Goal: Transaction & Acquisition: Purchase product/service

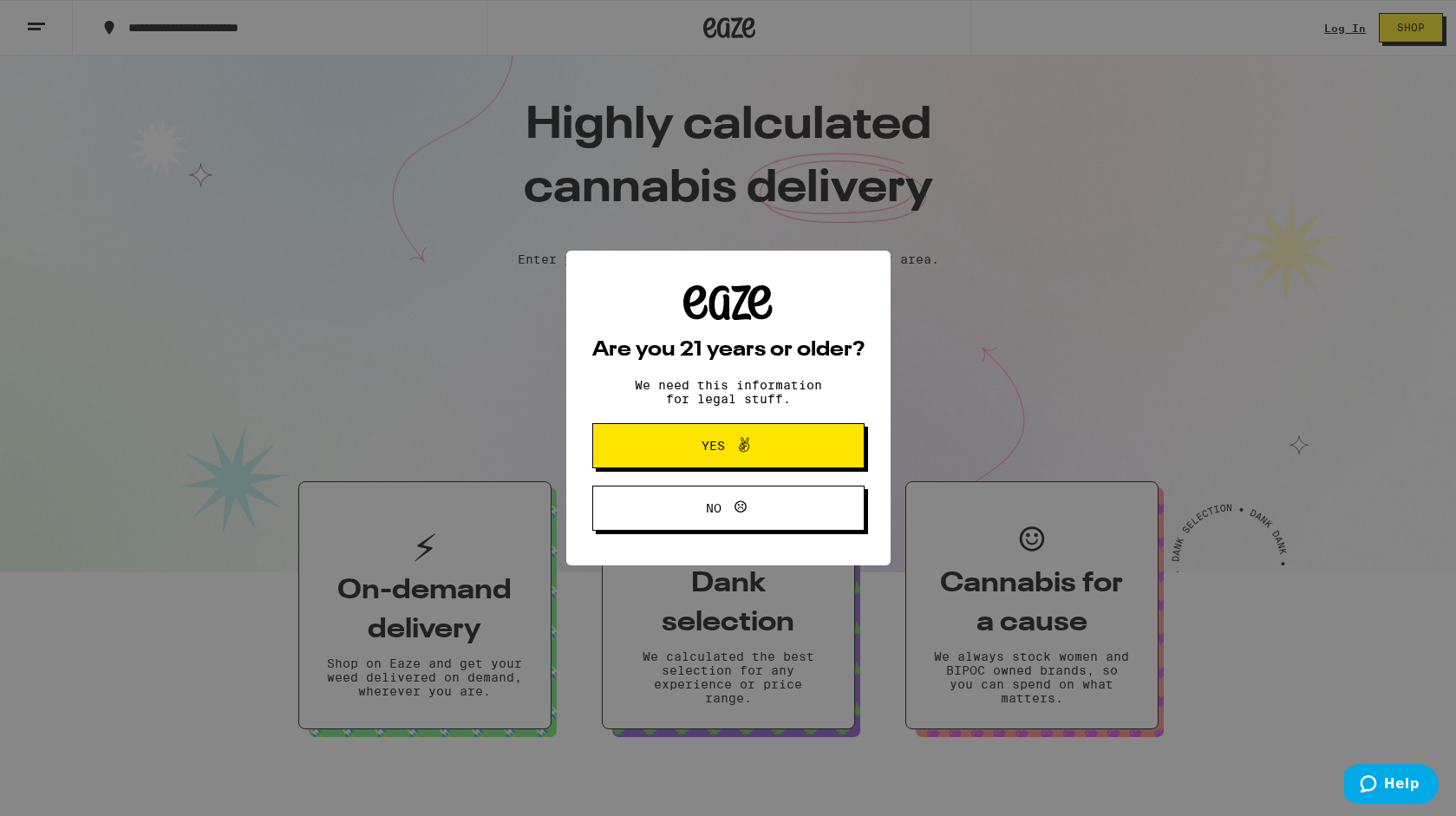
click at [737, 454] on icon at bounding box center [744, 445] width 21 height 21
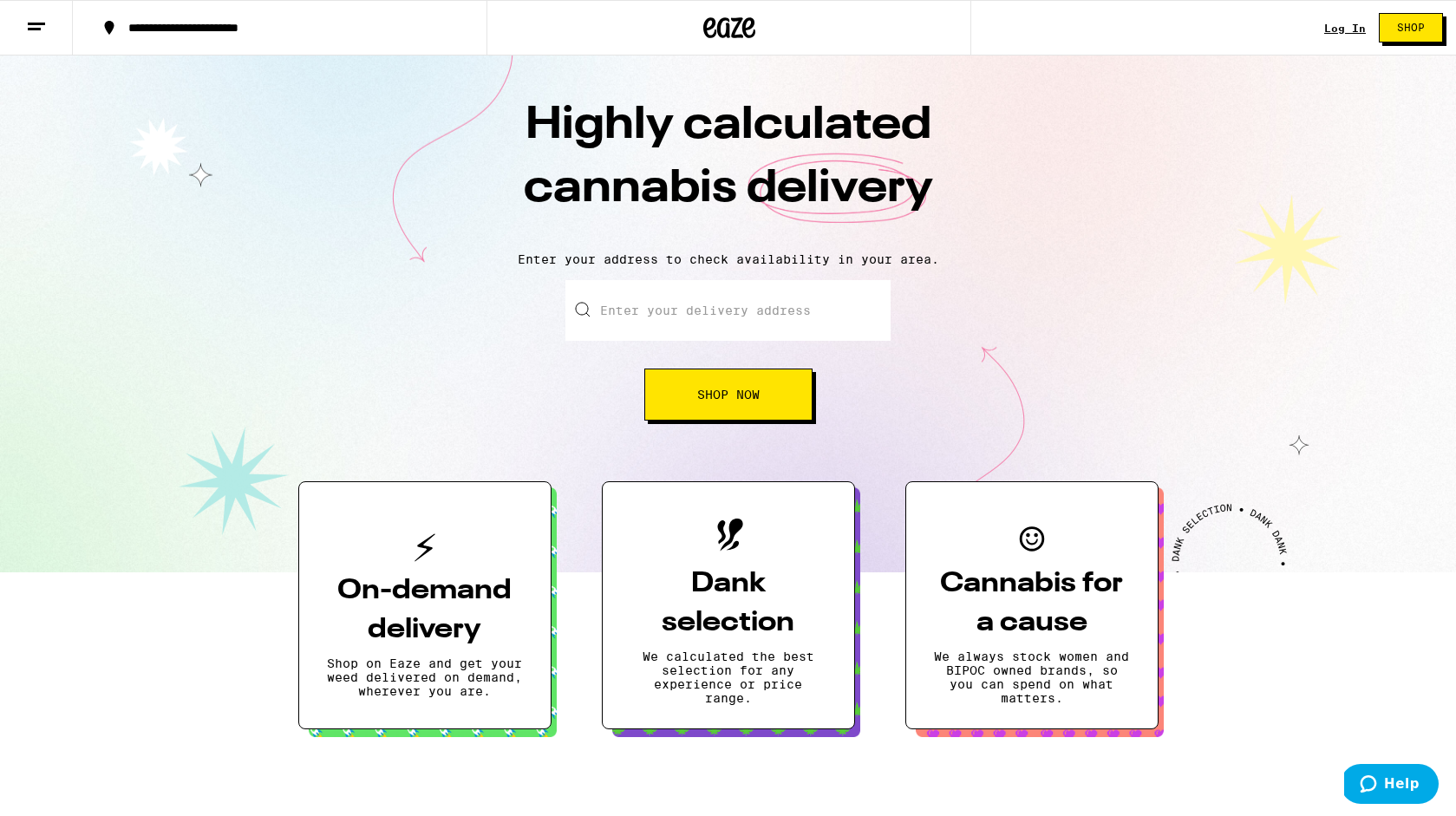
click at [1364, 24] on div "Log In" at bounding box center [1346, 28] width 42 height 11
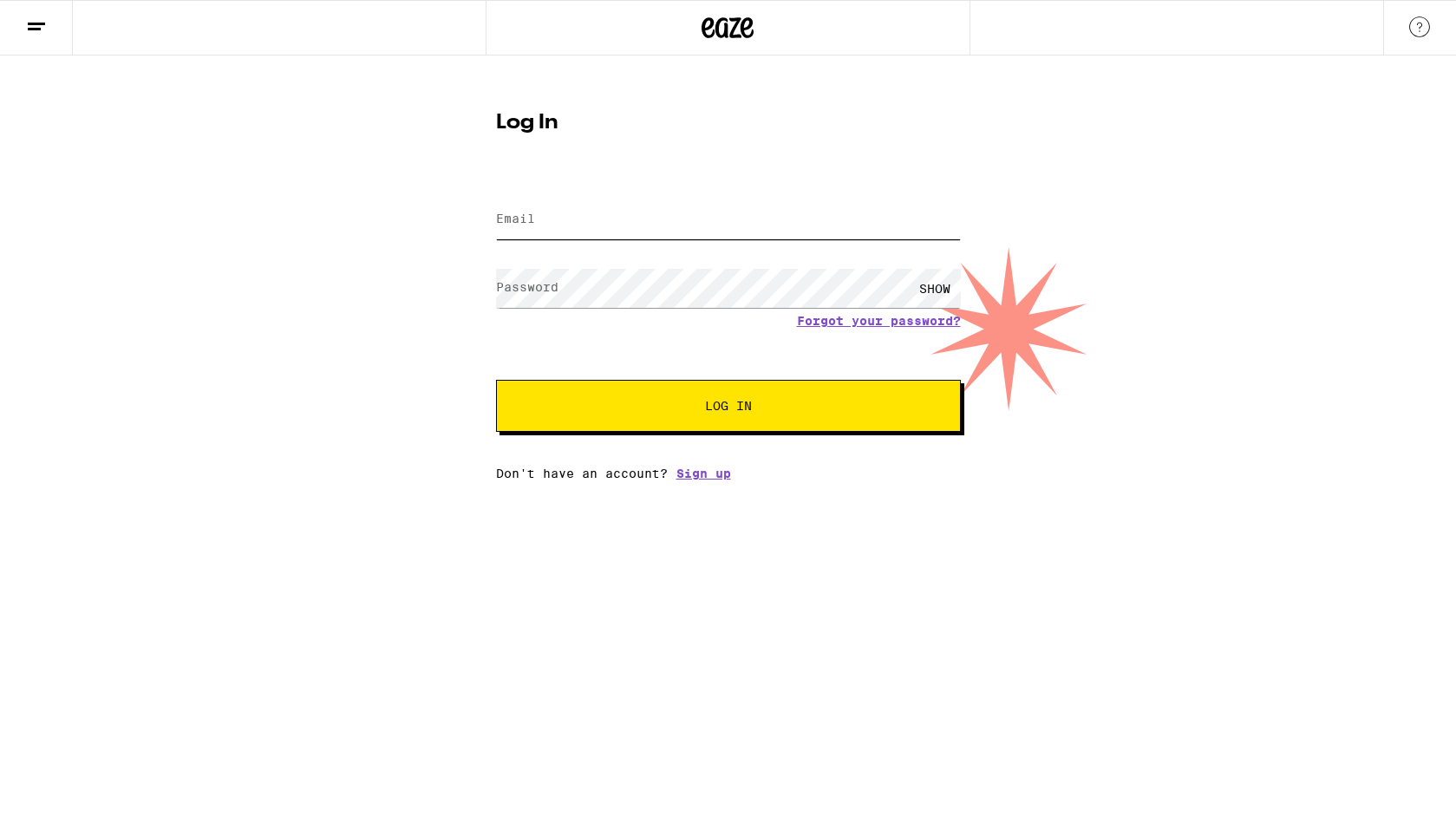
type input "varun17@gmail.com"
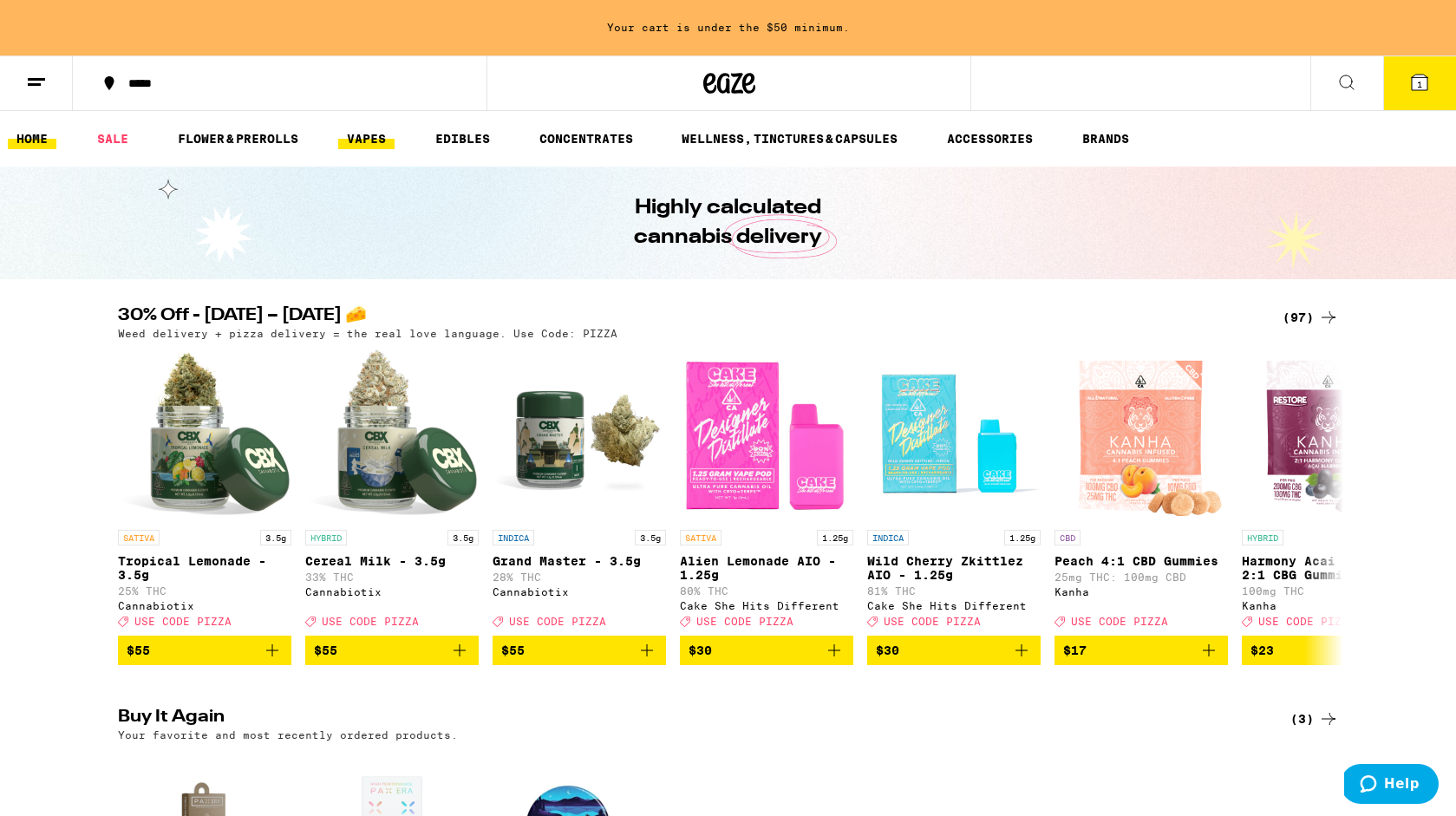
click at [357, 143] on link "VAPES" at bounding box center [366, 139] width 57 height 21
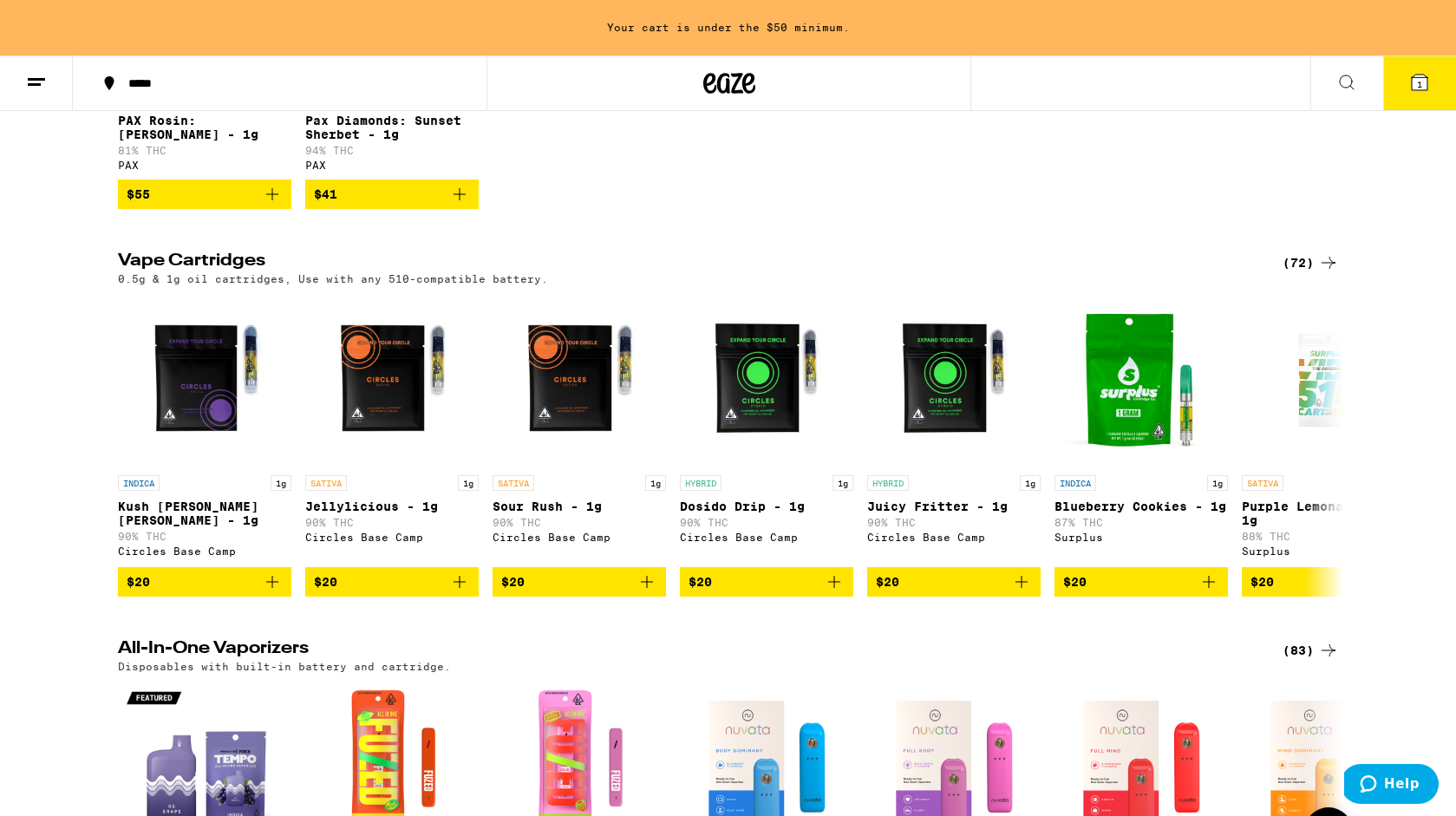
scroll to position [328, 0]
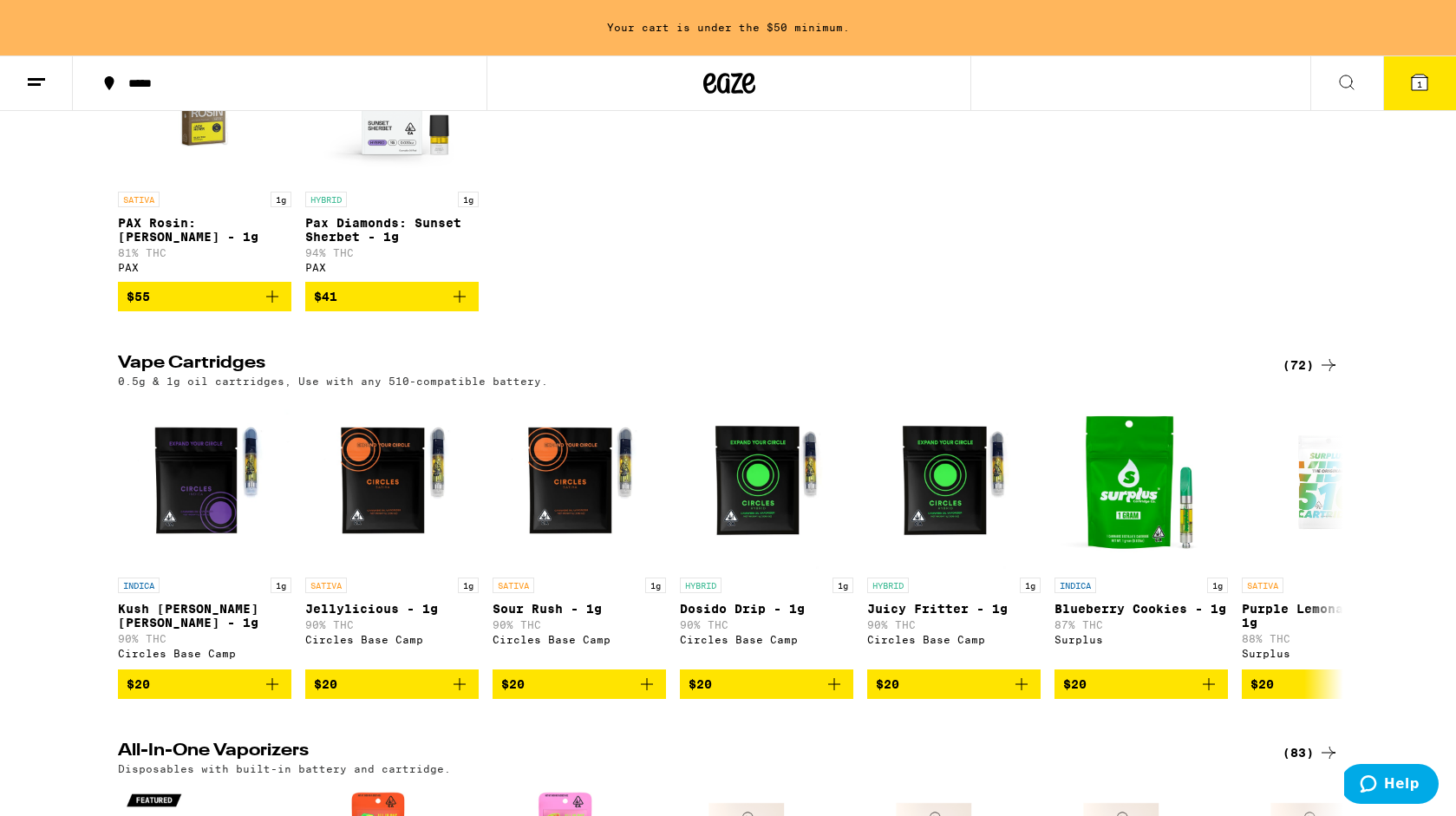
click at [1305, 368] on div "(72)" at bounding box center [1311, 365] width 57 height 21
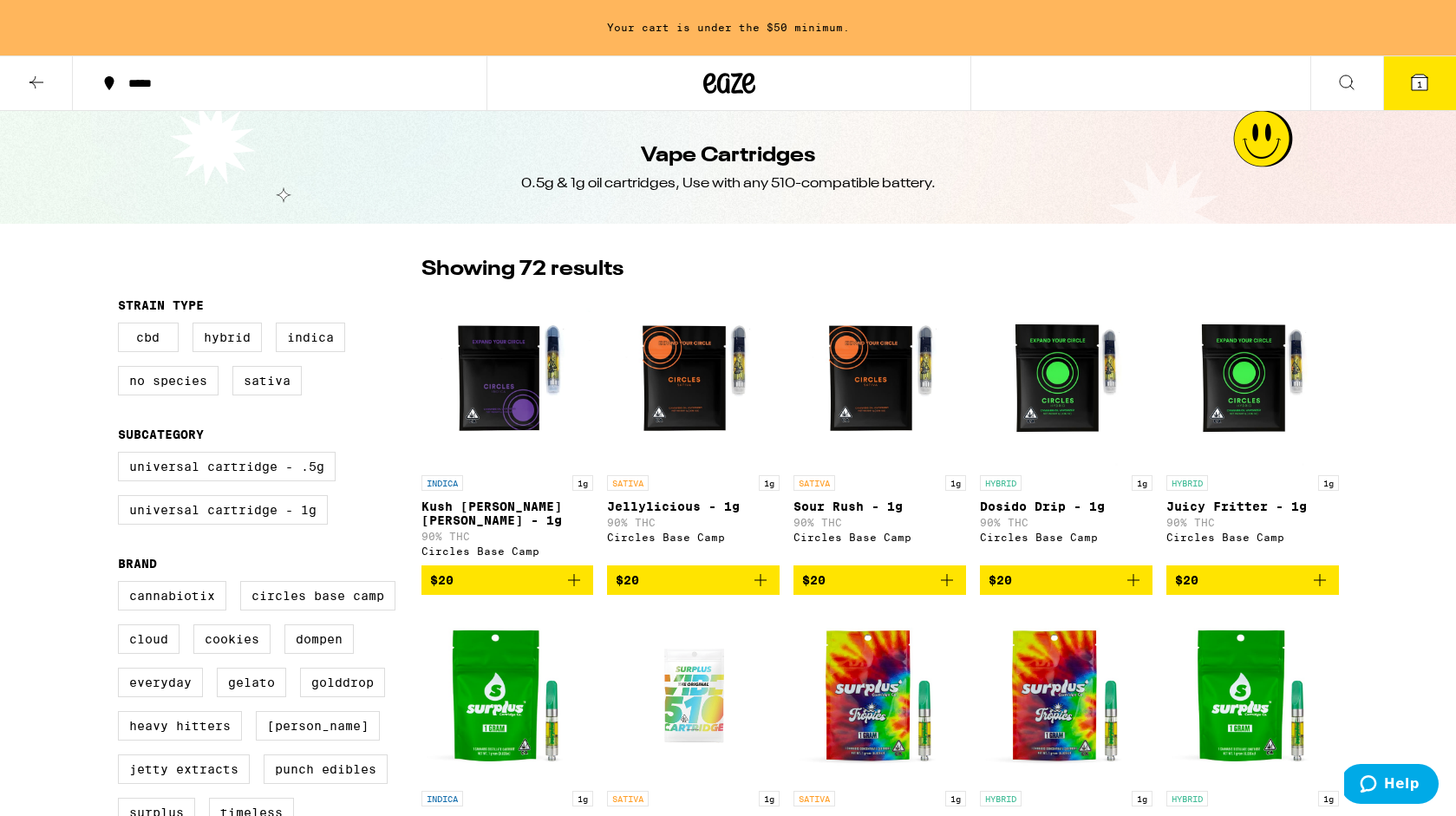
click at [37, 82] on icon at bounding box center [37, 83] width 14 height 12
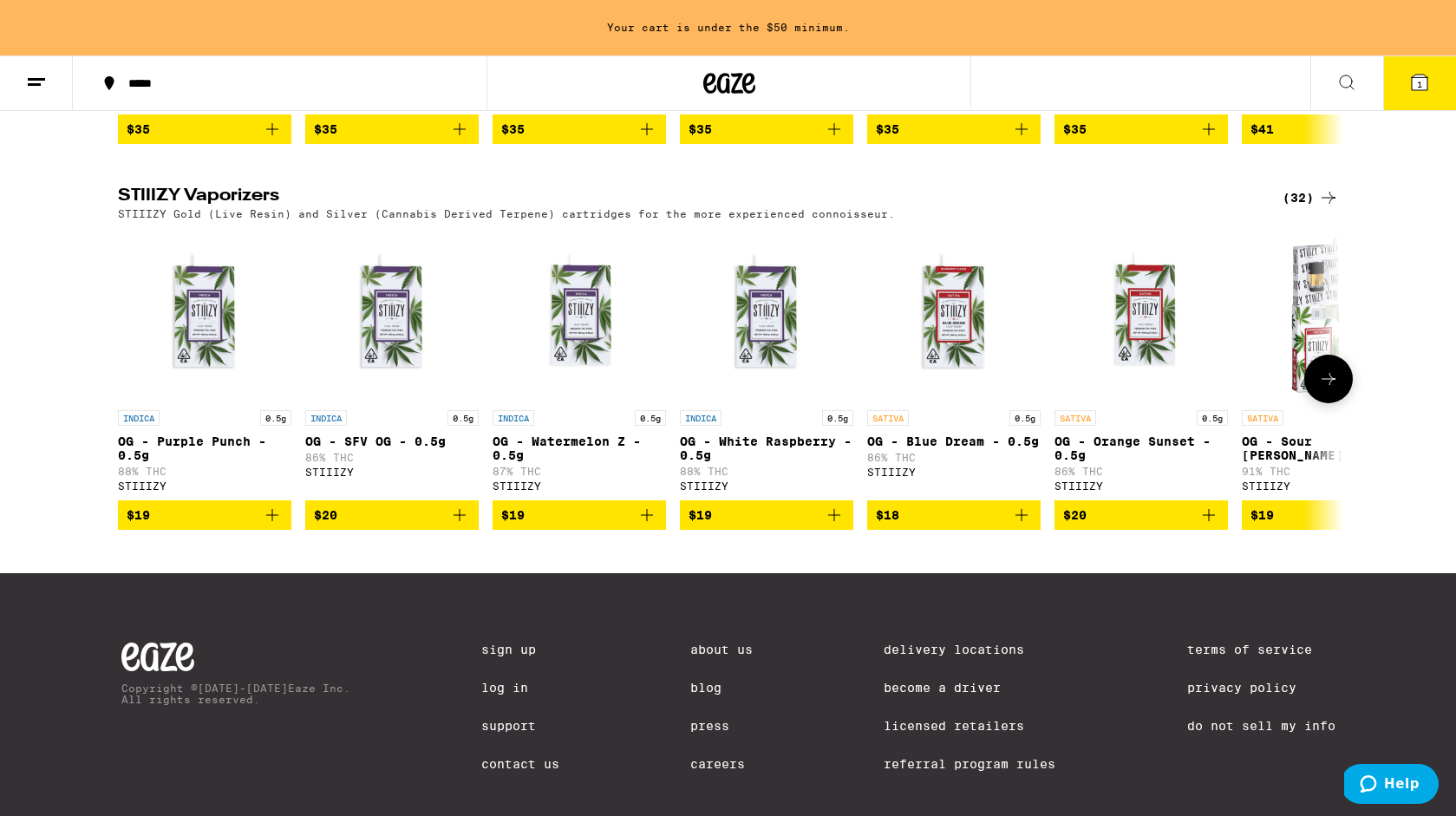
scroll to position [1626, 0]
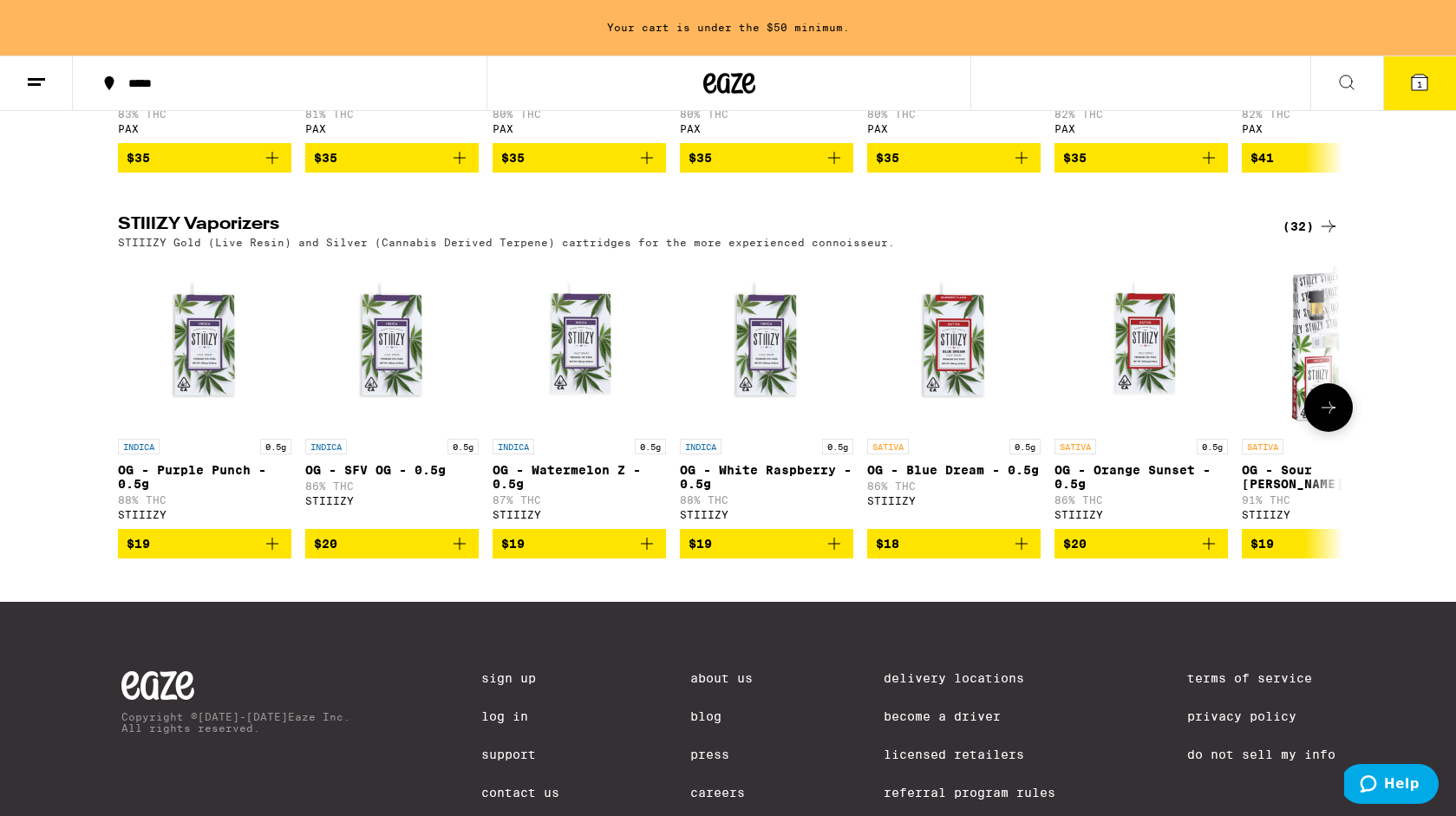
click at [1339, 418] on icon at bounding box center [1329, 408] width 21 height 21
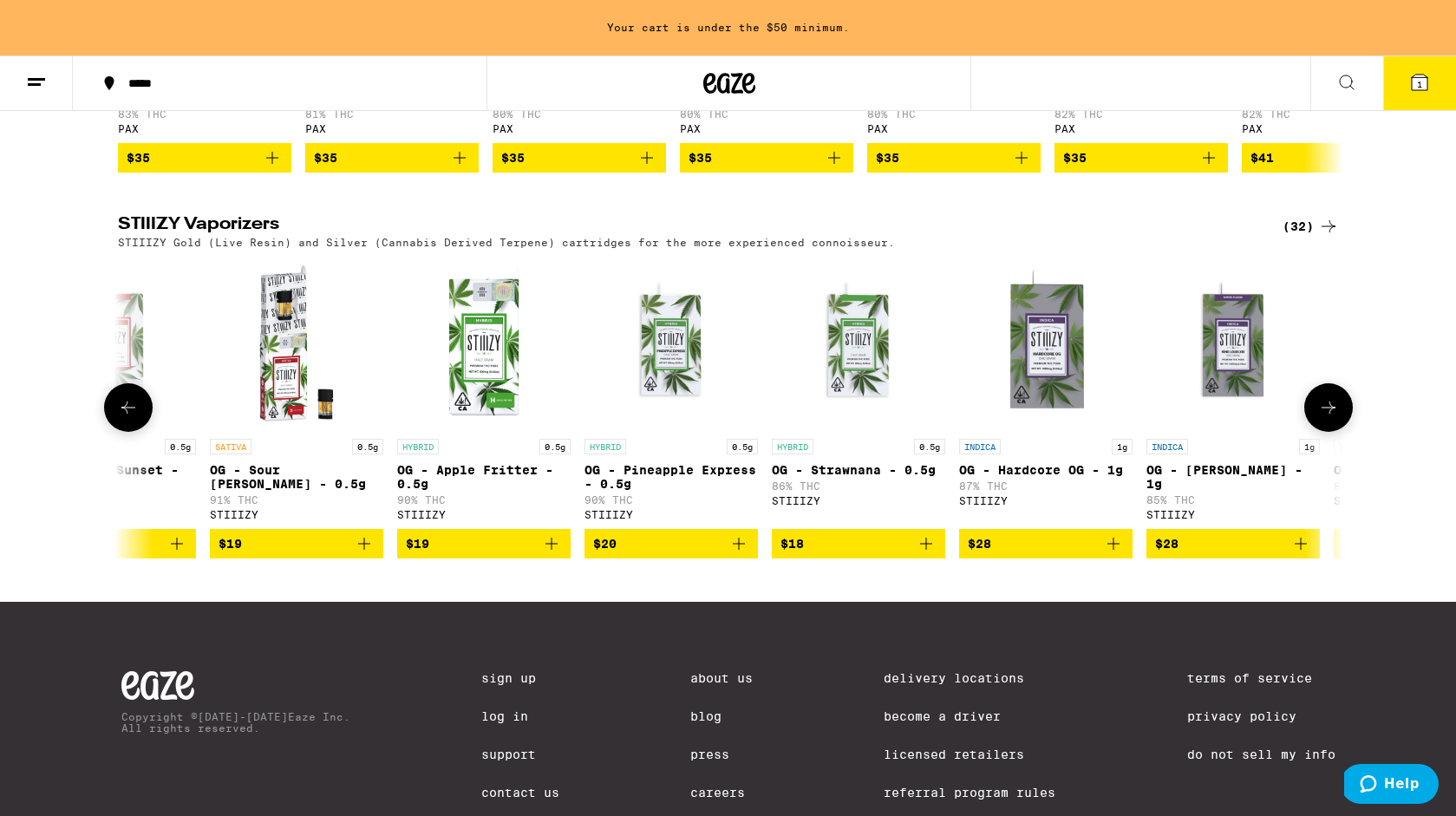
click at [1338, 418] on icon at bounding box center [1329, 408] width 21 height 21
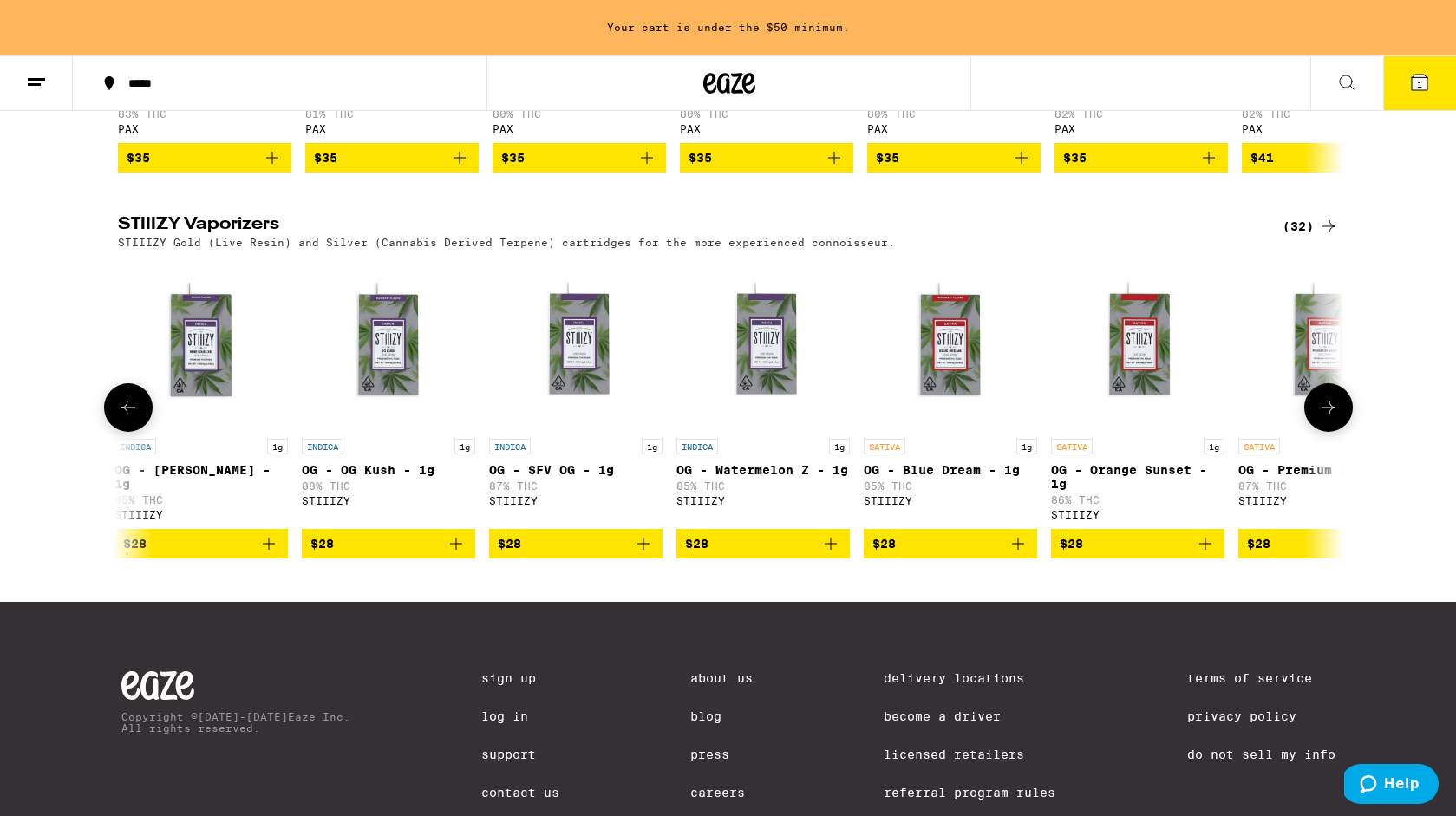
click at [1338, 418] on icon at bounding box center [1329, 408] width 21 height 21
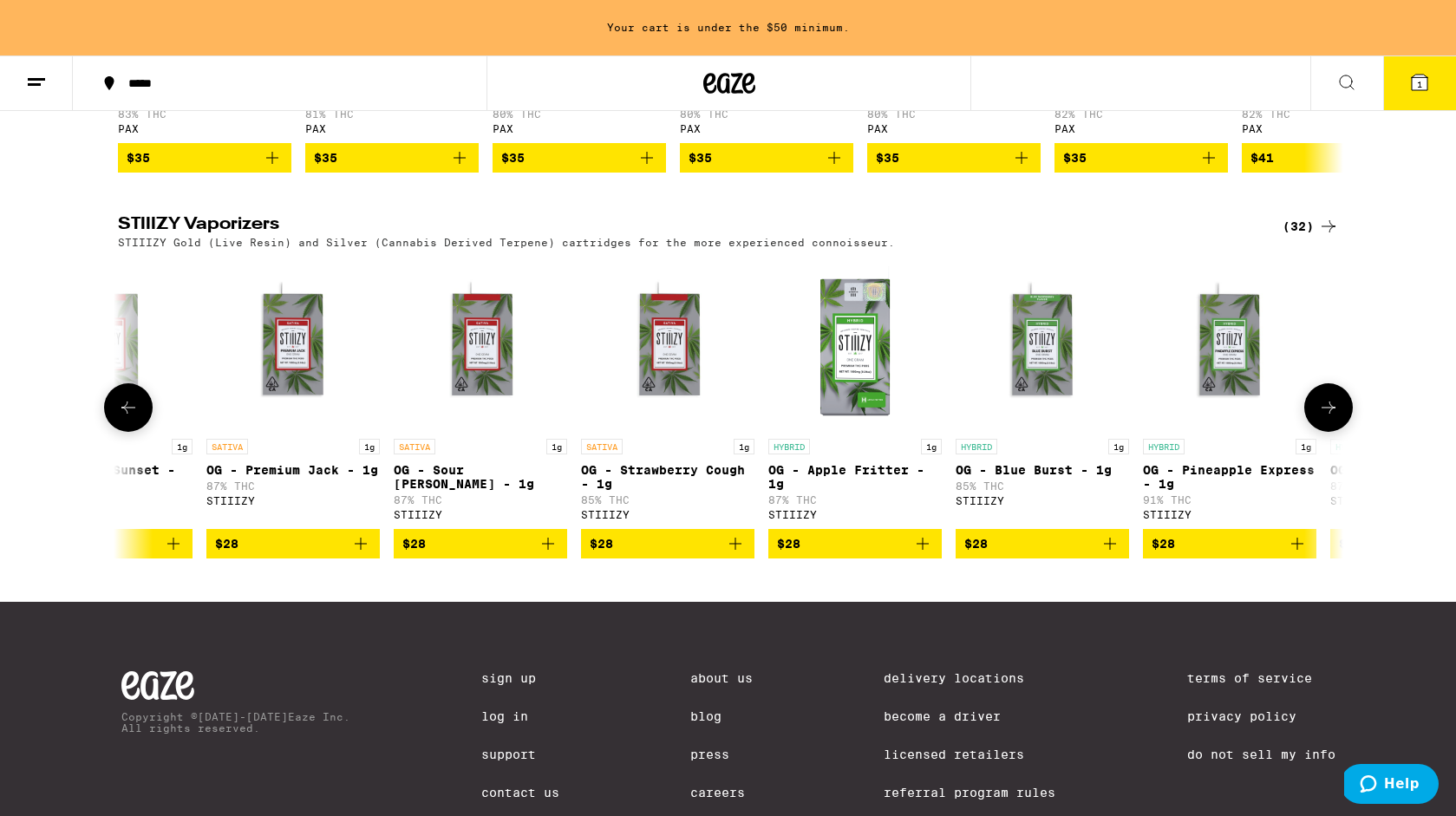
click at [1338, 418] on icon at bounding box center [1329, 408] width 21 height 21
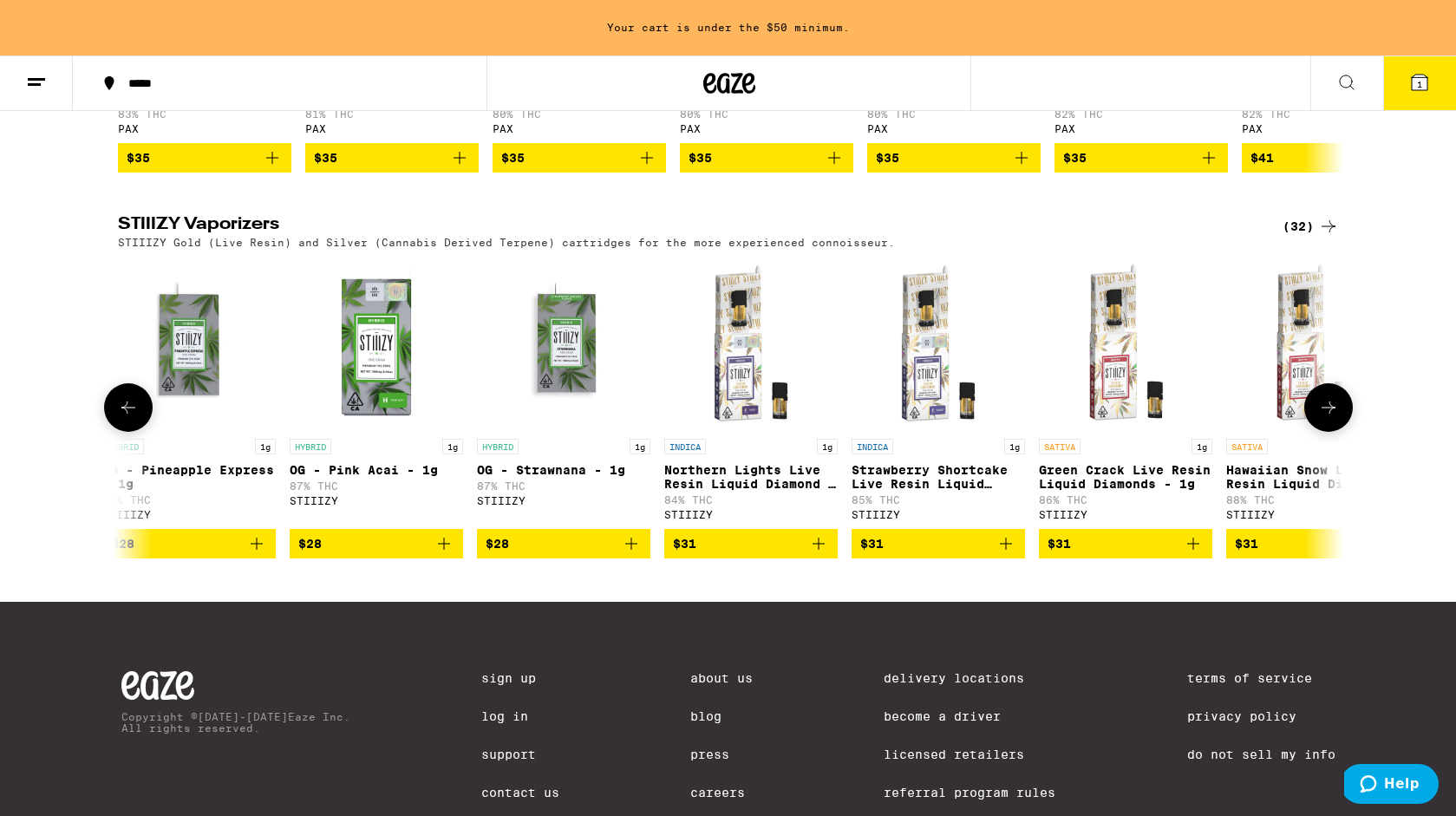
click at [1338, 418] on icon at bounding box center [1329, 408] width 21 height 21
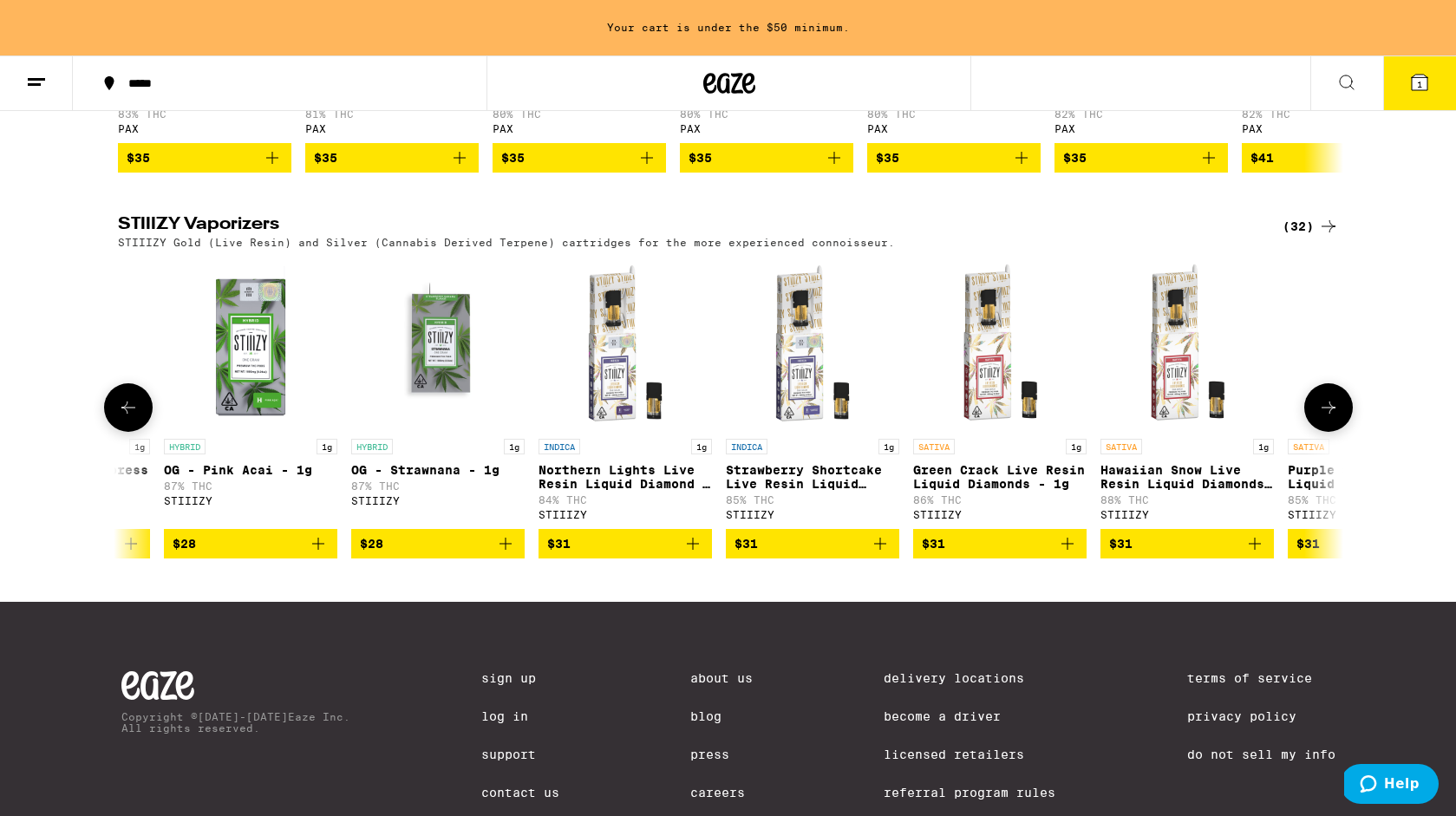
scroll to position [0, 4774]
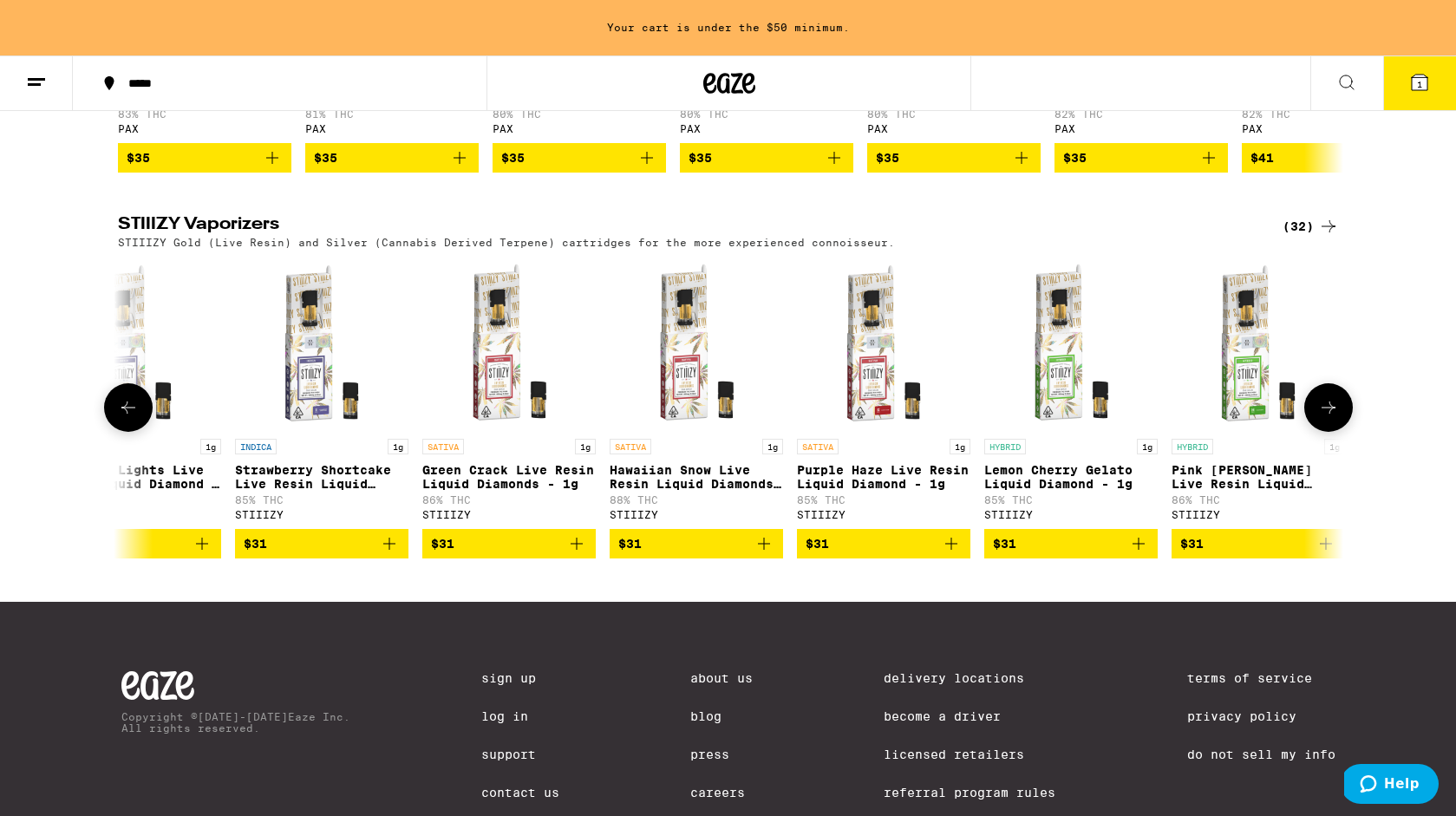
click at [1338, 418] on icon at bounding box center [1329, 408] width 21 height 21
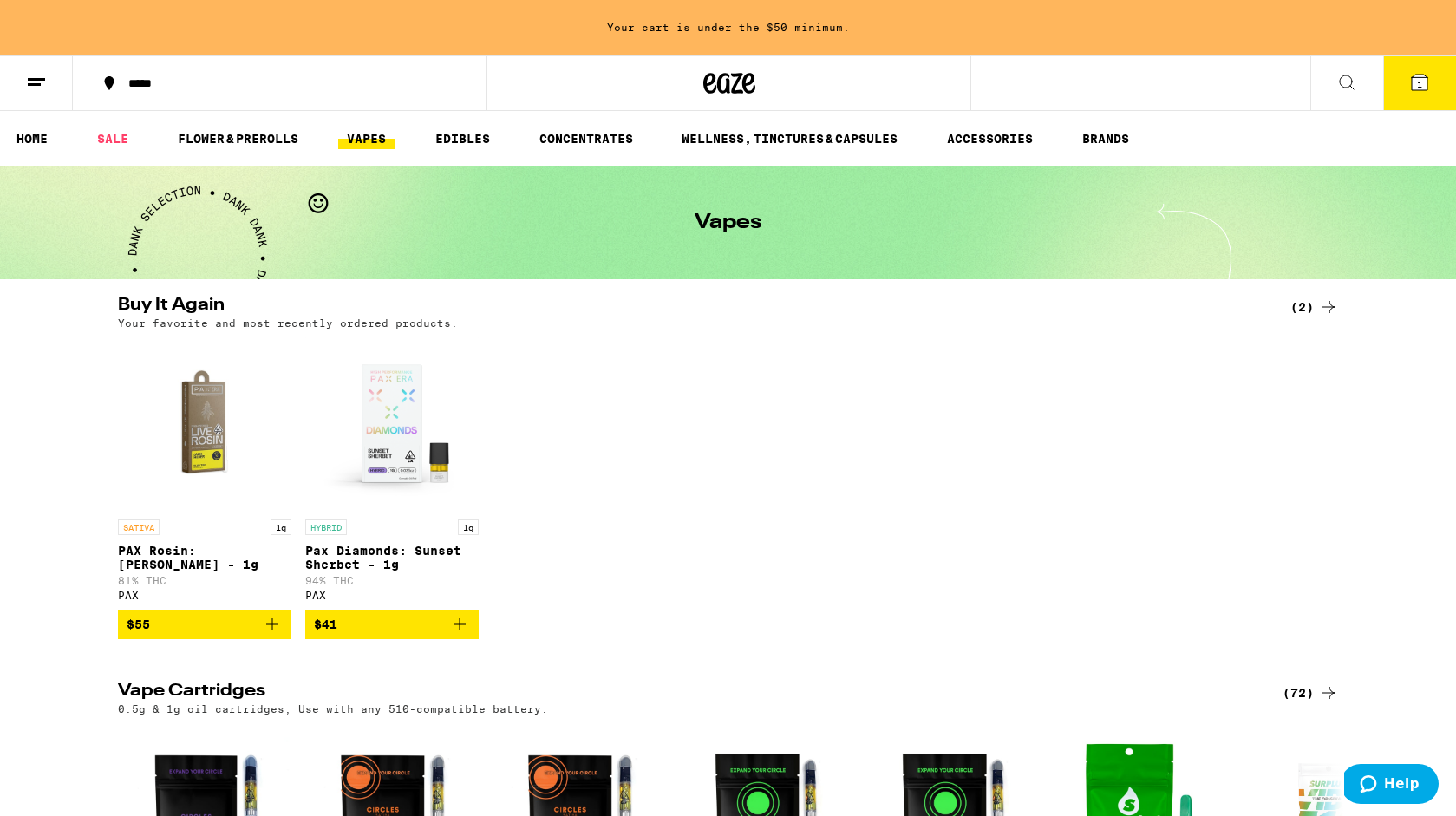
scroll to position [0, 0]
click at [967, 136] on link "ACCESSORIES" at bounding box center [990, 139] width 103 height 21
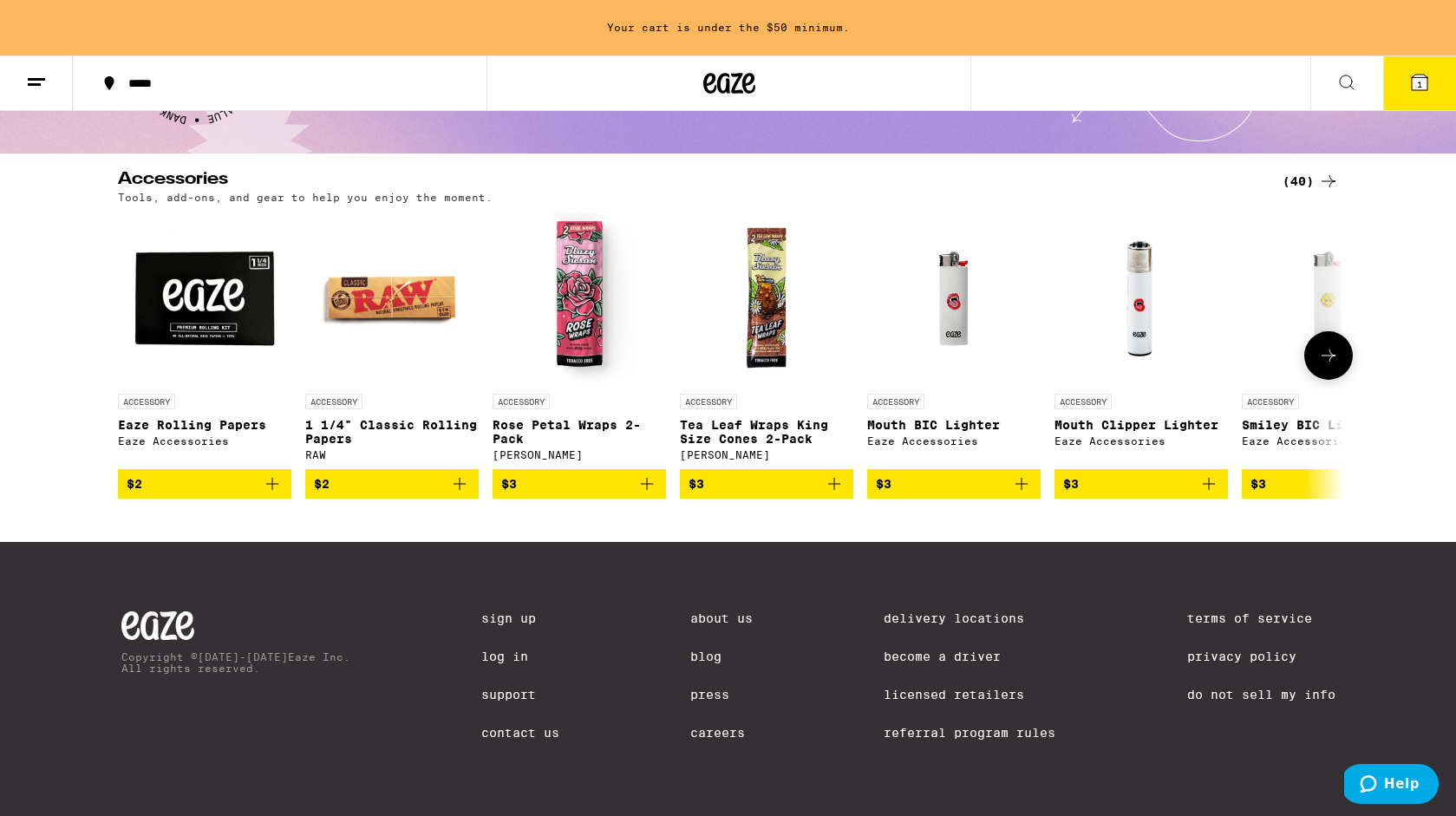
scroll to position [133, 0]
click at [1326, 345] on icon at bounding box center [1329, 355] width 21 height 21
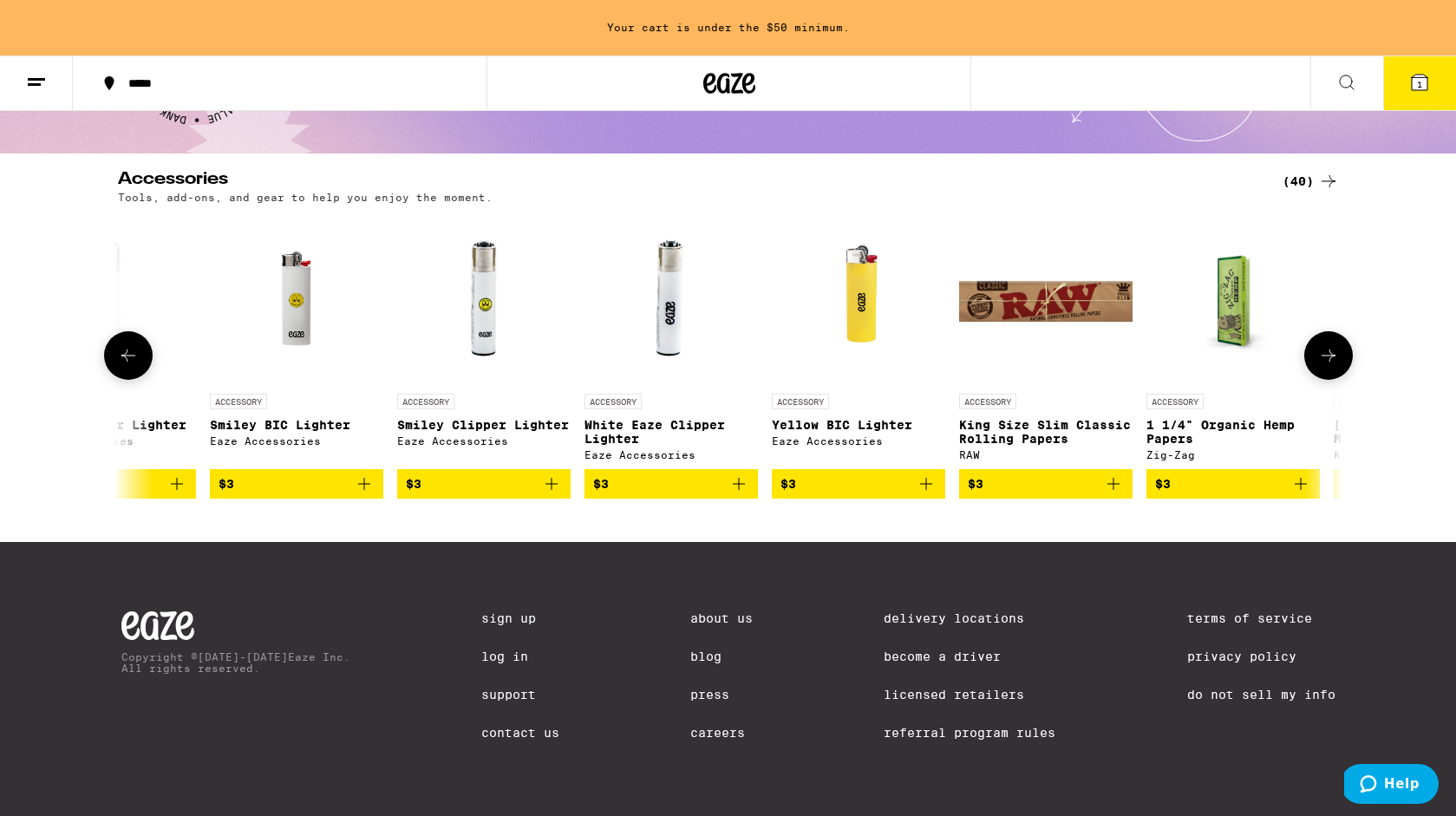
click at [1326, 345] on icon at bounding box center [1329, 355] width 21 height 21
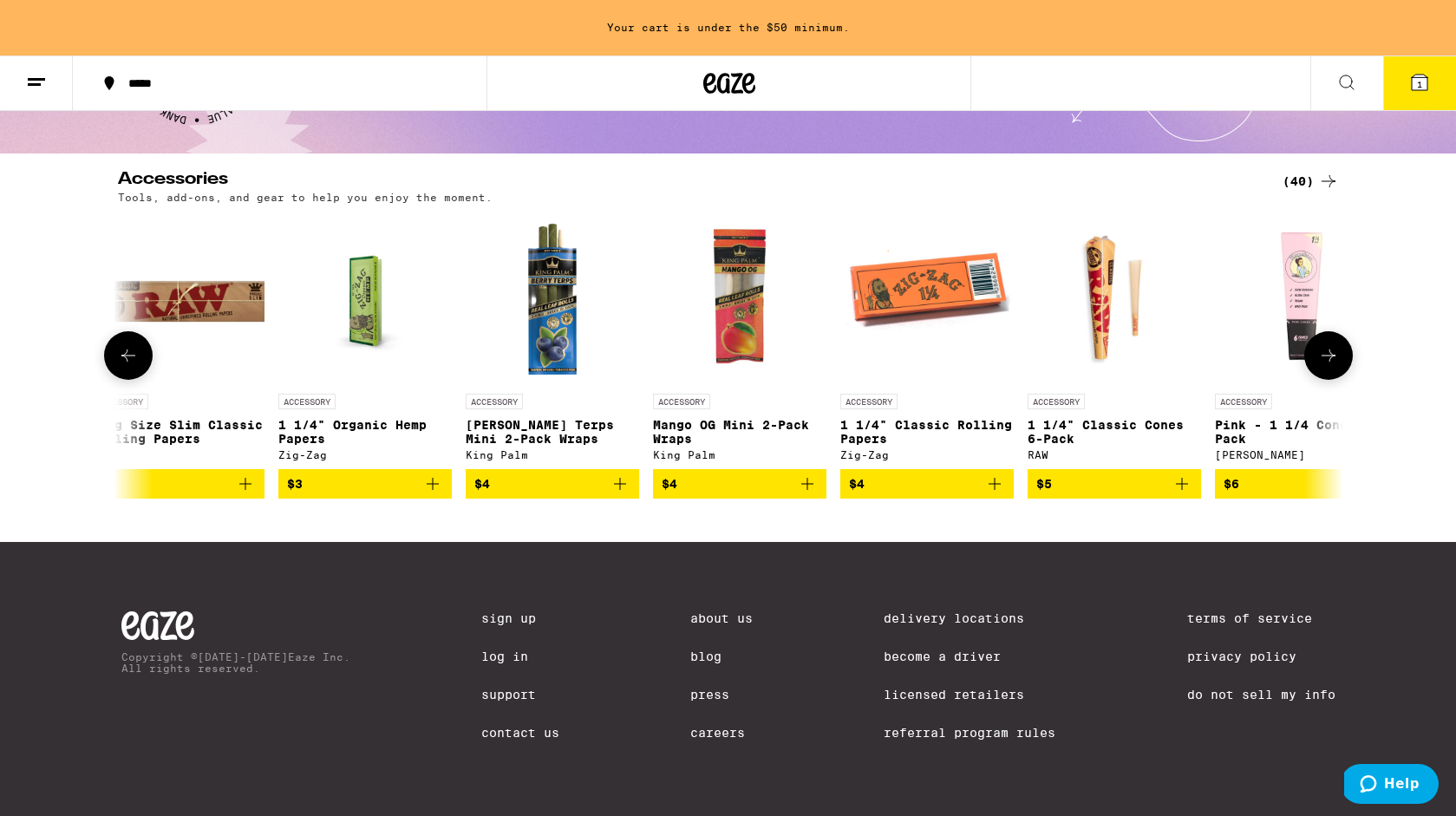
scroll to position [0, 2064]
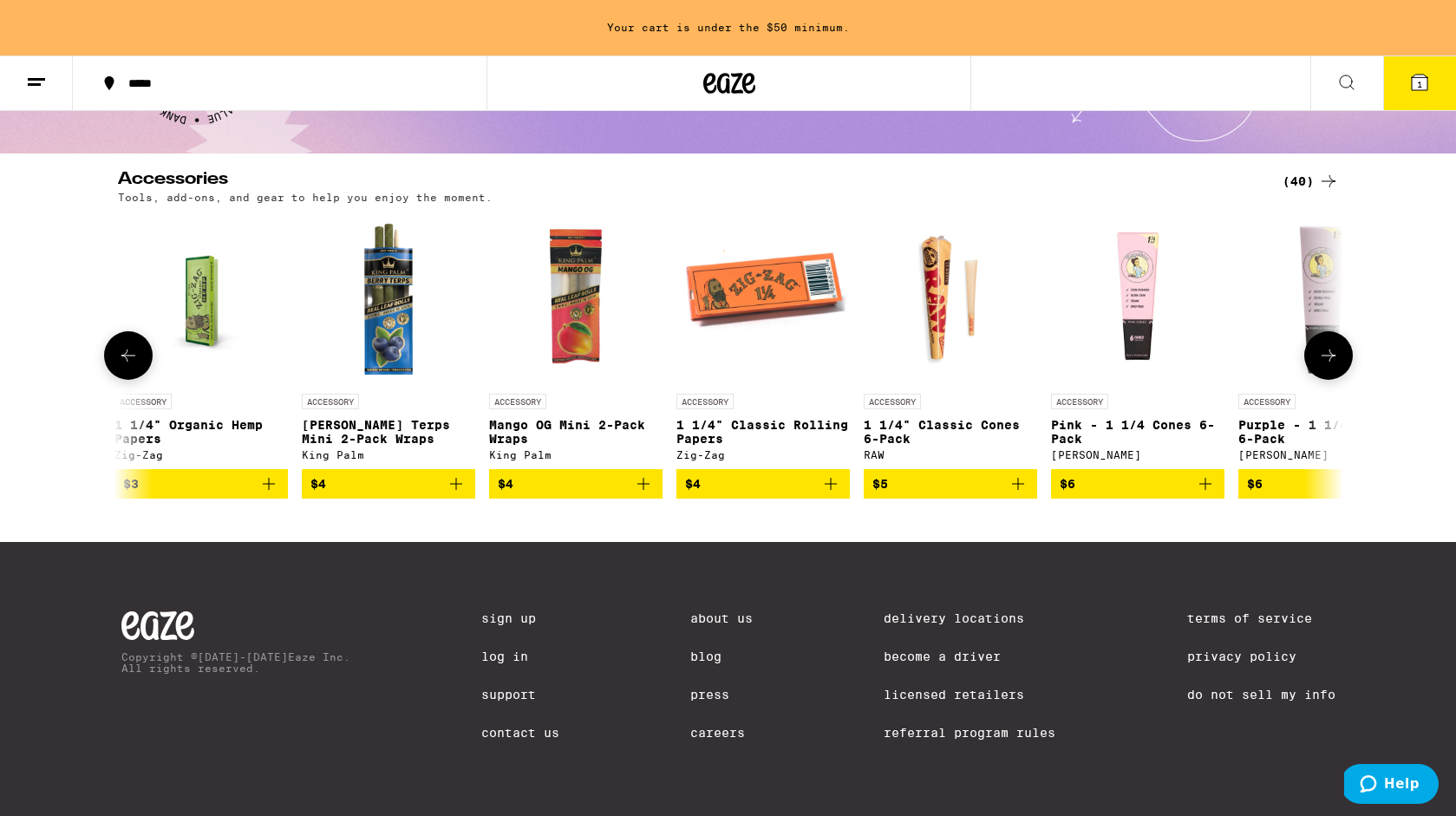
click at [1326, 346] on icon at bounding box center [1329, 355] width 21 height 21
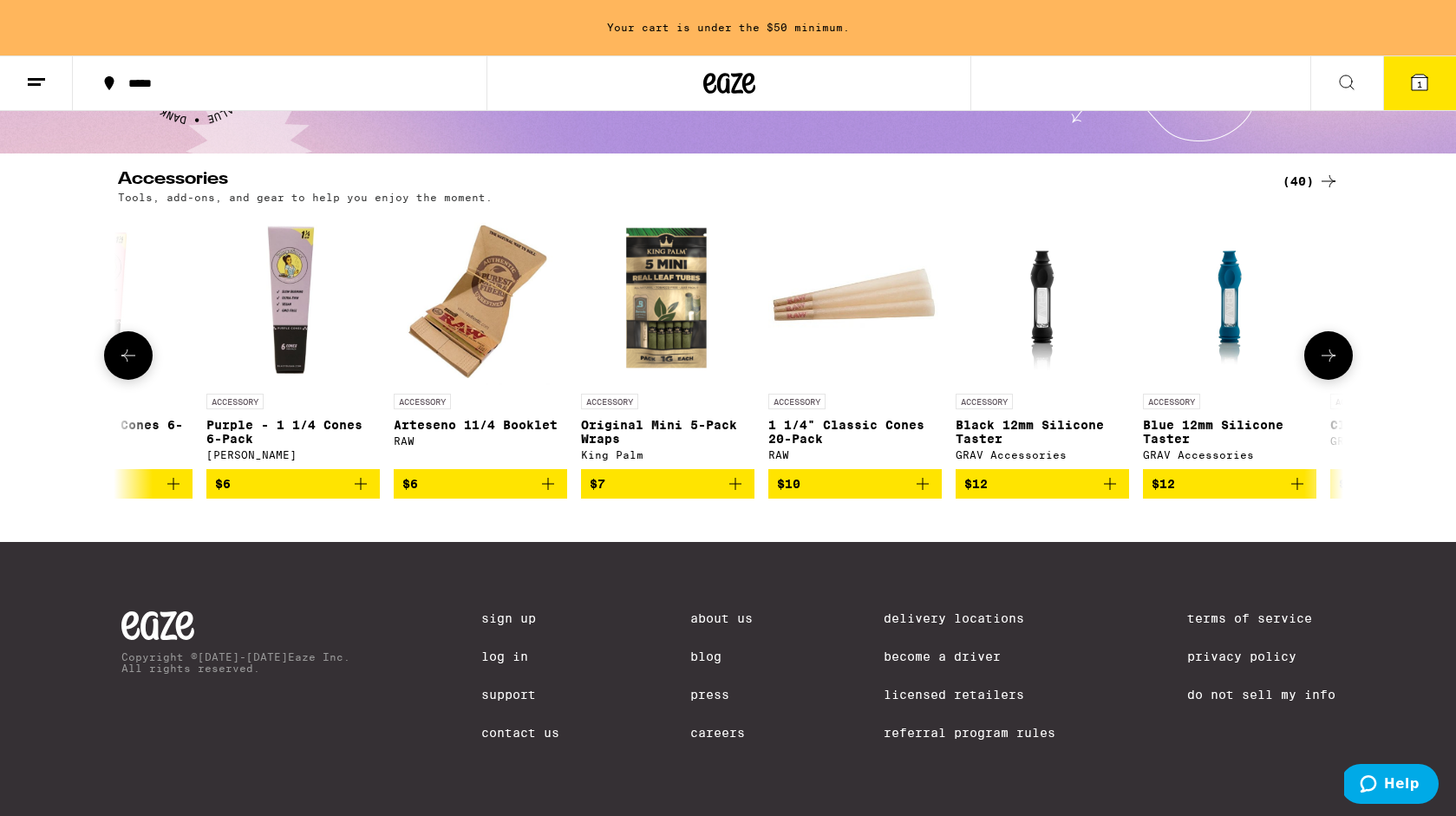
click at [1327, 347] on icon at bounding box center [1329, 355] width 21 height 21
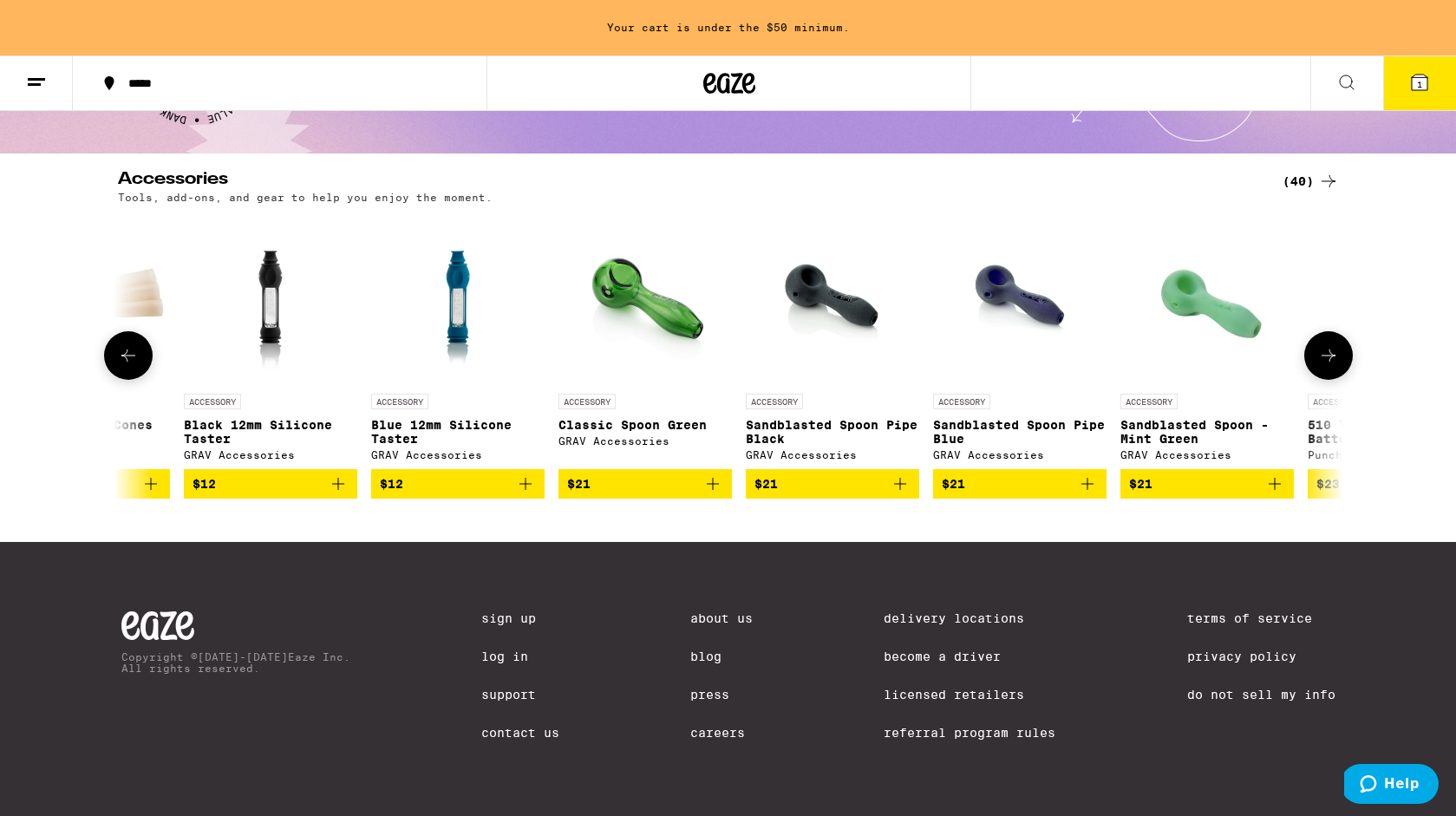
scroll to position [0, 4129]
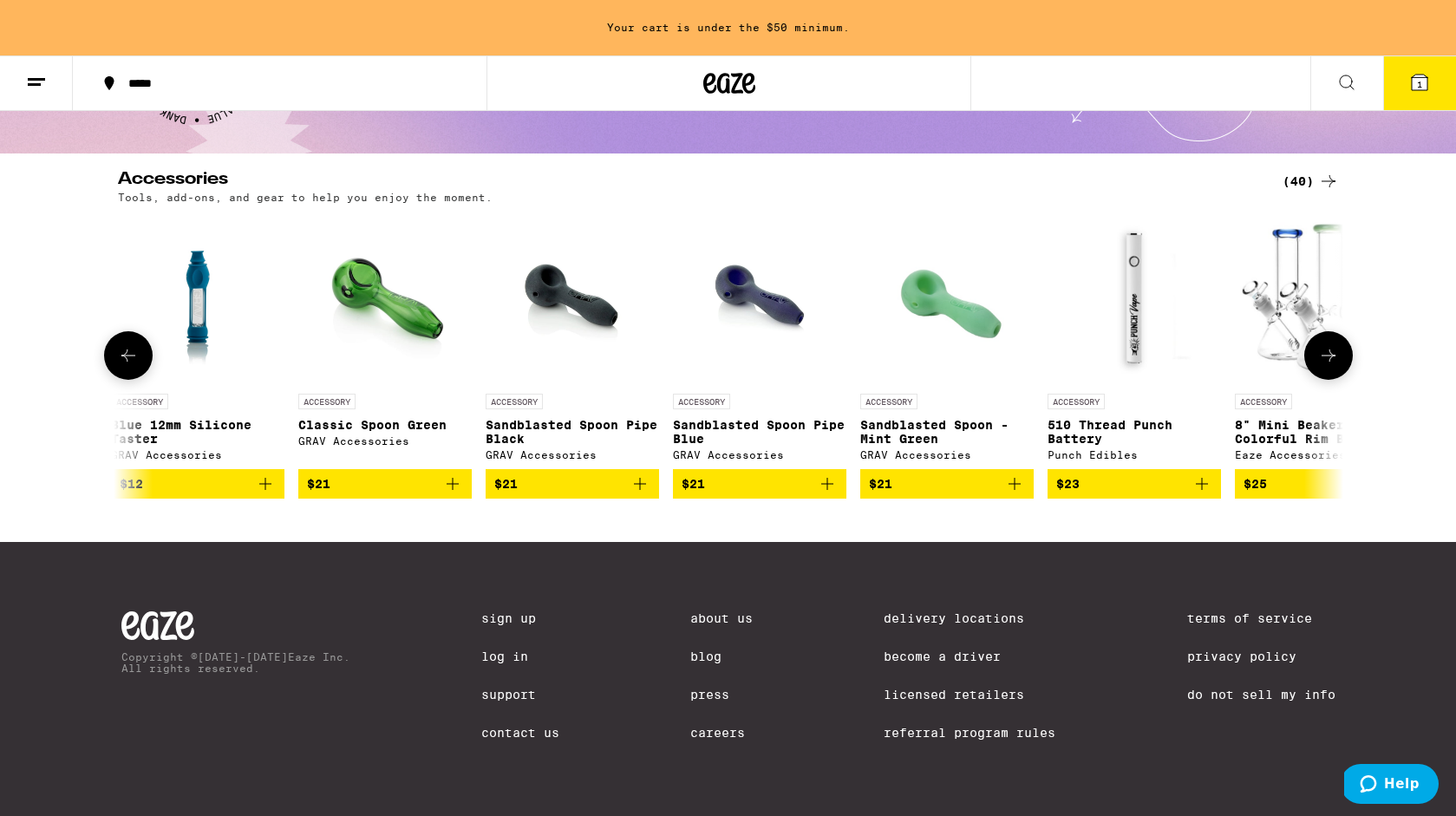
click at [1328, 350] on icon at bounding box center [1329, 355] width 21 height 21
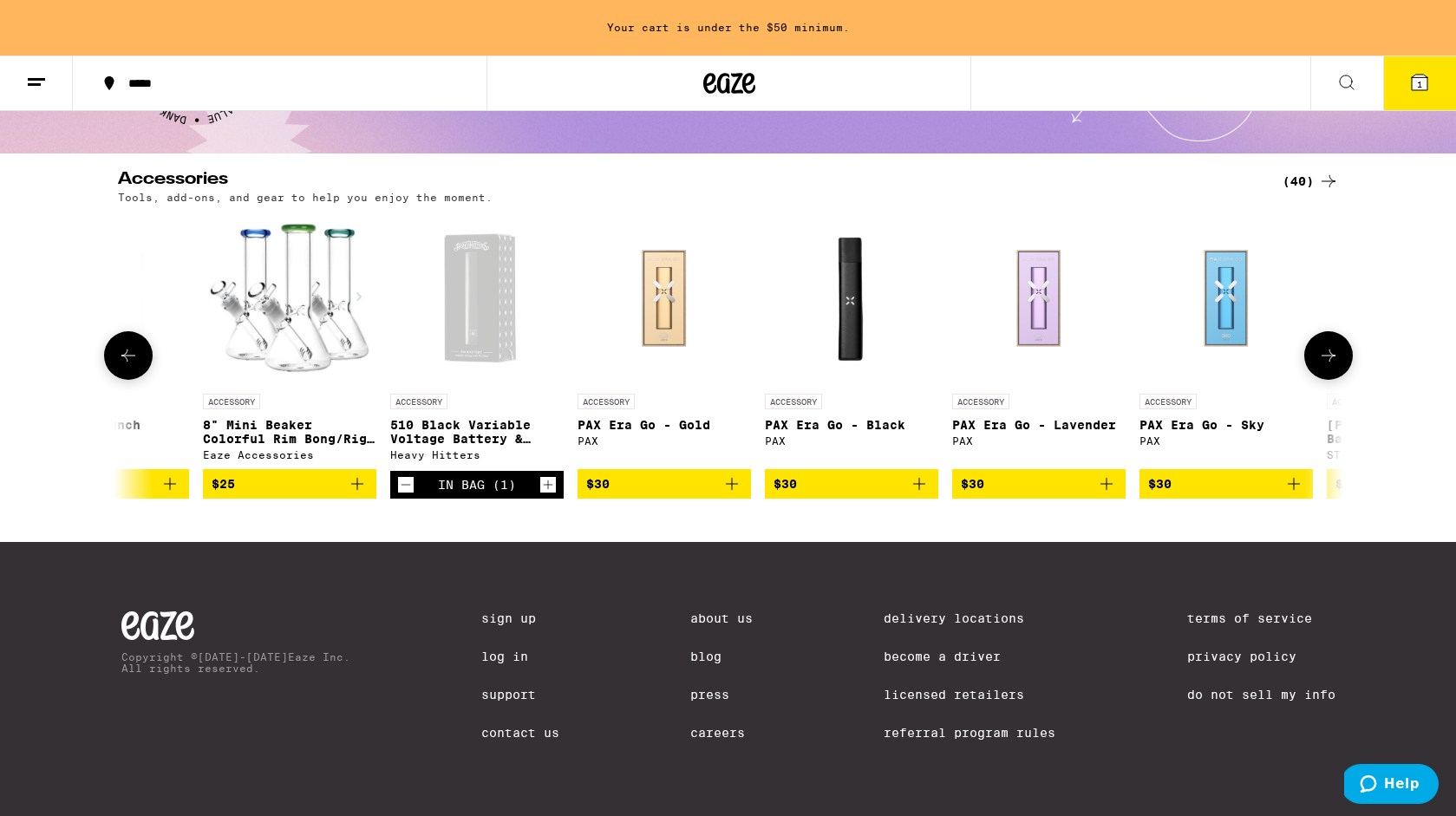
click at [1328, 350] on icon at bounding box center [1329, 355] width 21 height 21
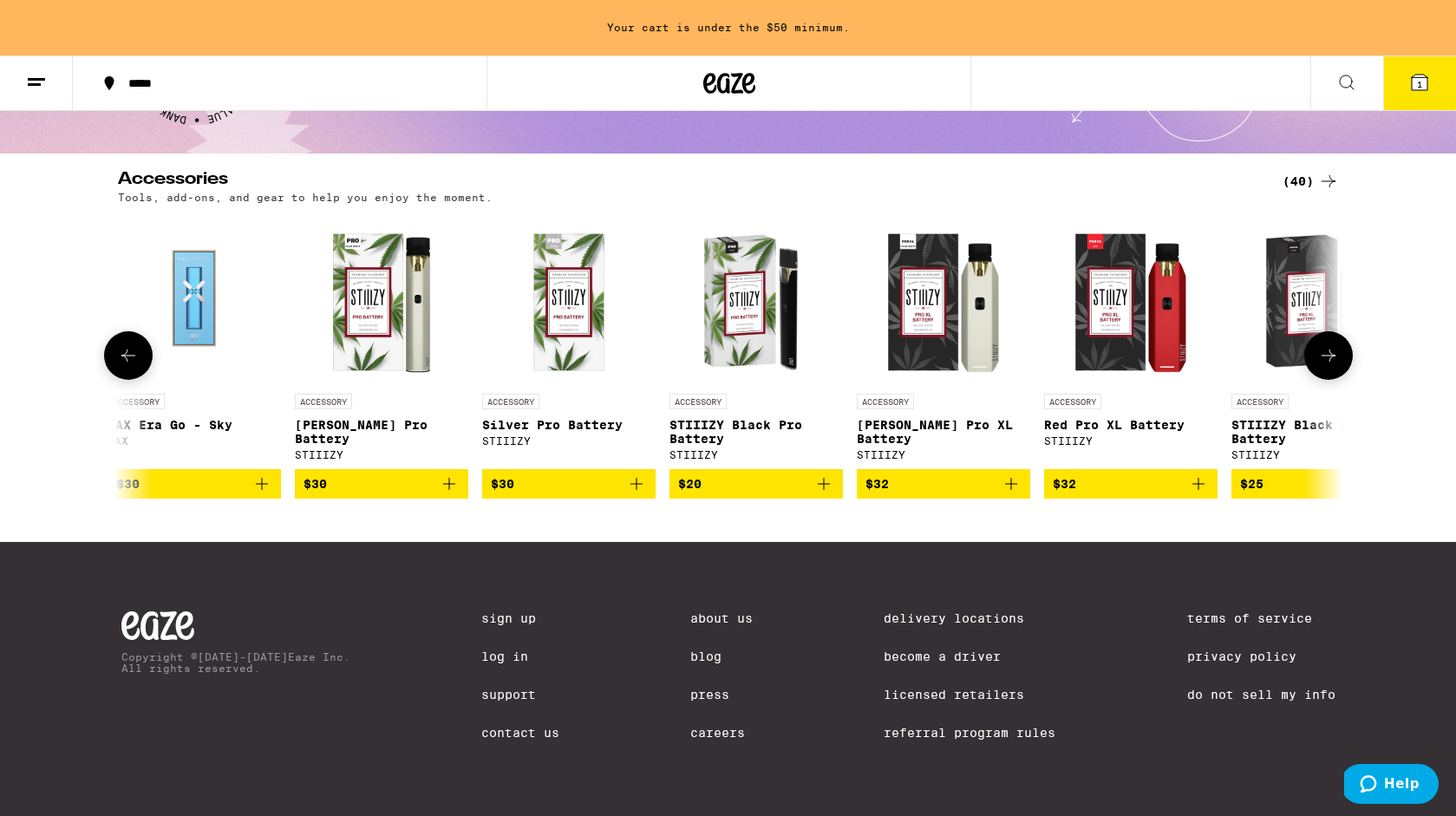
click at [1328, 350] on icon at bounding box center [1329, 355] width 21 height 21
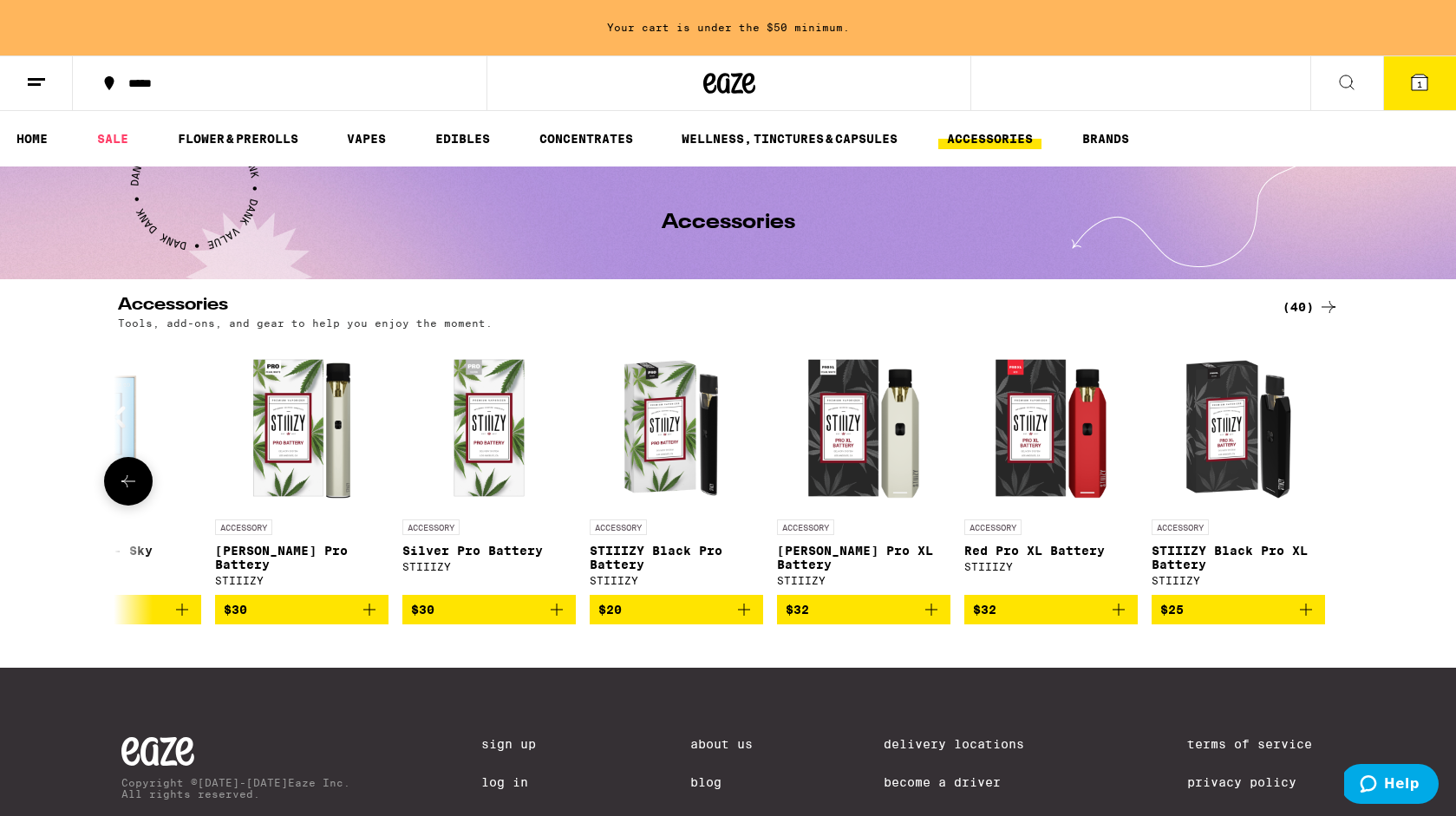
scroll to position [0, 0]
click at [1100, 142] on button "BRANDS" at bounding box center [1106, 139] width 64 height 21
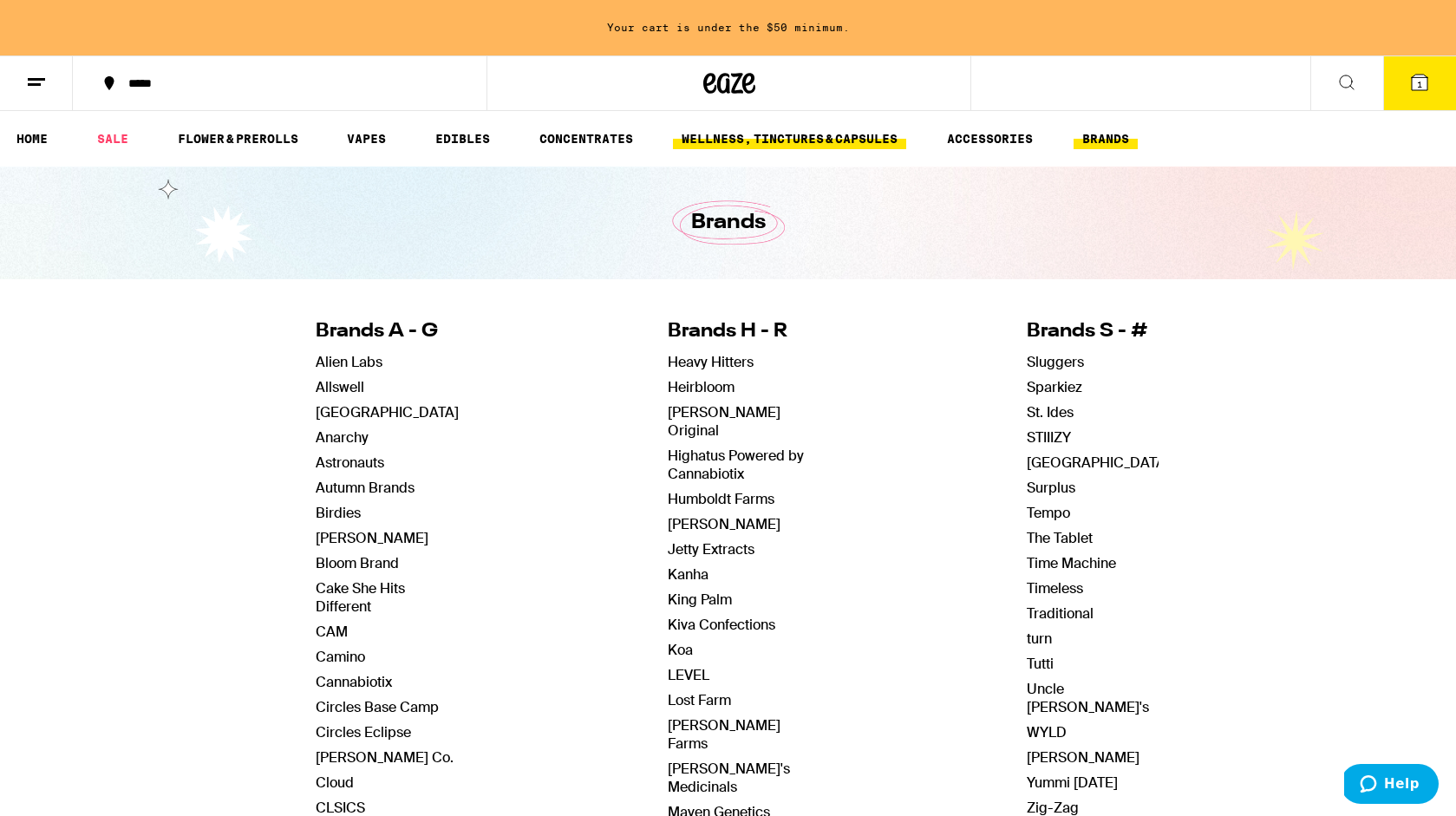
click at [834, 129] on link "WELLNESS, TINCTURES & CAPSULES" at bounding box center [789, 139] width 233 height 21
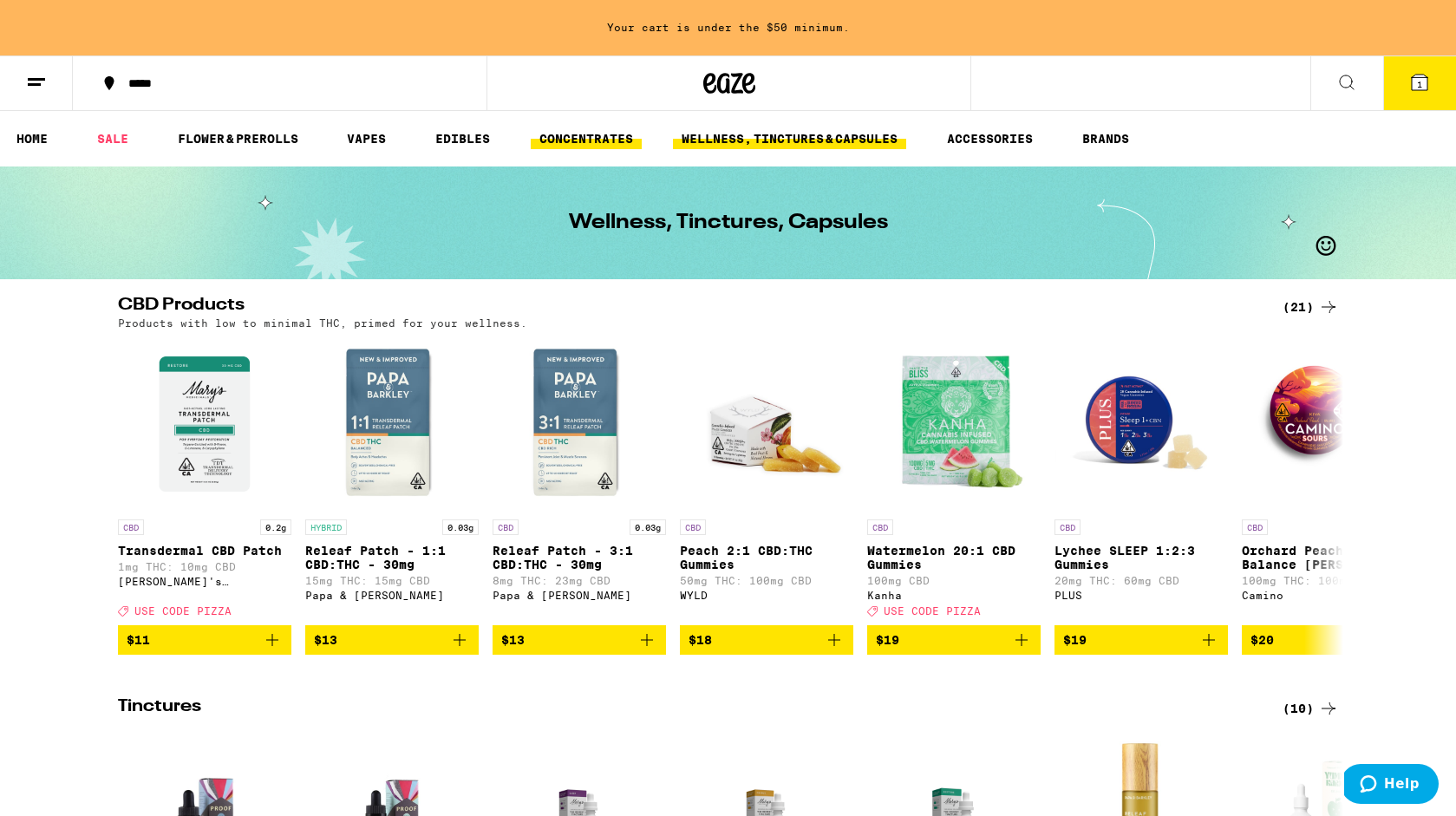
click at [603, 140] on link "CONCENTRATES" at bounding box center [587, 139] width 111 height 21
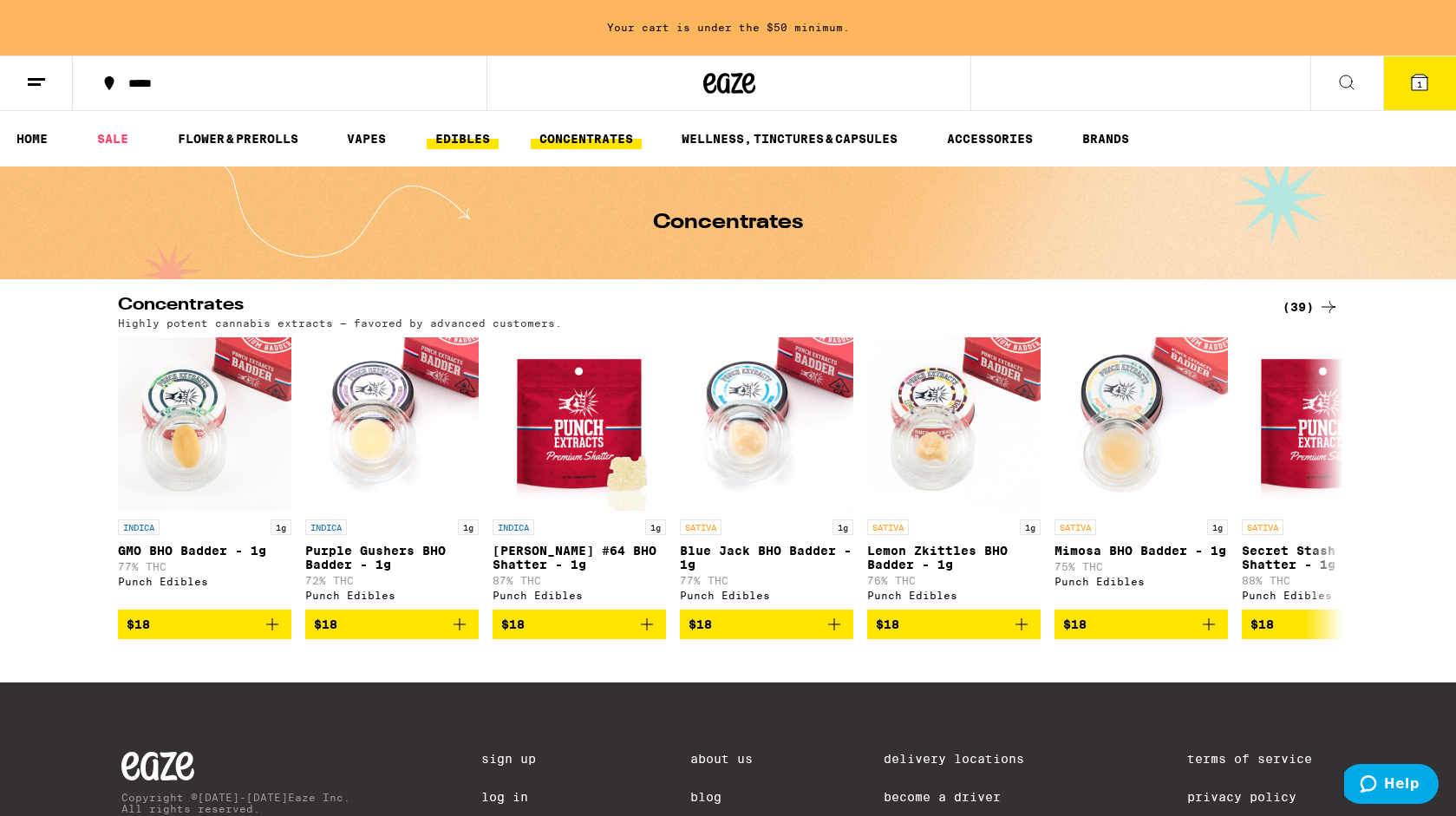
click at [449, 136] on link "EDIBLES" at bounding box center [462, 139] width 72 height 21
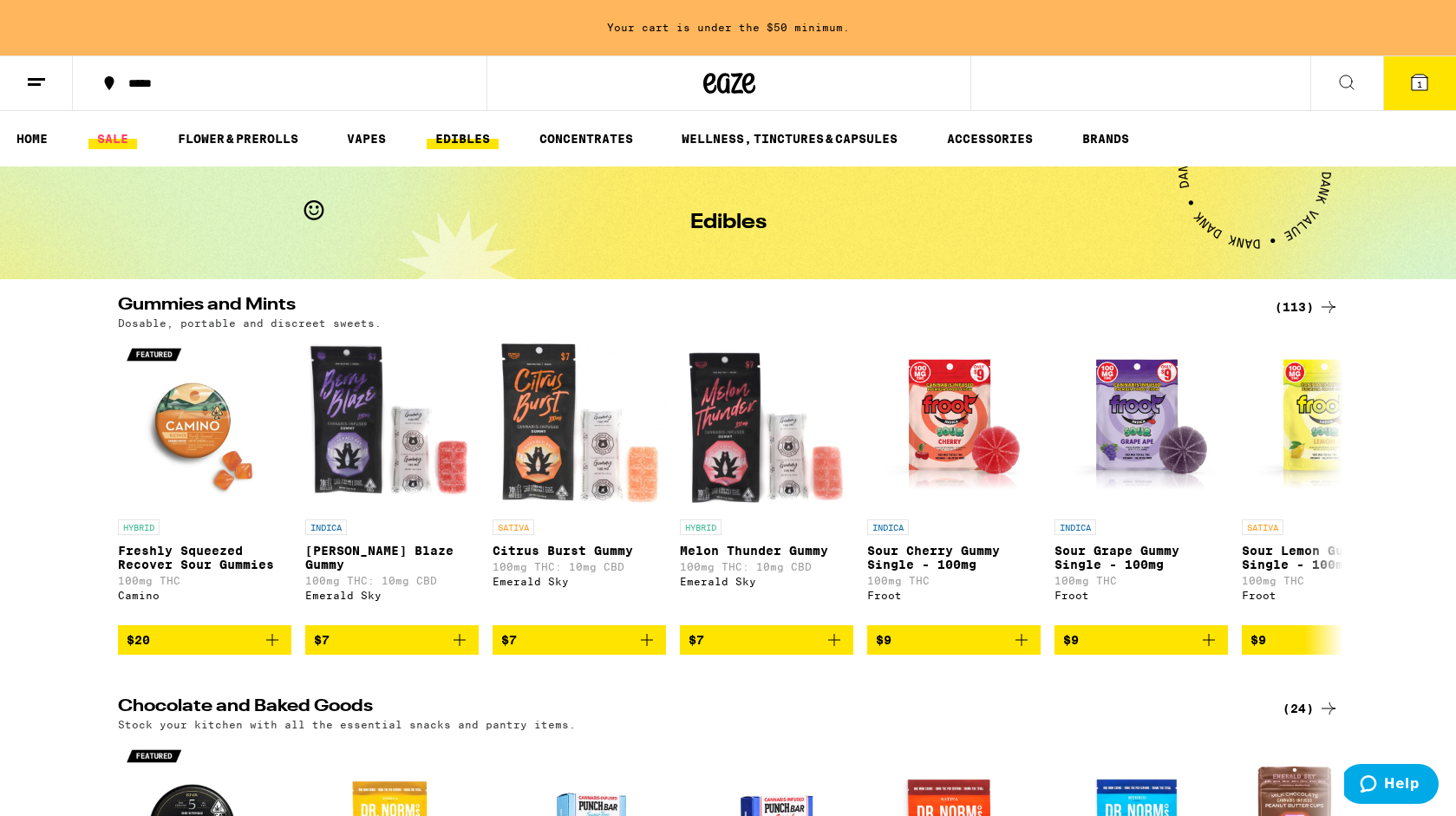
click at [108, 139] on link "SALE" at bounding box center [113, 139] width 49 height 21
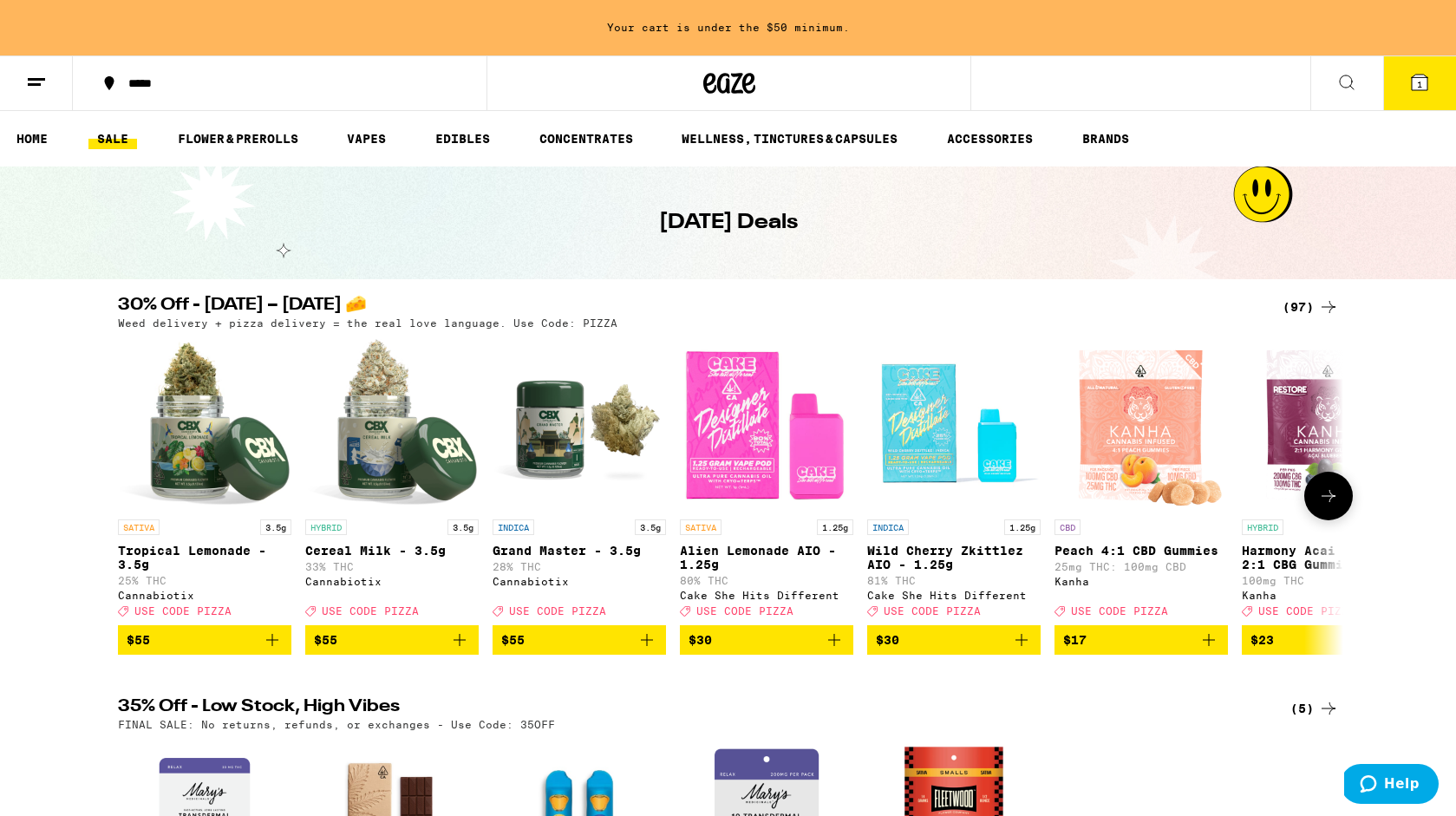
click at [1323, 501] on icon at bounding box center [1329, 496] width 21 height 21
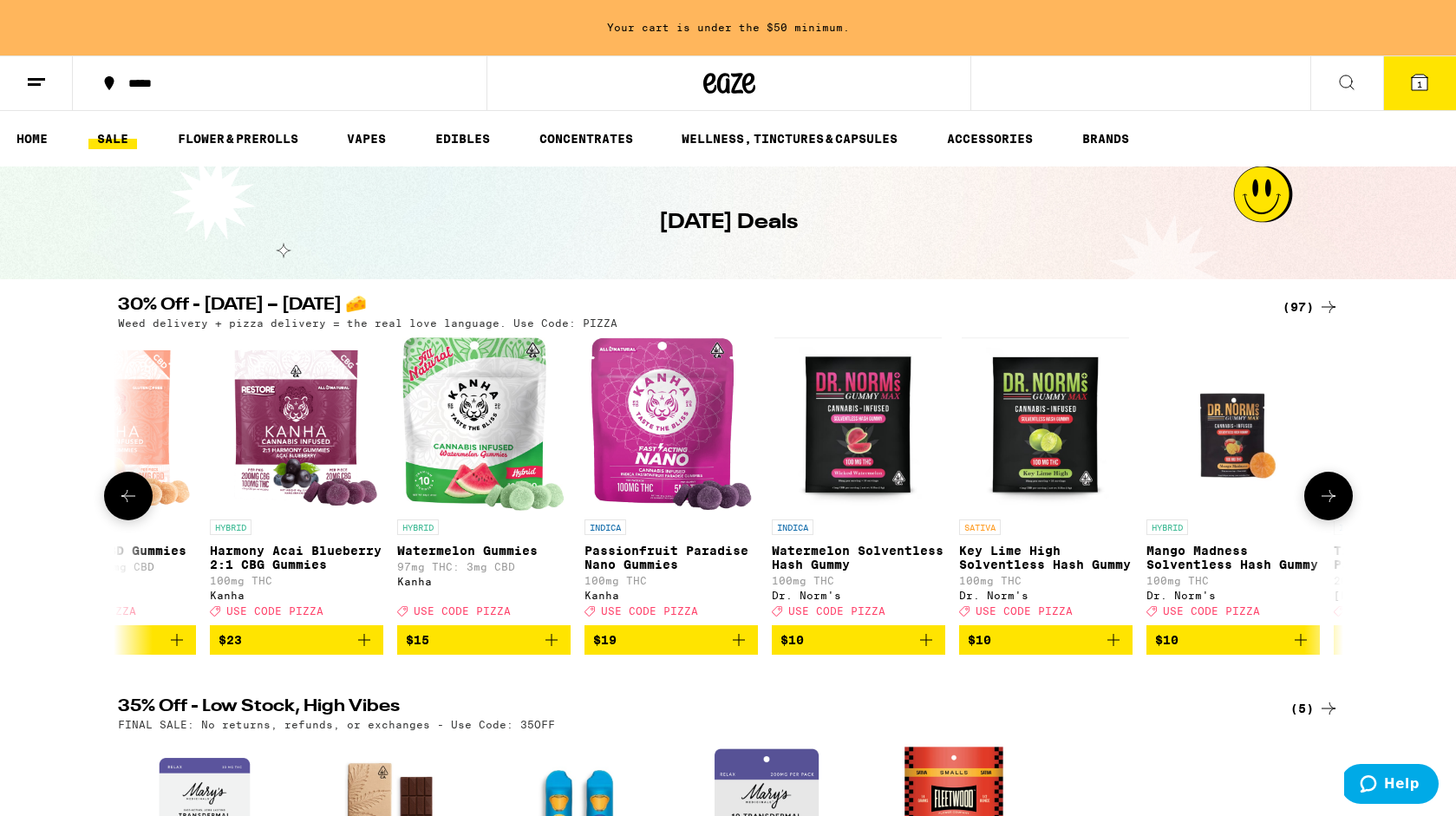
click at [1323, 501] on icon at bounding box center [1329, 496] width 21 height 21
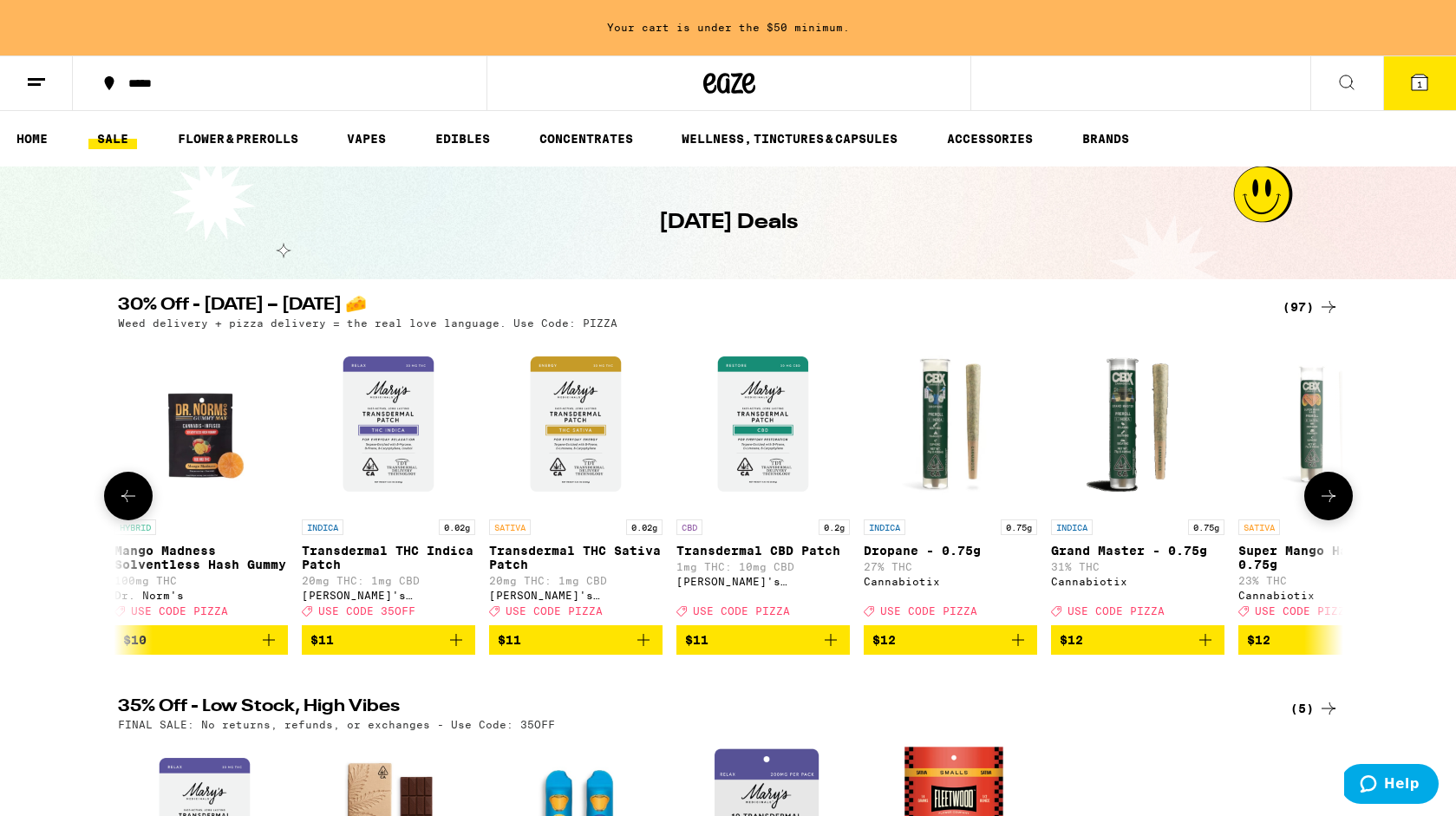
click at [1323, 501] on icon at bounding box center [1329, 496] width 21 height 21
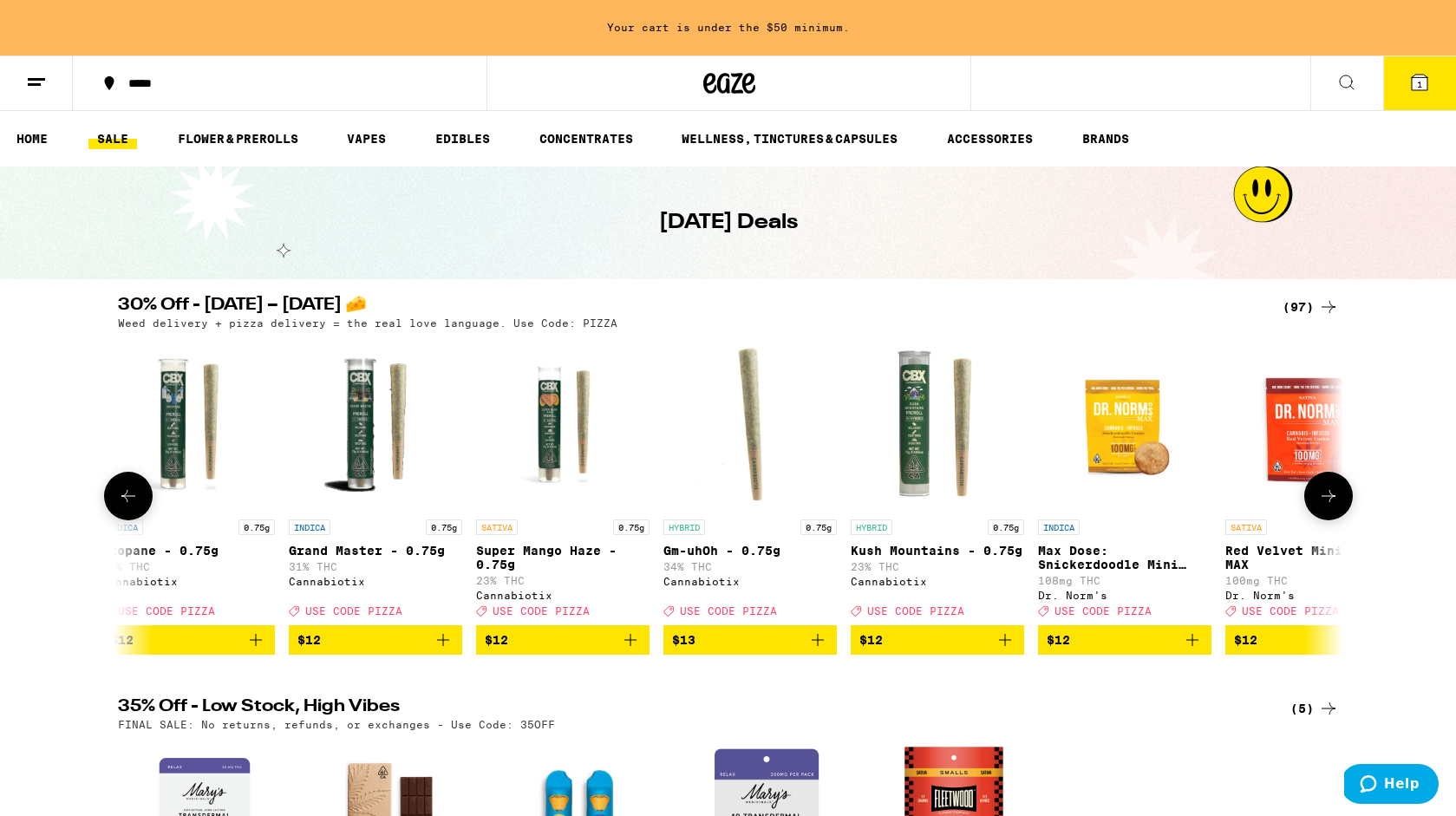
scroll to position [0, 3096]
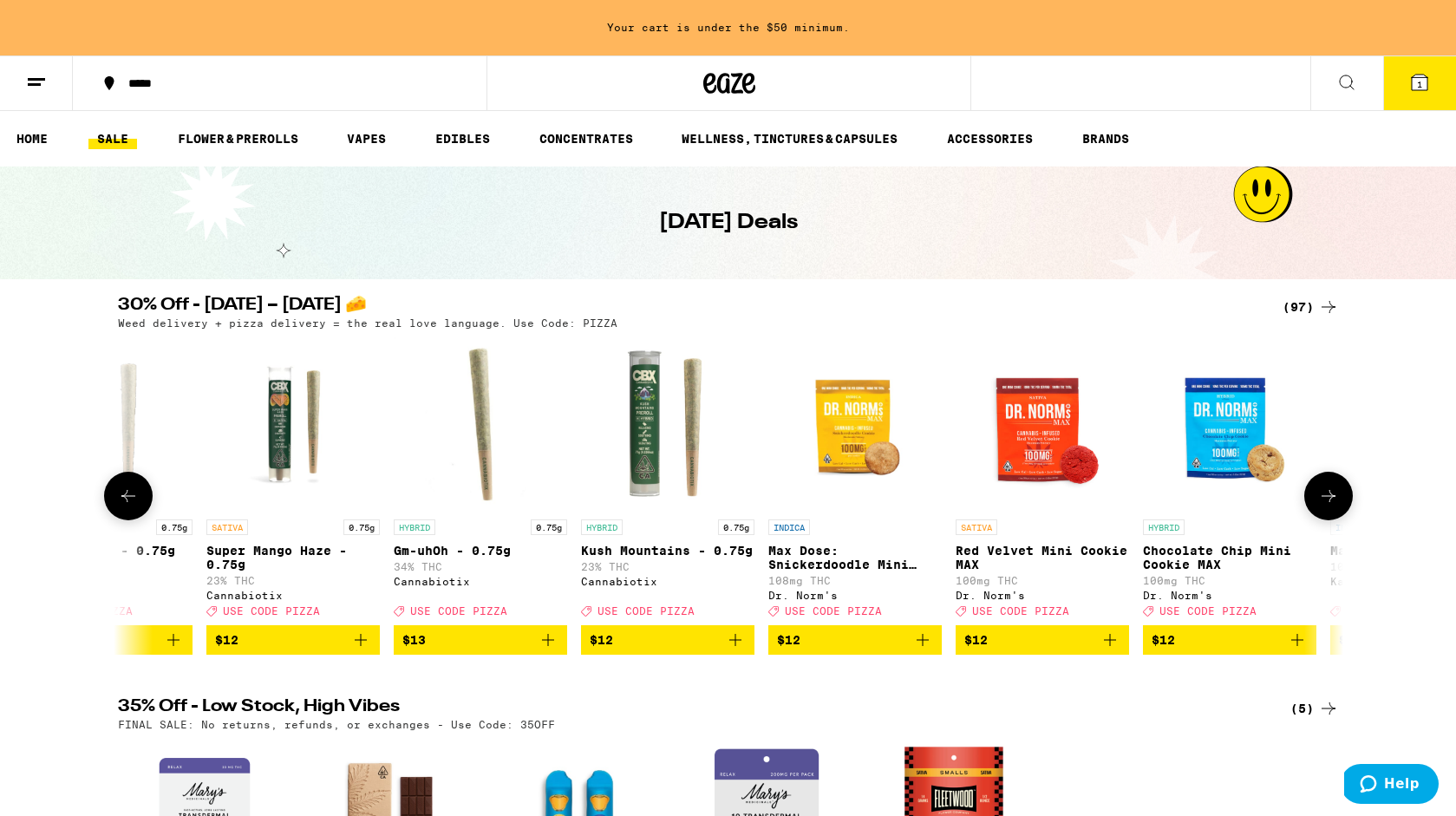
click at [1323, 501] on icon at bounding box center [1329, 496] width 21 height 21
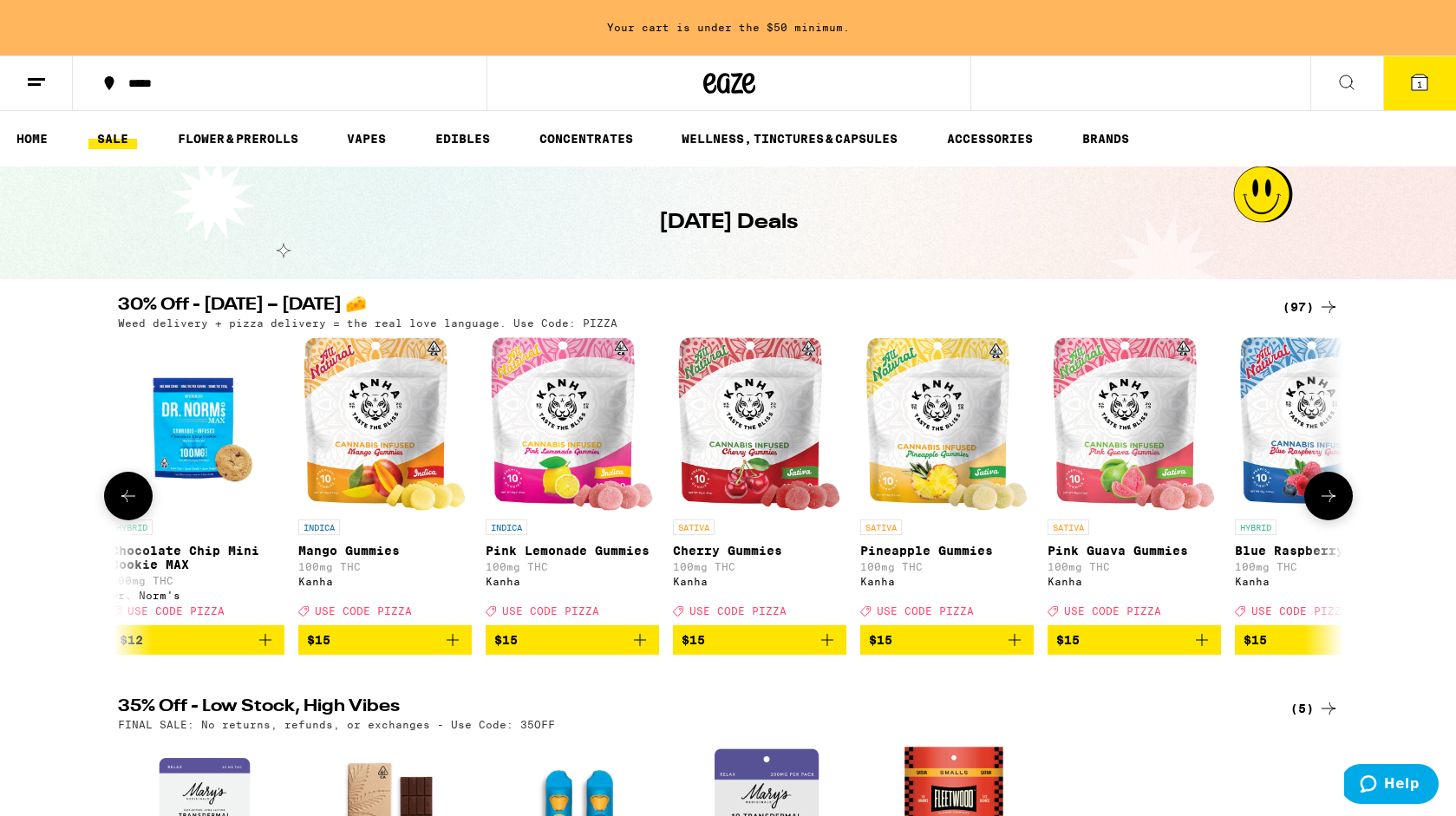
click at [1323, 501] on icon at bounding box center [1329, 496] width 21 height 21
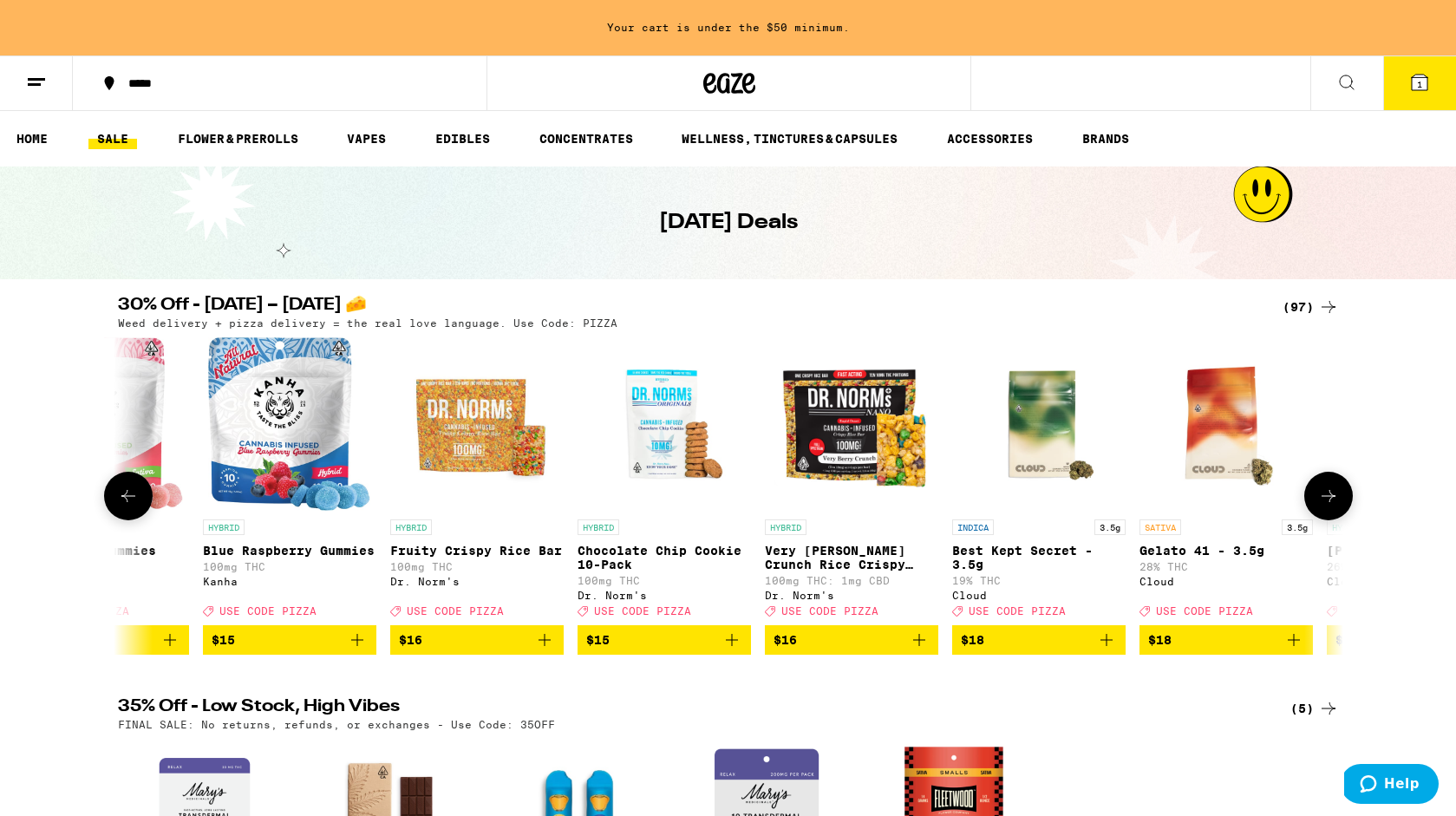
click at [1323, 501] on icon at bounding box center [1329, 496] width 21 height 21
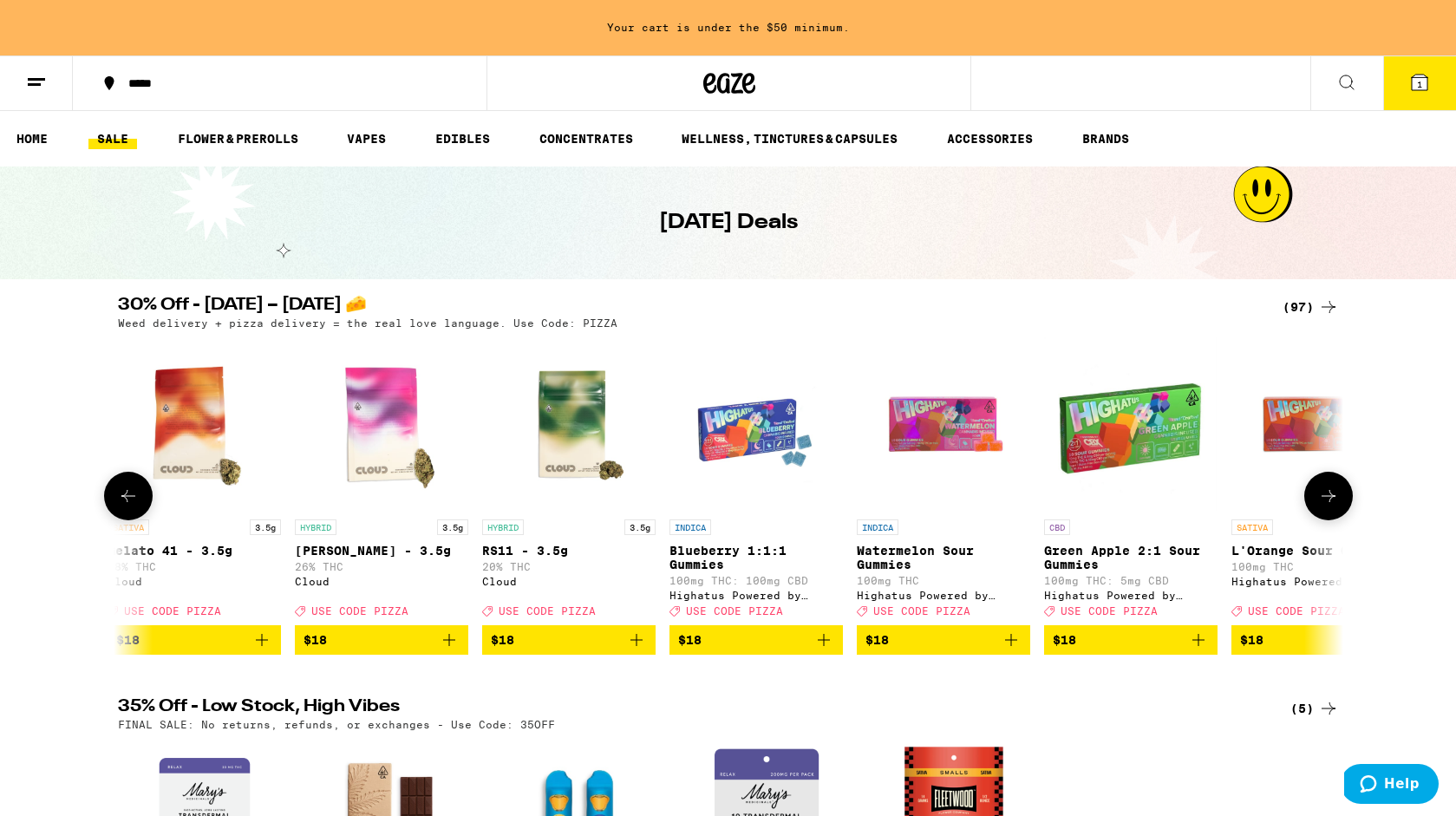
click at [1323, 501] on icon at bounding box center [1329, 496] width 21 height 21
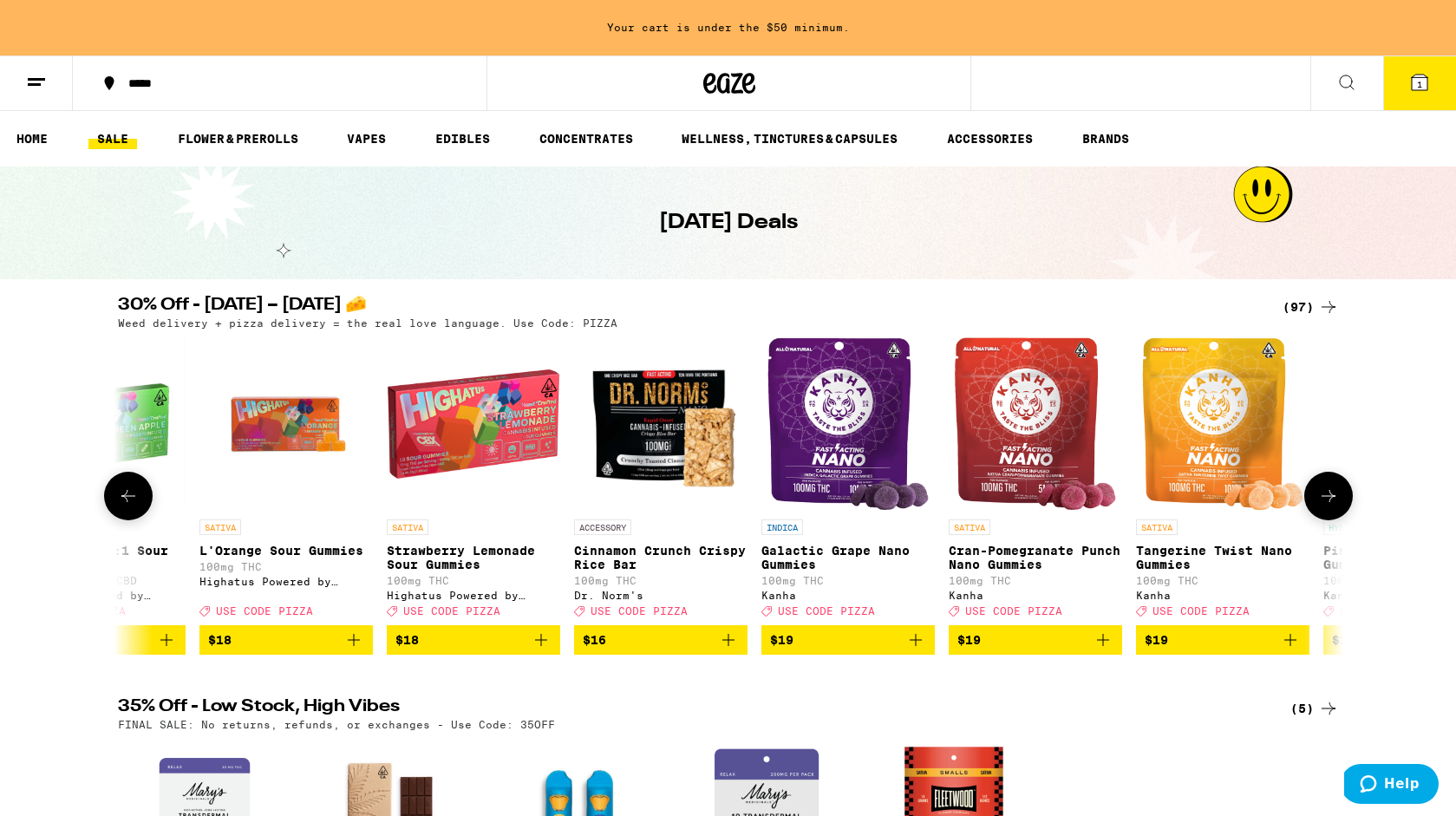
click at [1323, 501] on icon at bounding box center [1329, 496] width 21 height 21
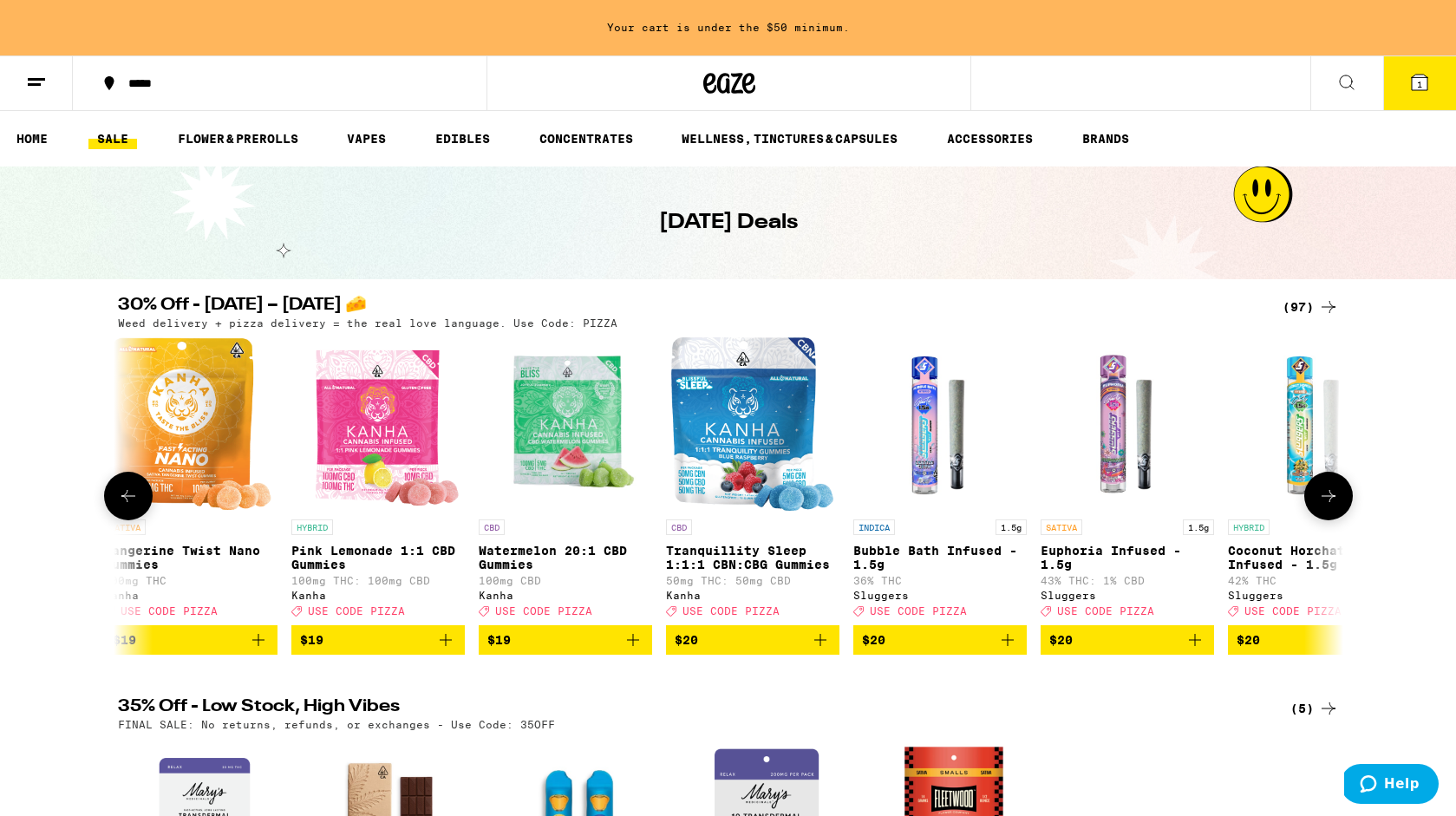
click at [1323, 501] on icon at bounding box center [1329, 496] width 21 height 21
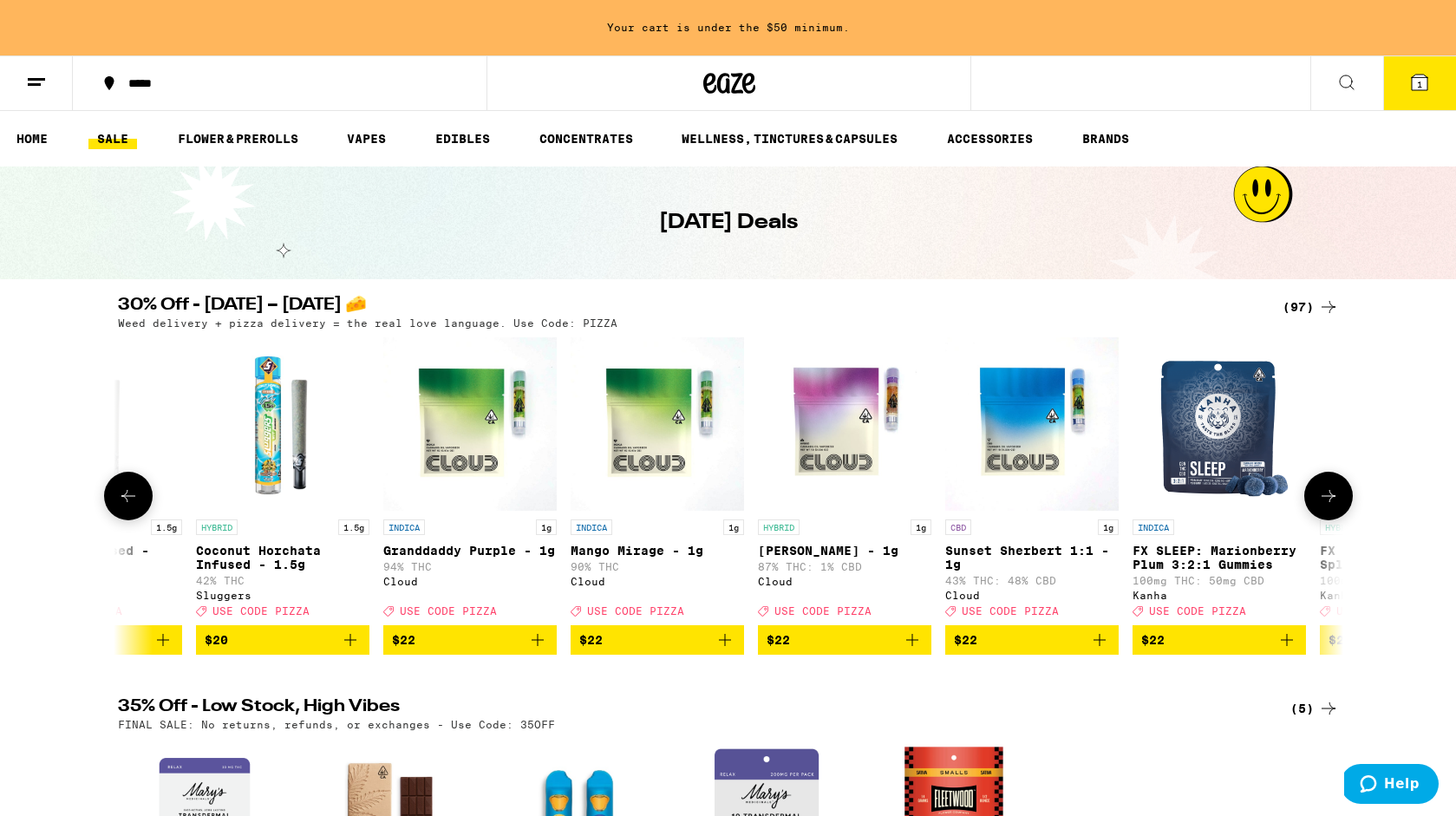
click at [1323, 501] on icon at bounding box center [1329, 496] width 21 height 21
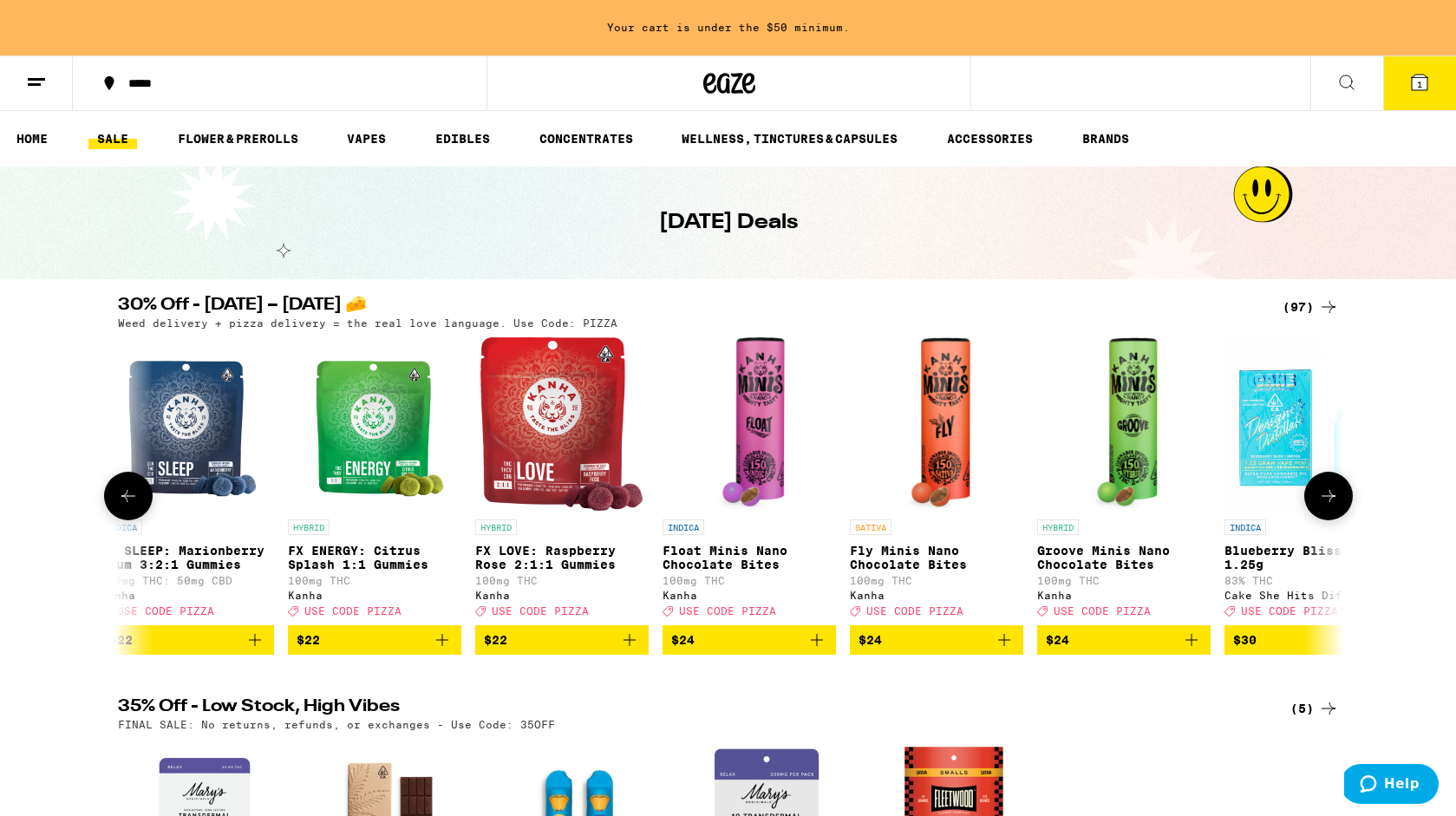
click at [1323, 501] on icon at bounding box center [1329, 496] width 21 height 21
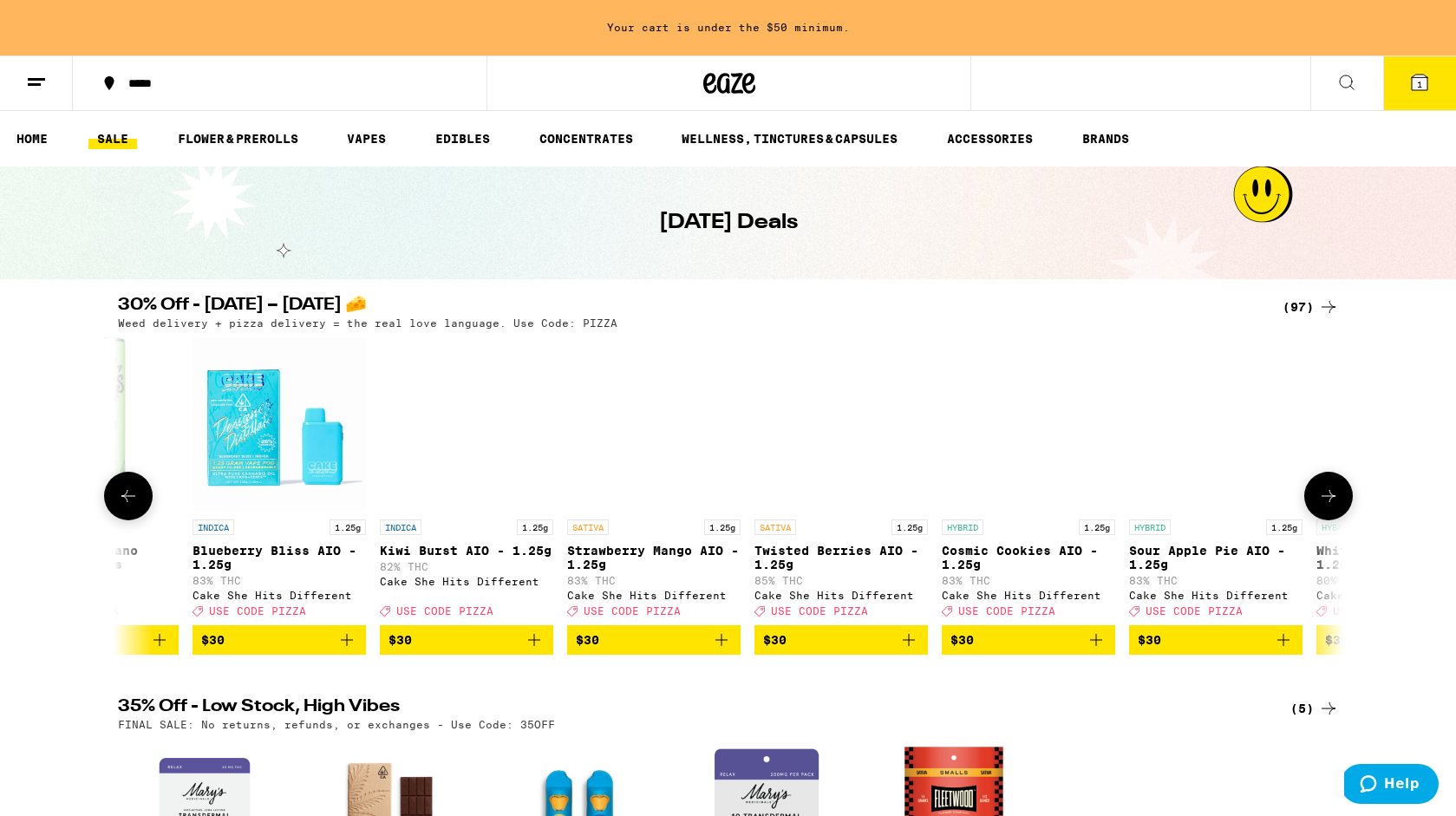
click at [1323, 501] on icon at bounding box center [1329, 496] width 21 height 21
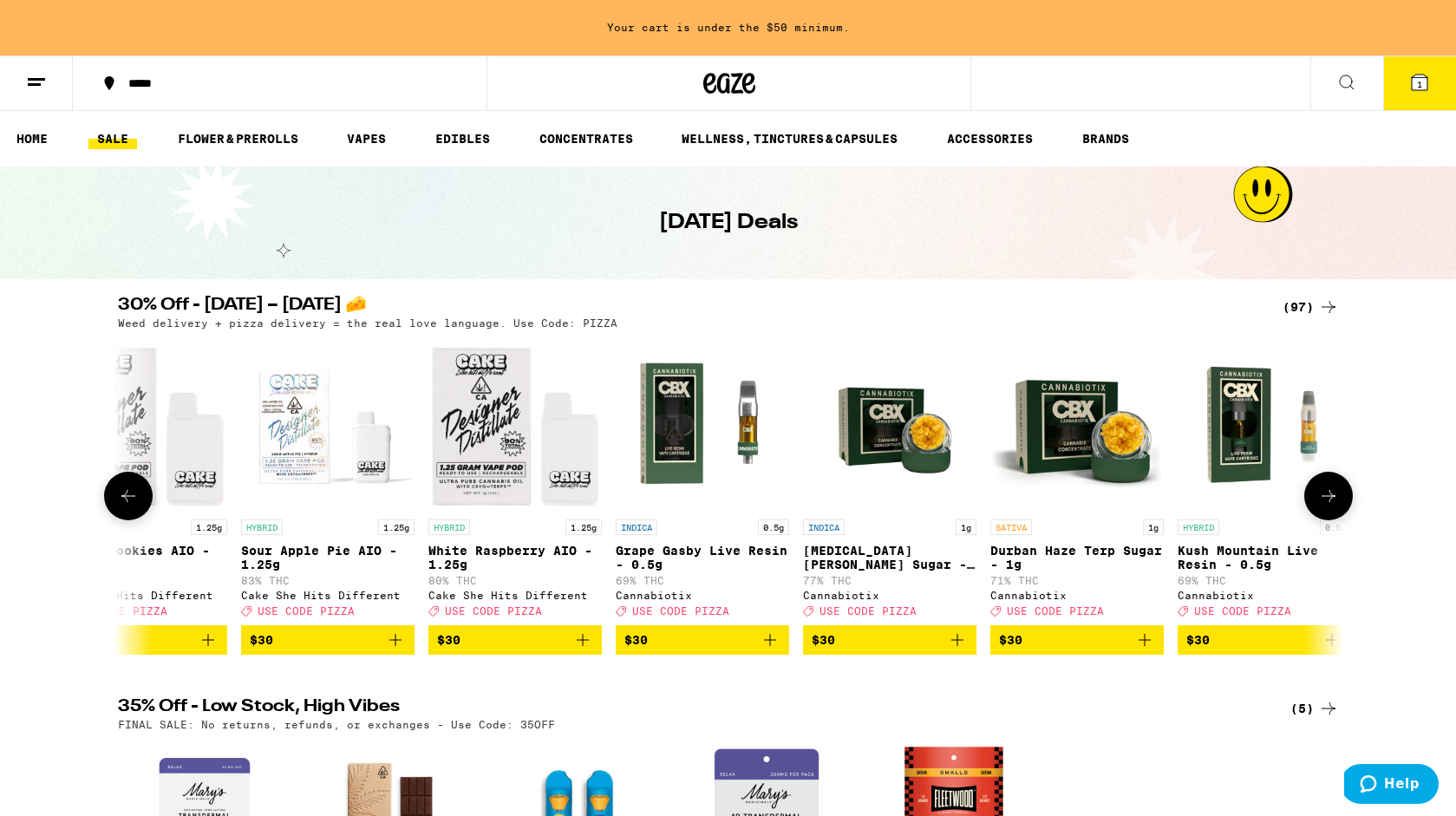
click at [1323, 501] on icon at bounding box center [1329, 496] width 21 height 21
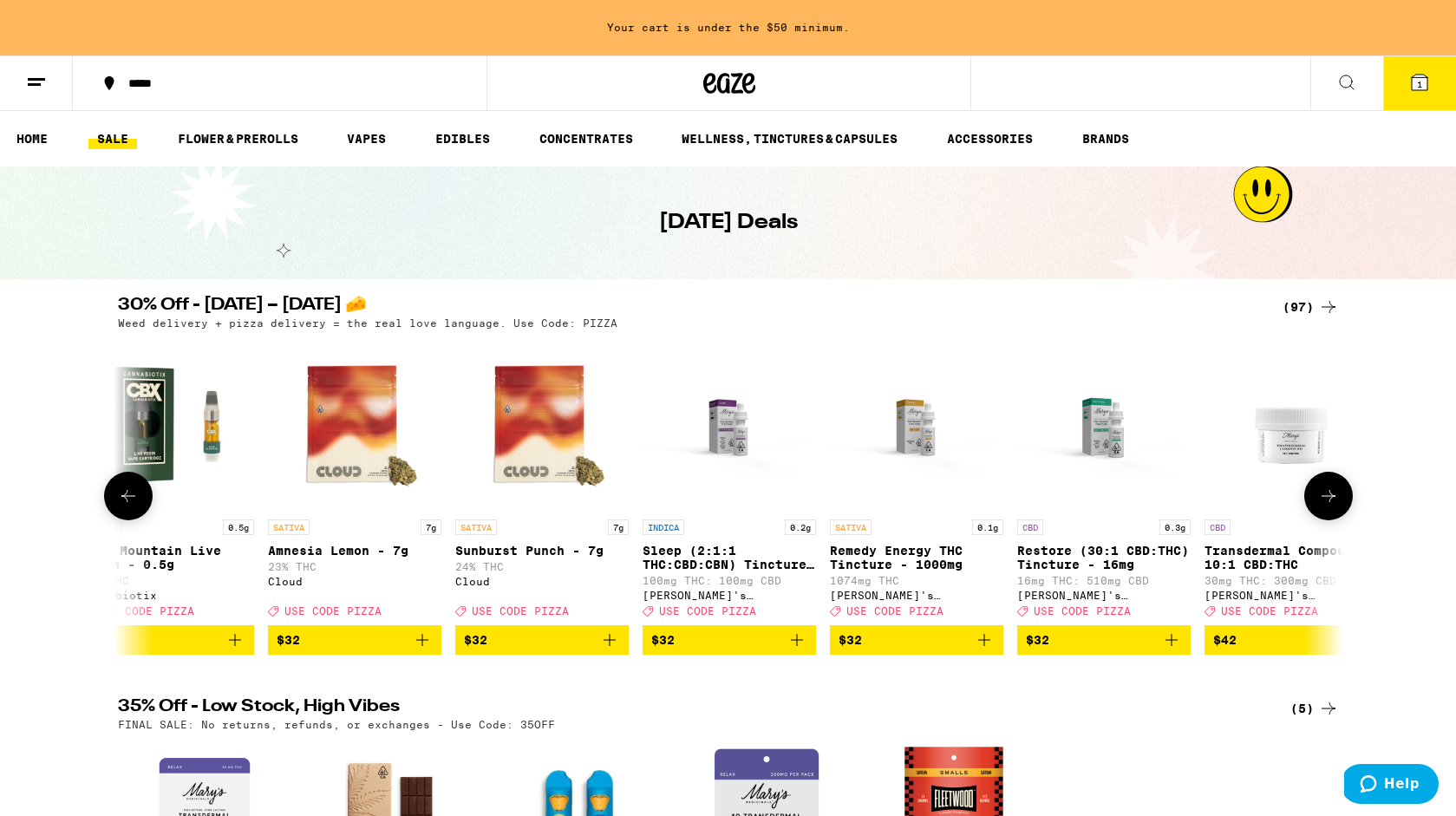
click at [1323, 501] on icon at bounding box center [1329, 496] width 21 height 21
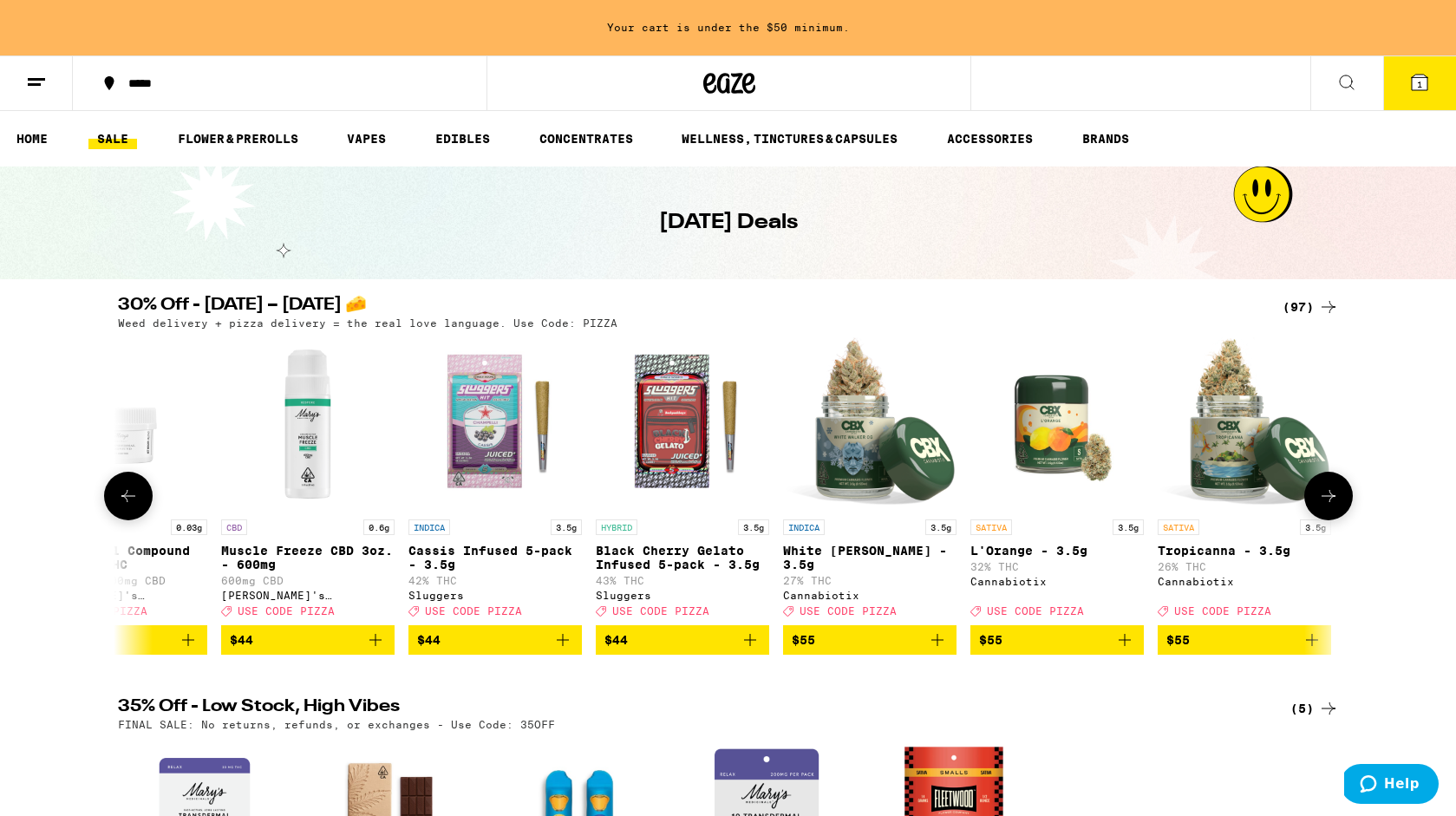
click at [1323, 501] on icon at bounding box center [1329, 496] width 21 height 21
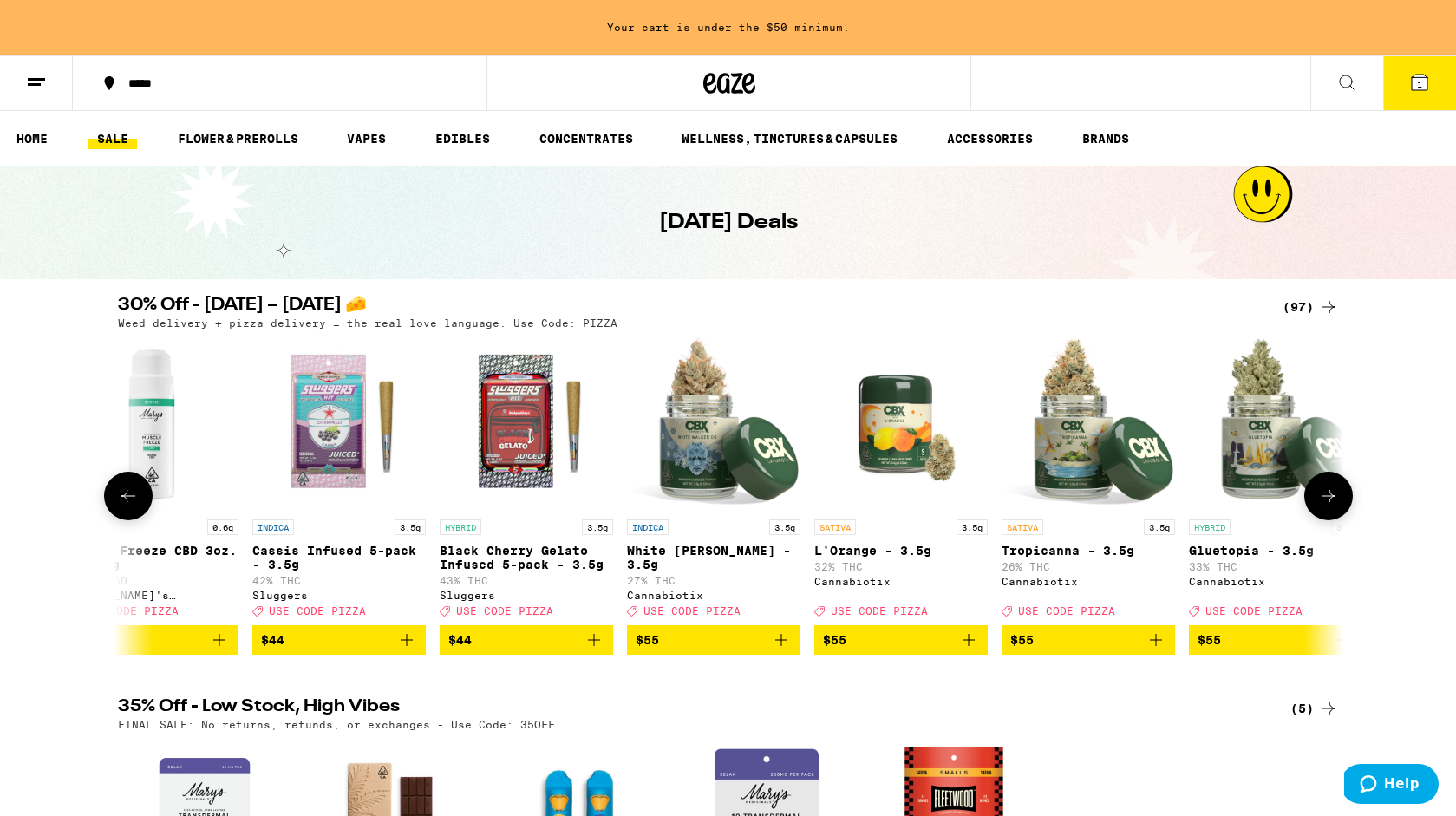
scroll to position [0, 15482]
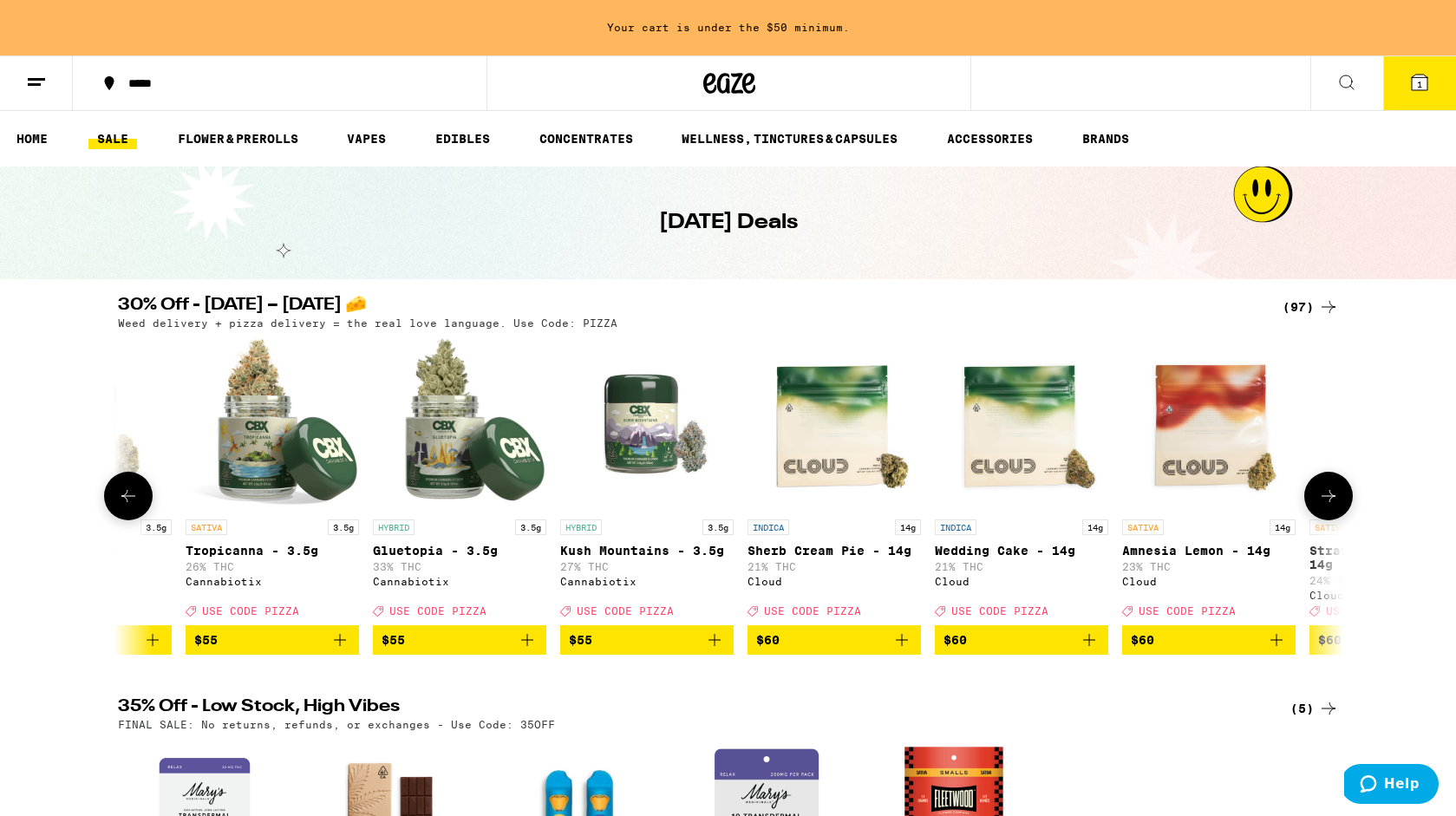
click at [116, 500] on button at bounding box center [129, 496] width 49 height 49
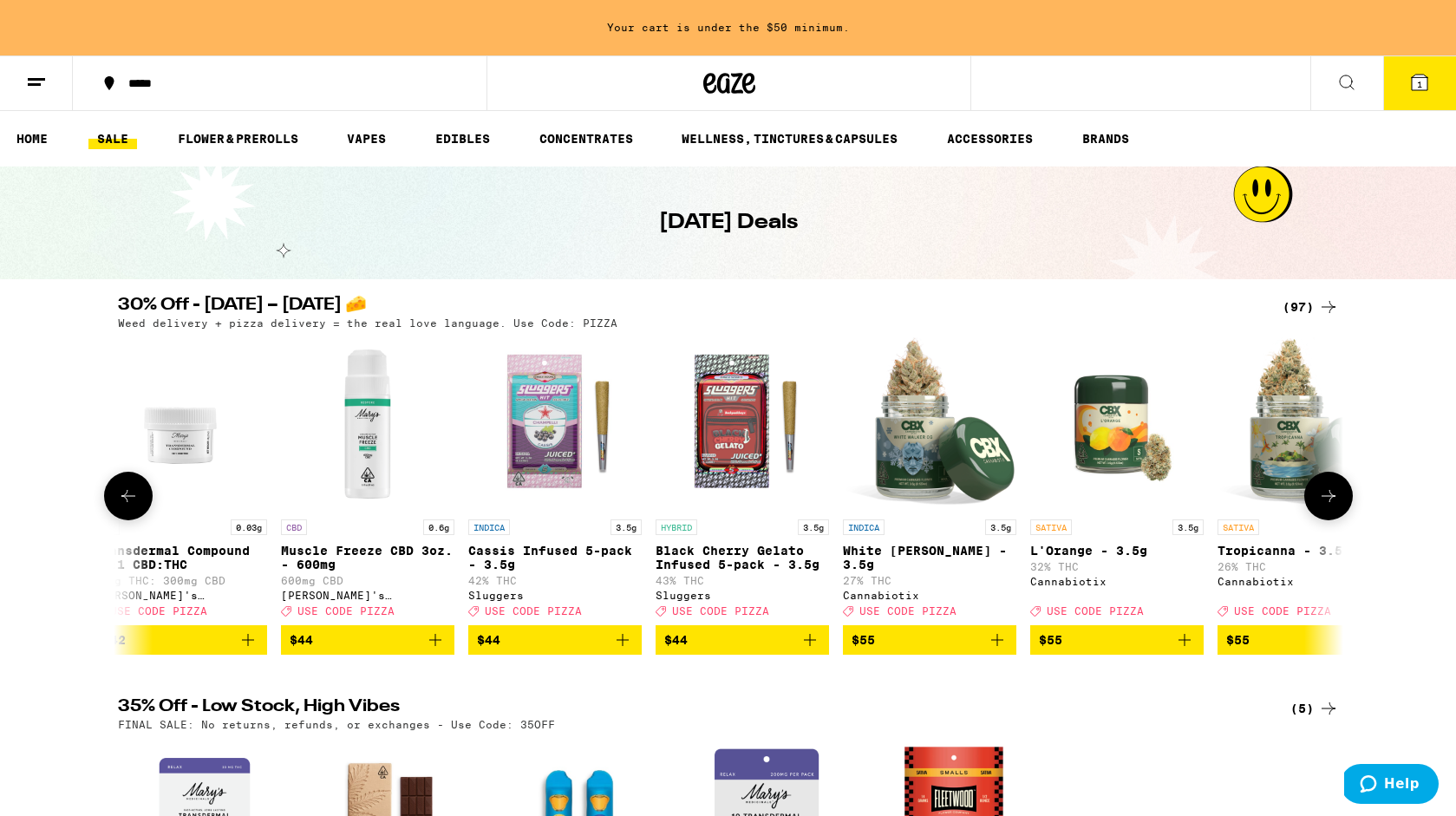
click at [116, 500] on button at bounding box center [129, 496] width 49 height 49
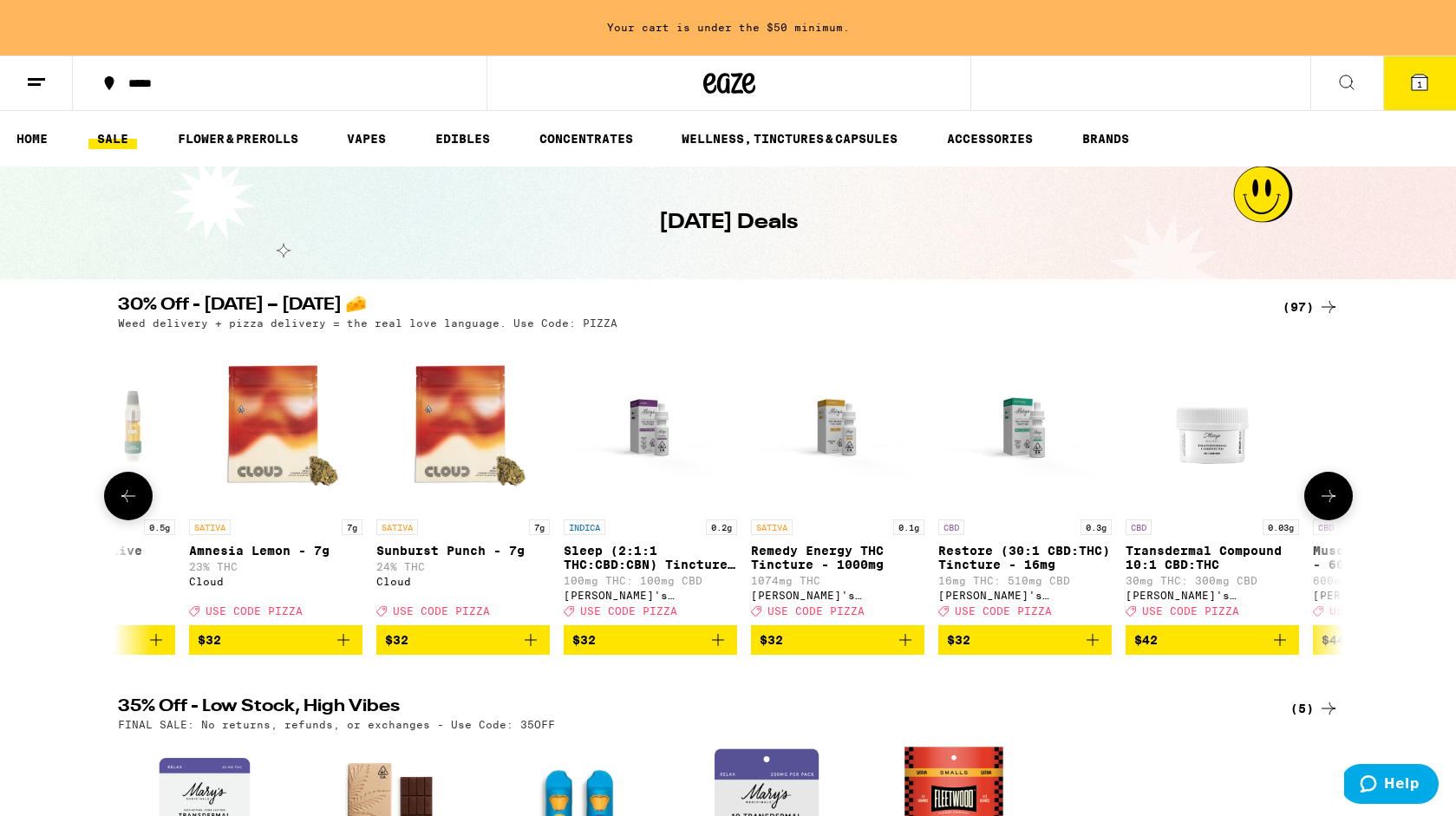
click at [116, 500] on button at bounding box center [129, 496] width 49 height 49
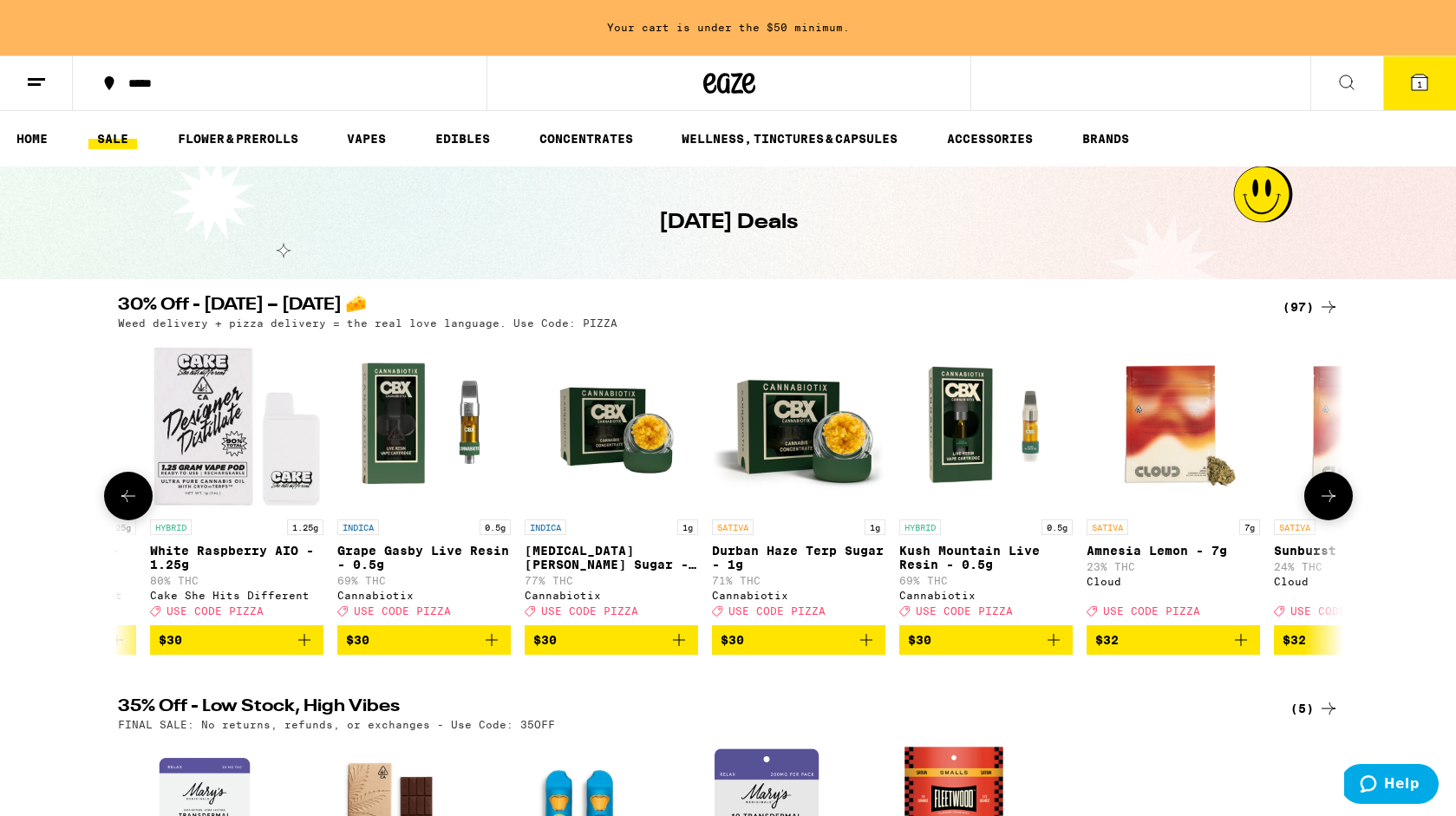
scroll to position [0, 12386]
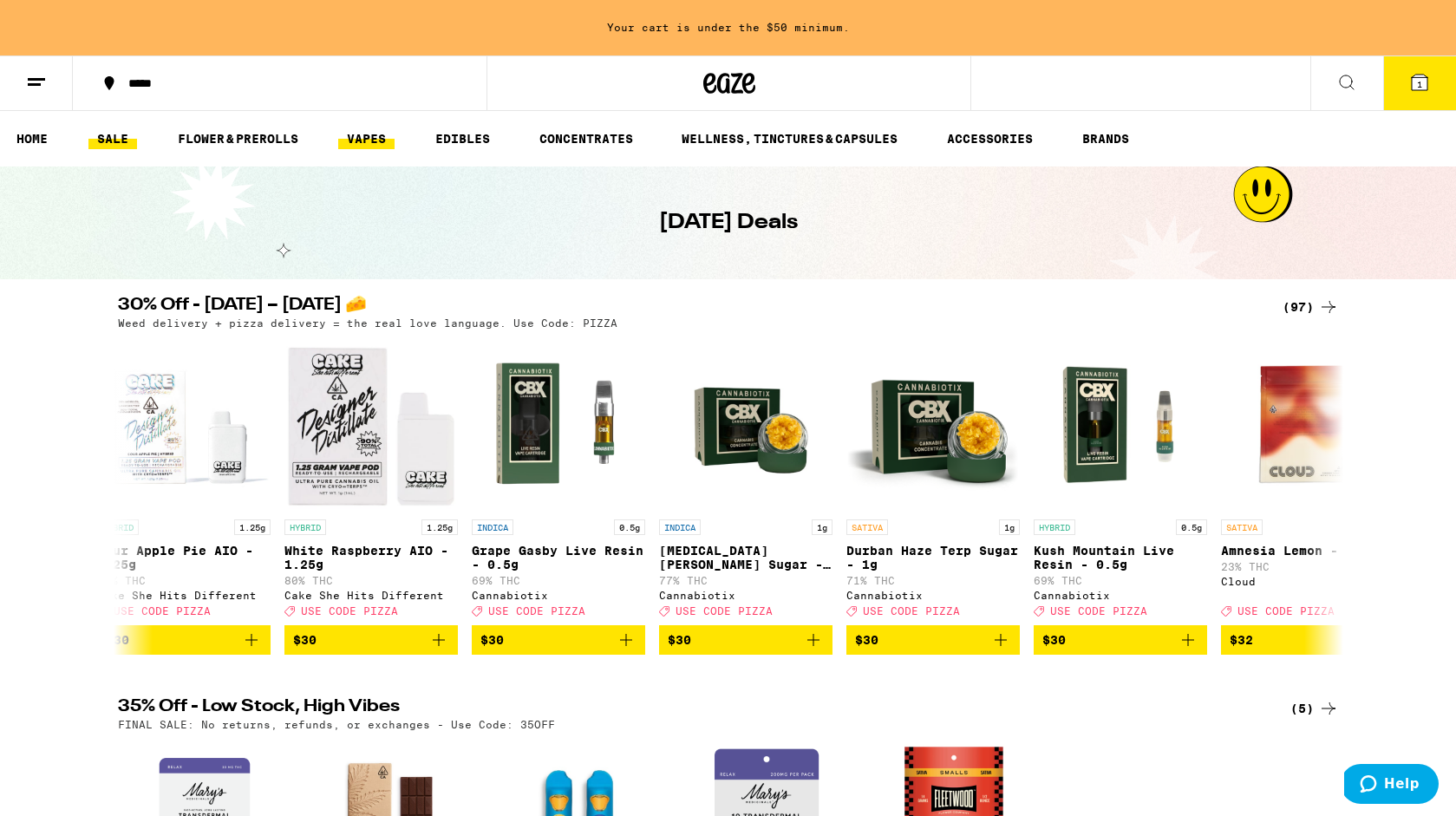
click at [365, 140] on link "VAPES" at bounding box center [366, 139] width 57 height 21
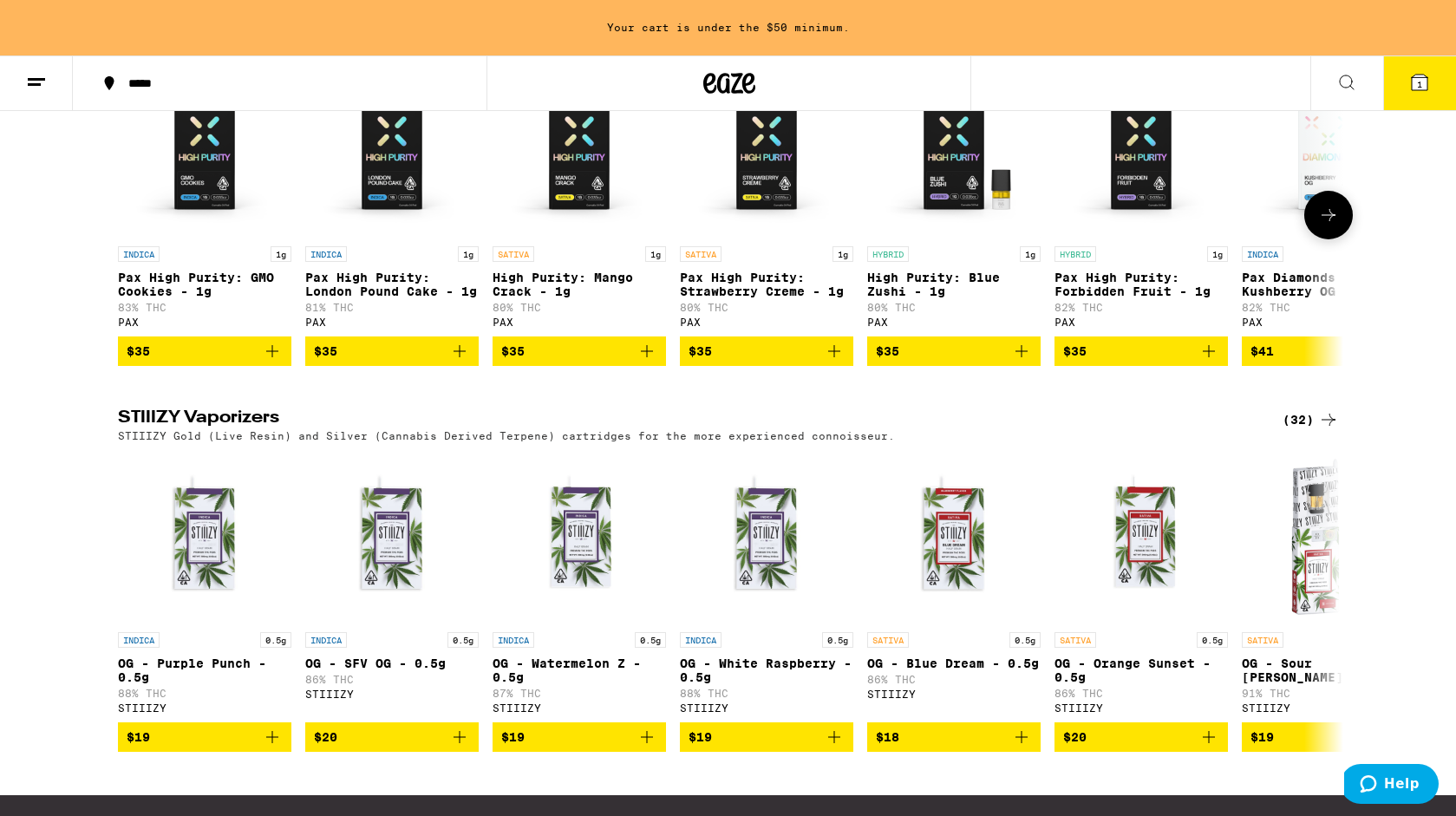
scroll to position [1469, 0]
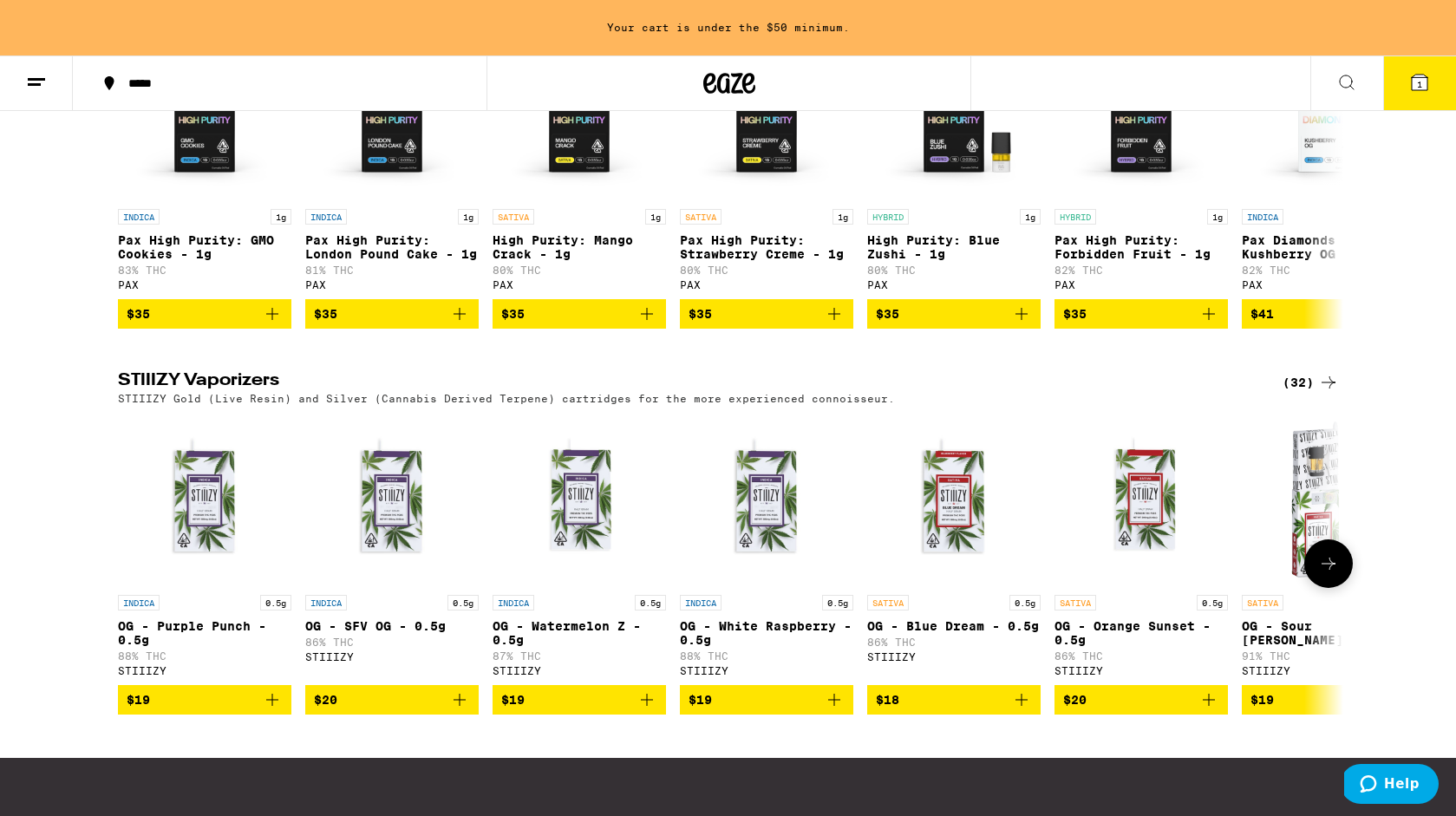
click at [1333, 574] on icon at bounding box center [1329, 564] width 21 height 21
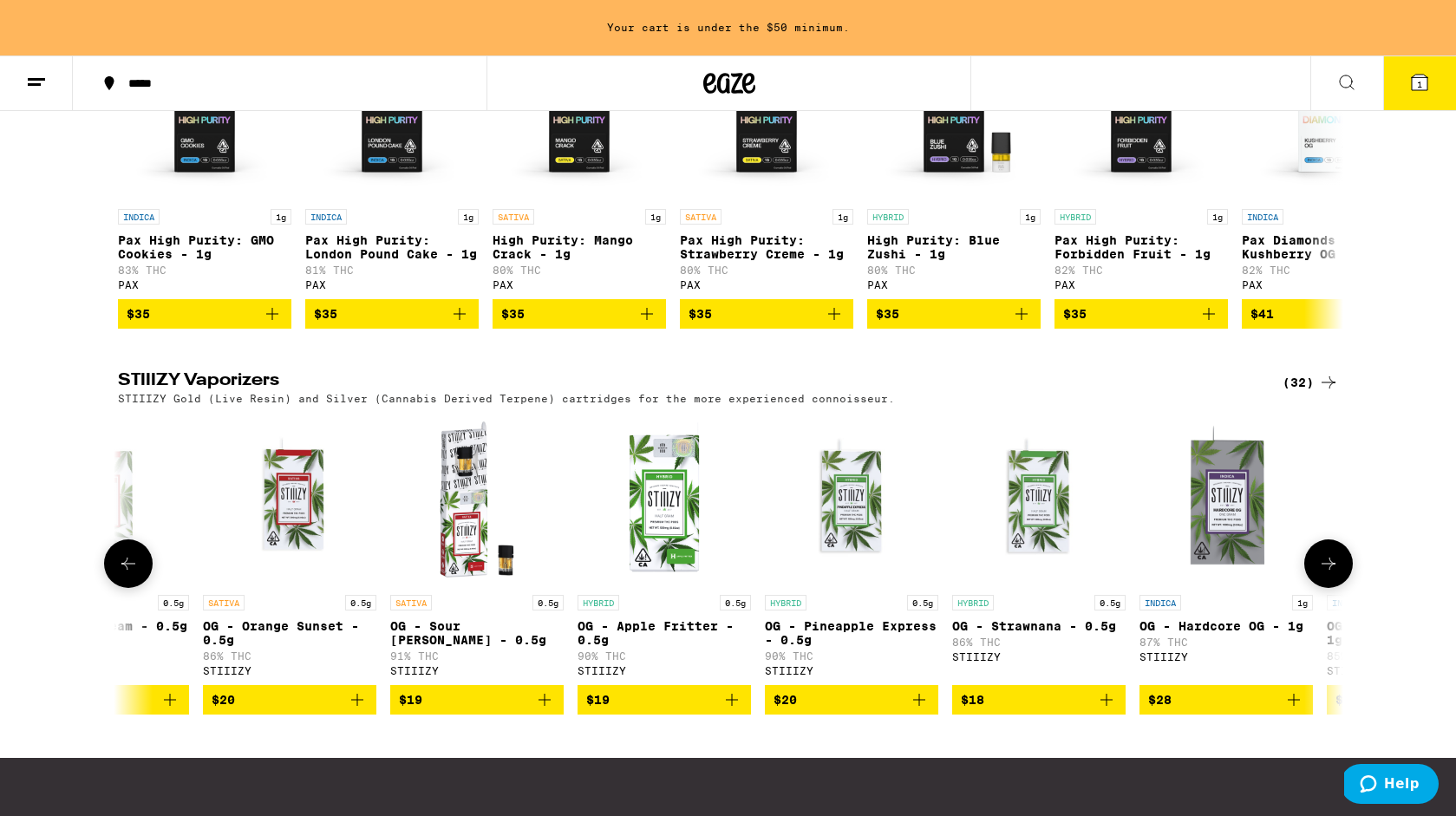
scroll to position [0, 1032]
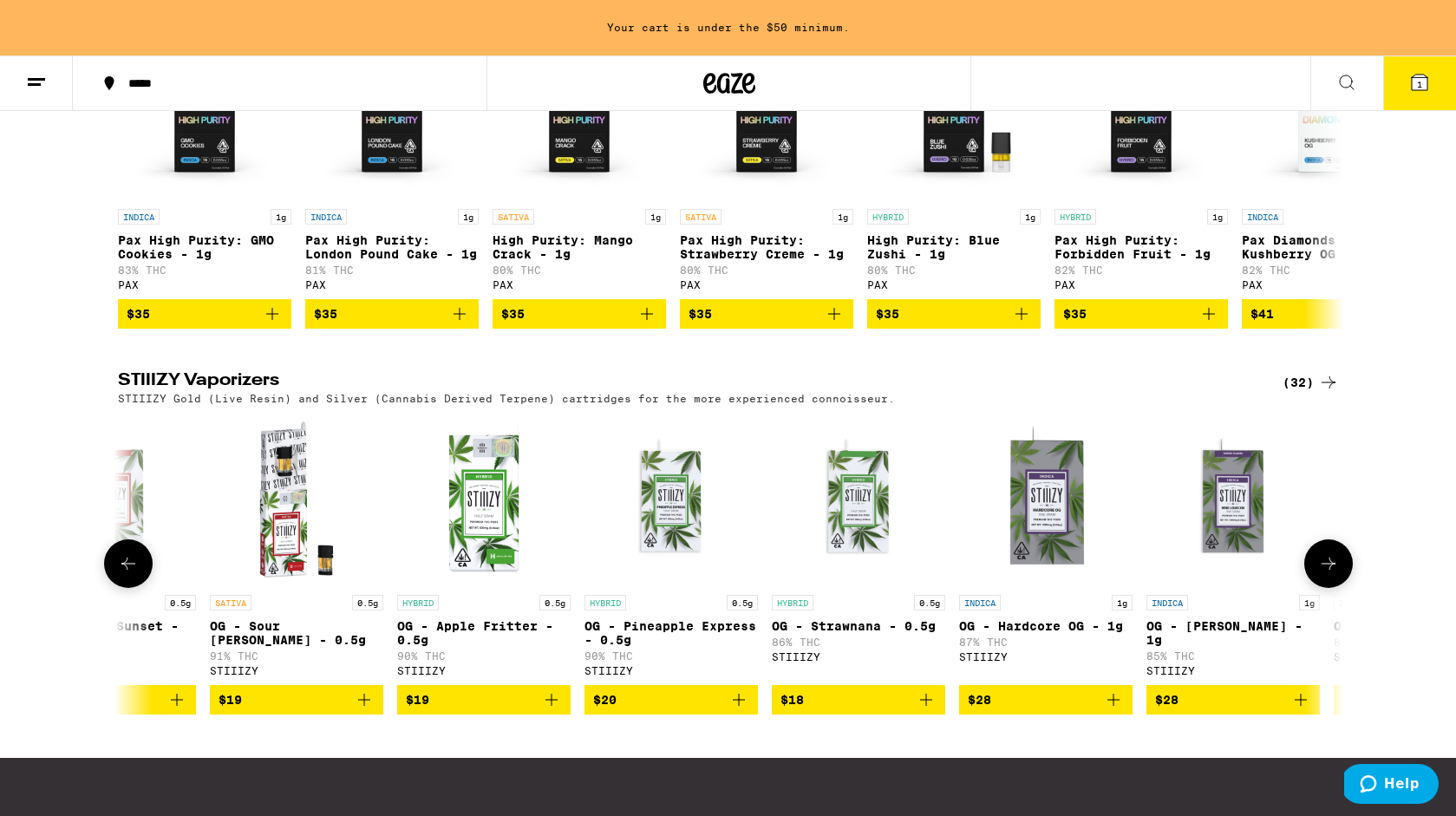
click at [882, 558] on img "Open page for OG - Strawnana - 0.5g from STIIIZY" at bounding box center [859, 500] width 174 height 174
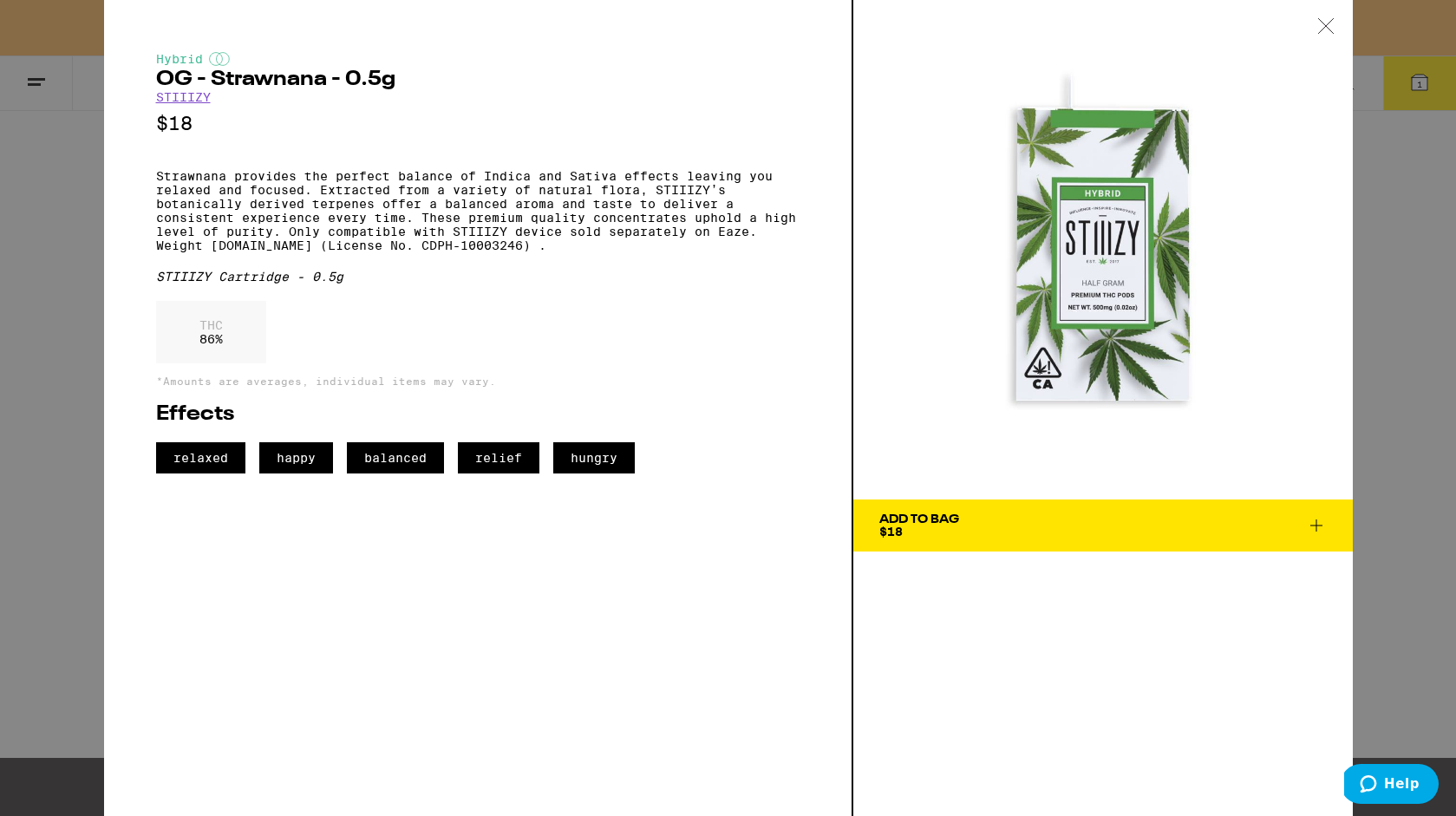
click at [1076, 348] on img at bounding box center [1103, 249] width 500 height 500
click at [1403, 328] on div "Hybrid OG - Strawnana - 0.5g STIIIZY $18 Strawnana provides the perfect balance…" at bounding box center [728, 408] width 1456 height 816
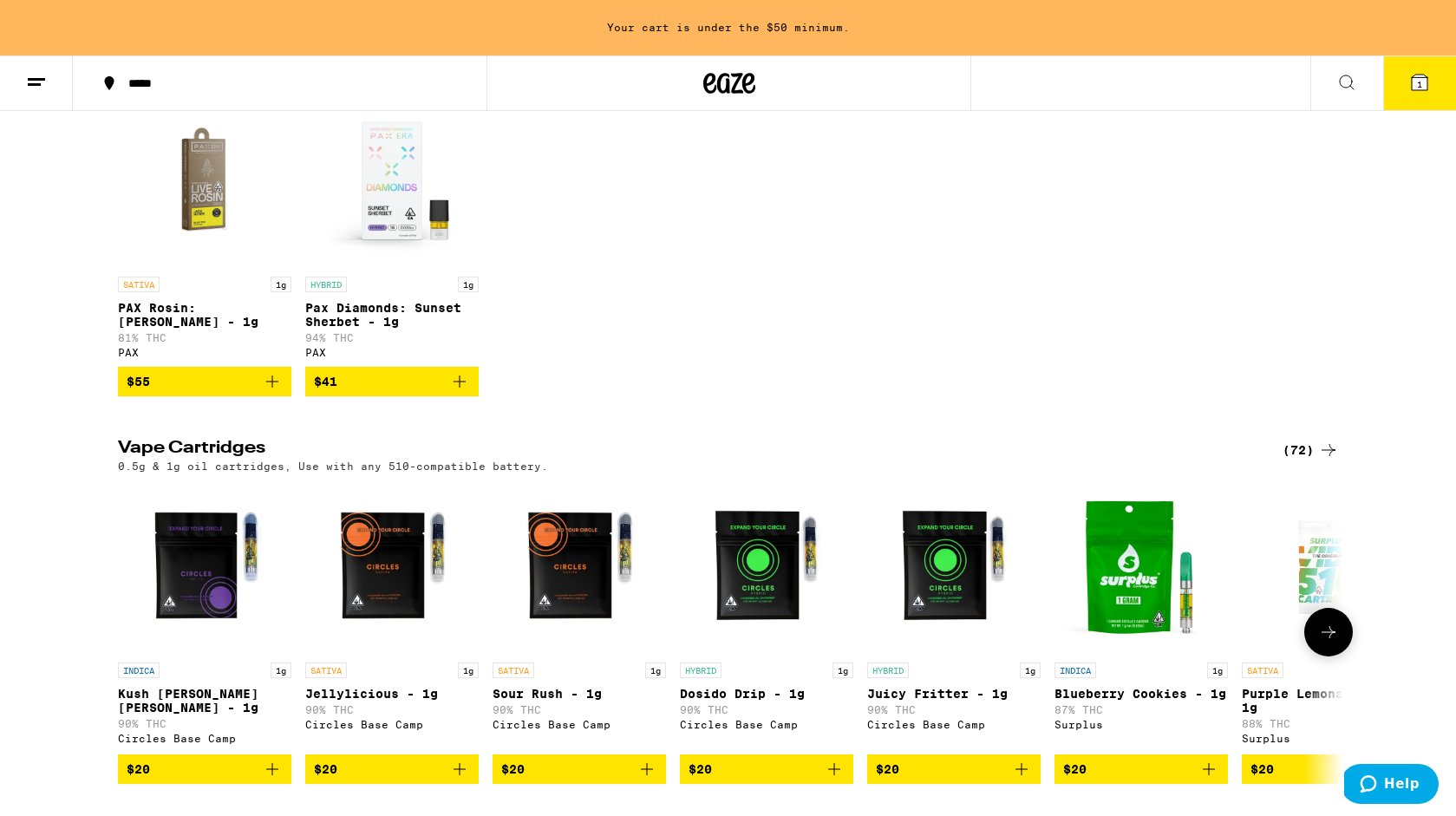
scroll to position [234, 0]
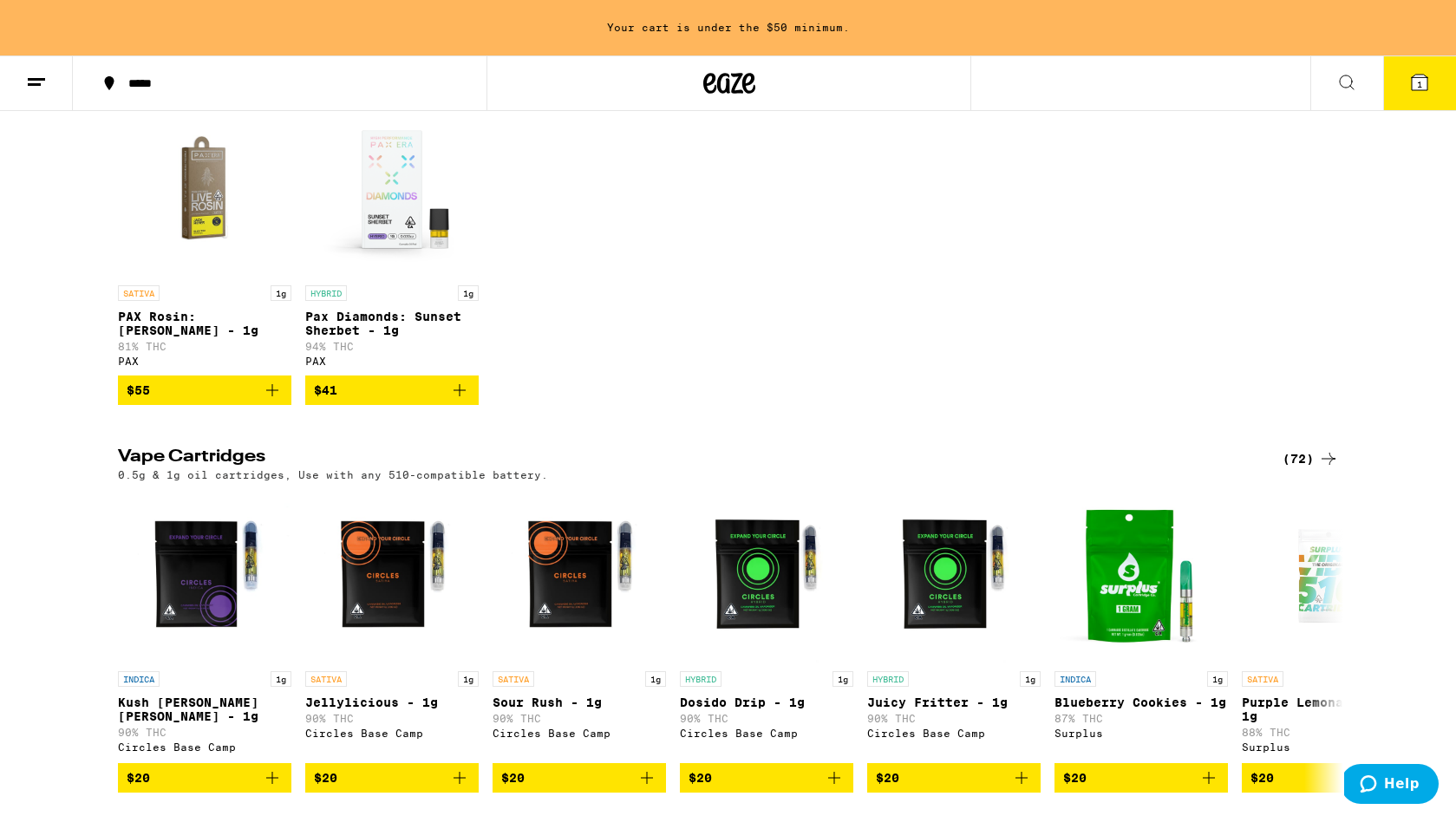
click at [1313, 461] on div "(72)" at bounding box center [1311, 459] width 57 height 21
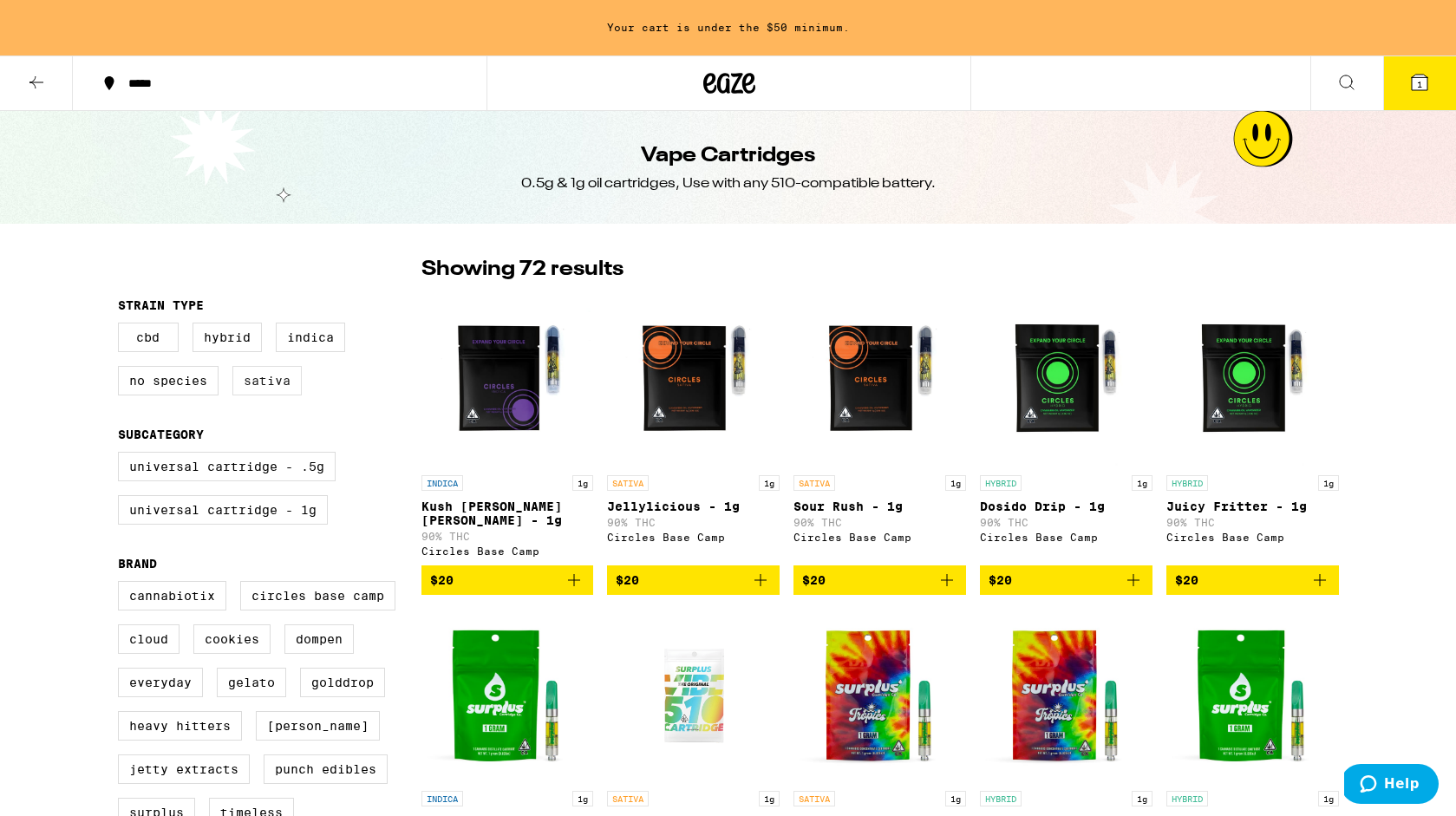
click at [276, 390] on label "Sativa" at bounding box center [267, 381] width 70 height 30
click at [123, 326] on input "Sativa" at bounding box center [122, 325] width 1 height 1
checkbox input "true"
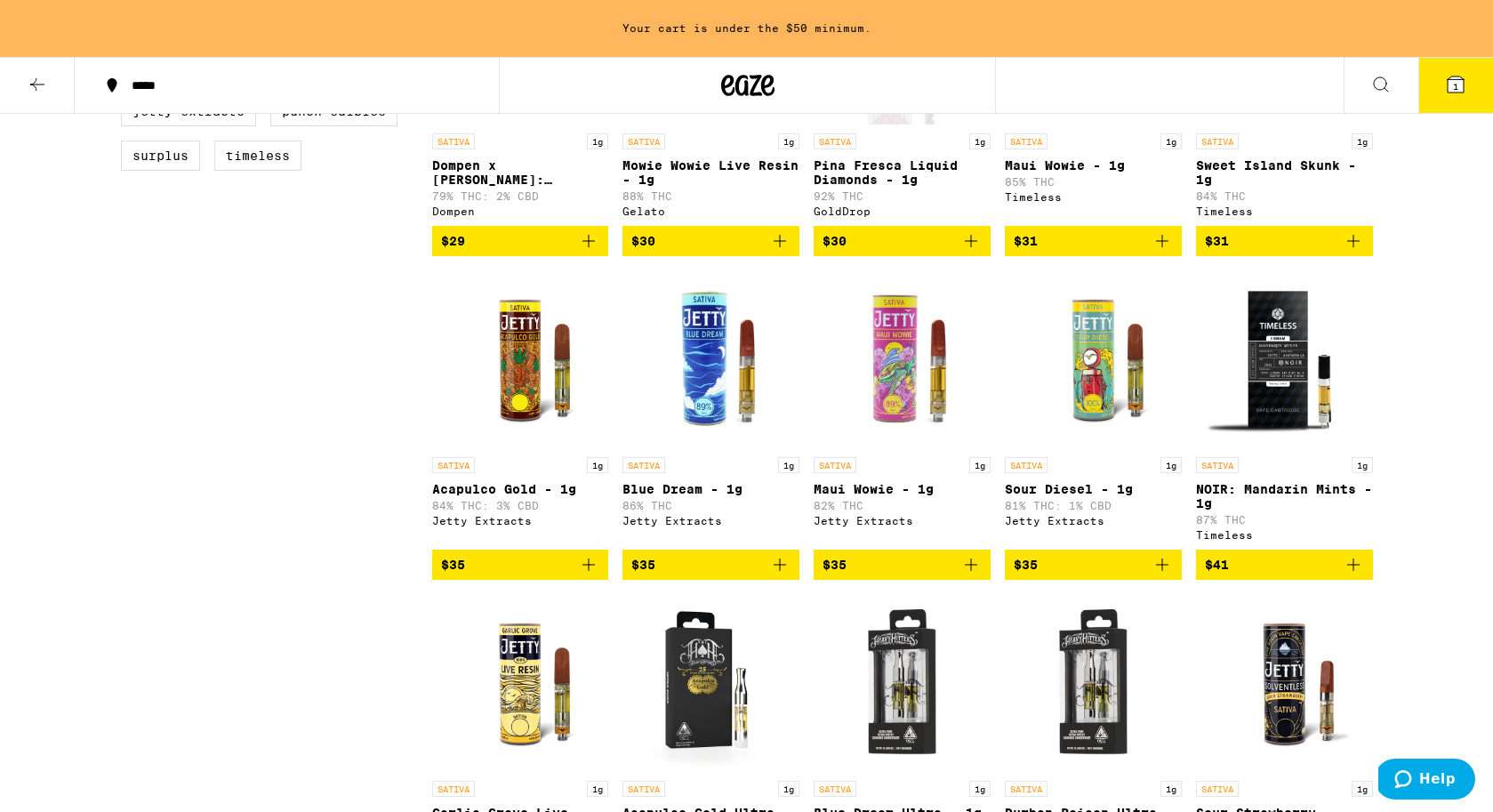
scroll to position [677, 0]
click at [556, 496] on p "Acapulco Gold - 1g" at bounding box center [521, 489] width 177 height 14
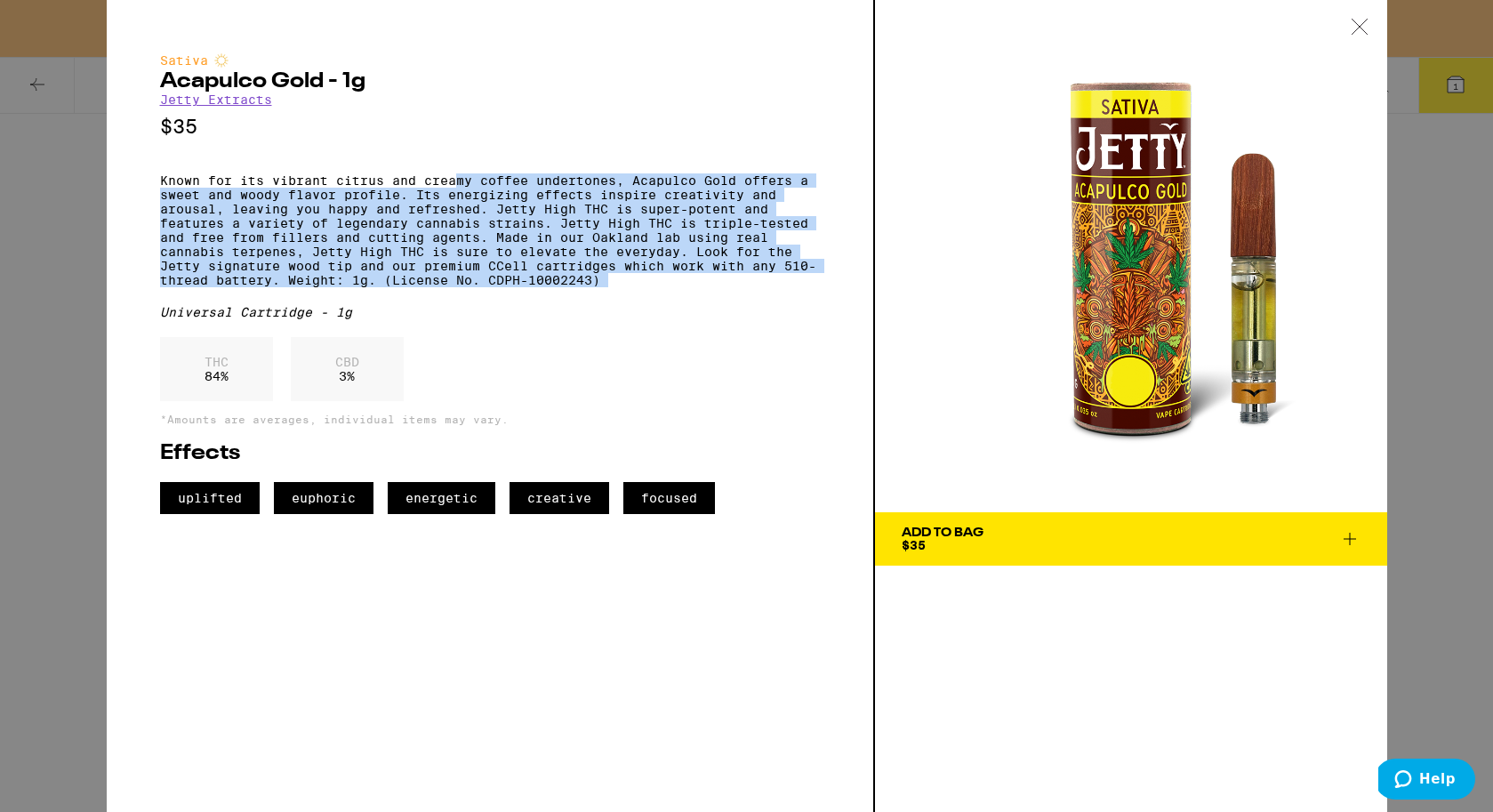
drag, startPoint x: 456, startPoint y: 186, endPoint x: 640, endPoint y: 311, distance: 222.4
click at [640, 311] on div "Sativa Acapulco Gold - 1g Jetty Extracts $35 Known for its vibrant citrus and c…" at bounding box center [490, 283] width 660 height 461
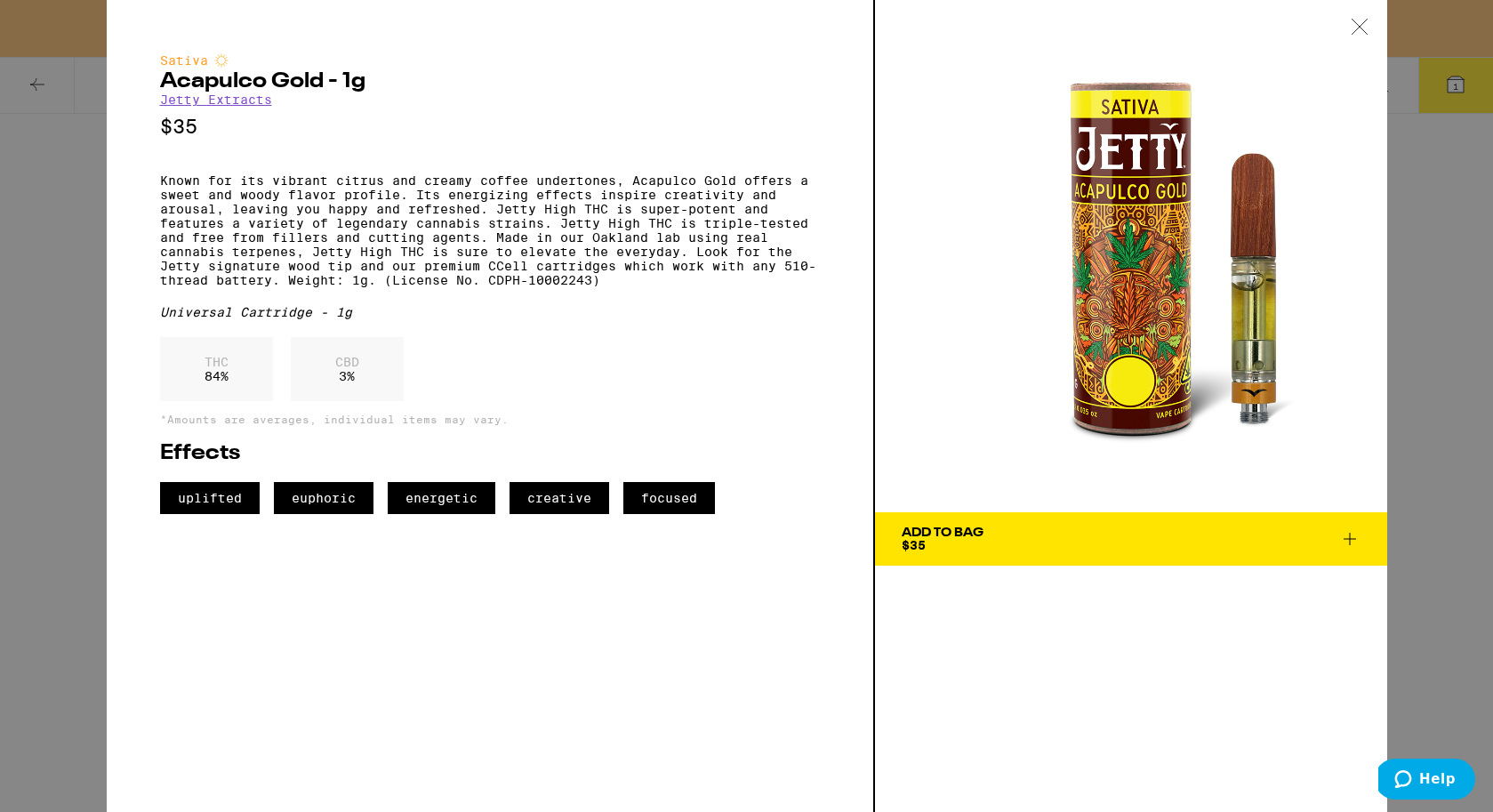
click at [648, 361] on div "THC 84 % CBD 3 %" at bounding box center [490, 373] width 660 height 73
drag, startPoint x: 499, startPoint y: 307, endPoint x: 550, endPoint y: 385, distance: 93.2
click at [550, 385] on div "Sativa Acapulco Gold - 1g Jetty Extracts $35 Known for its vibrant citrus and c…" at bounding box center [490, 283] width 660 height 461
click at [571, 410] on div "THC 84 % CBD 3 %" at bounding box center [490, 373] width 660 height 73
click at [666, 711] on div "Sativa Acapulco Gold - 1g Jetty Extracts $35 Known for its vibrant citrus and c…" at bounding box center [491, 406] width 768 height 812
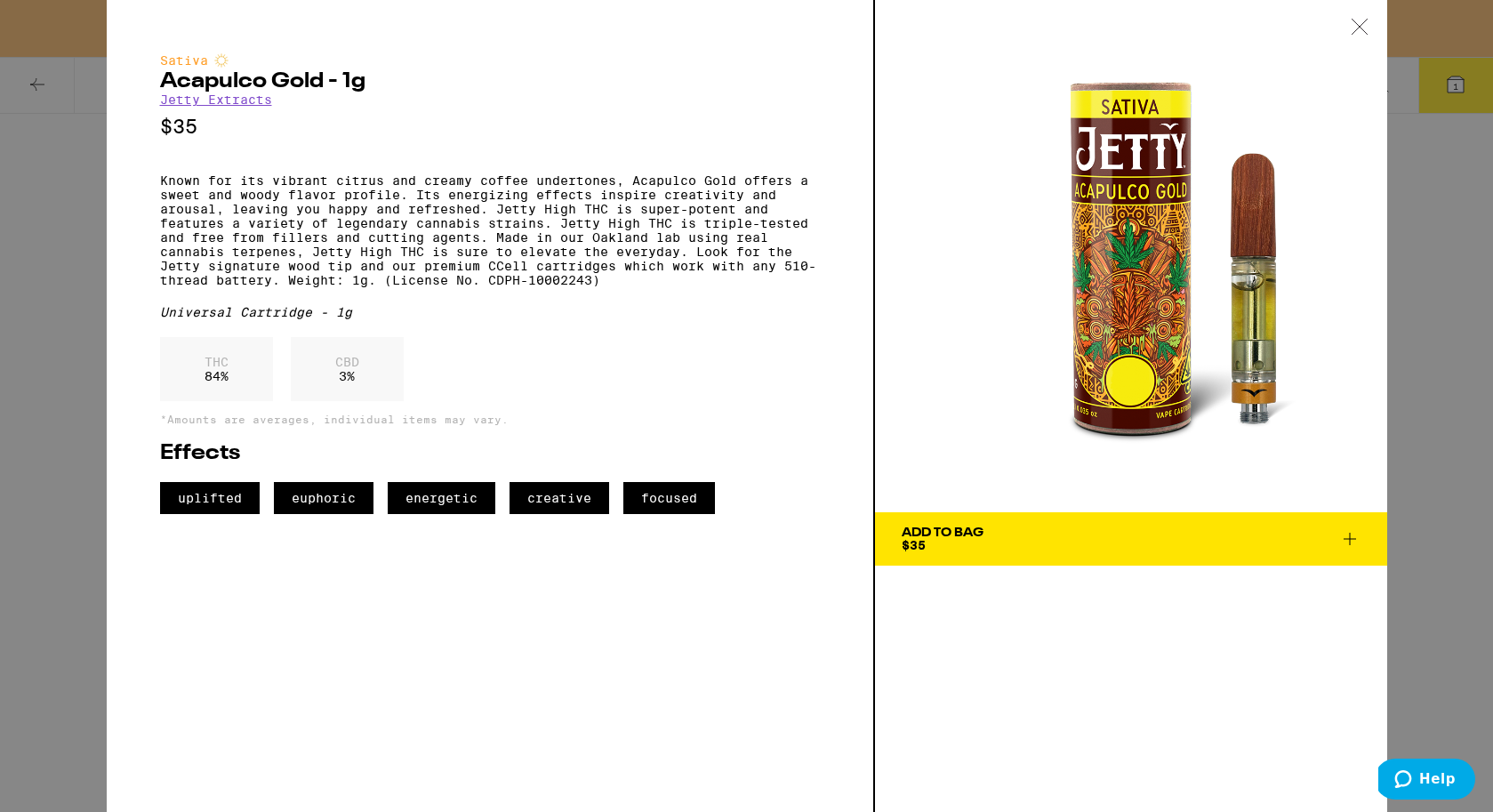
click at [1020, 537] on span "Add To Bag $35" at bounding box center [1131, 539] width 459 height 25
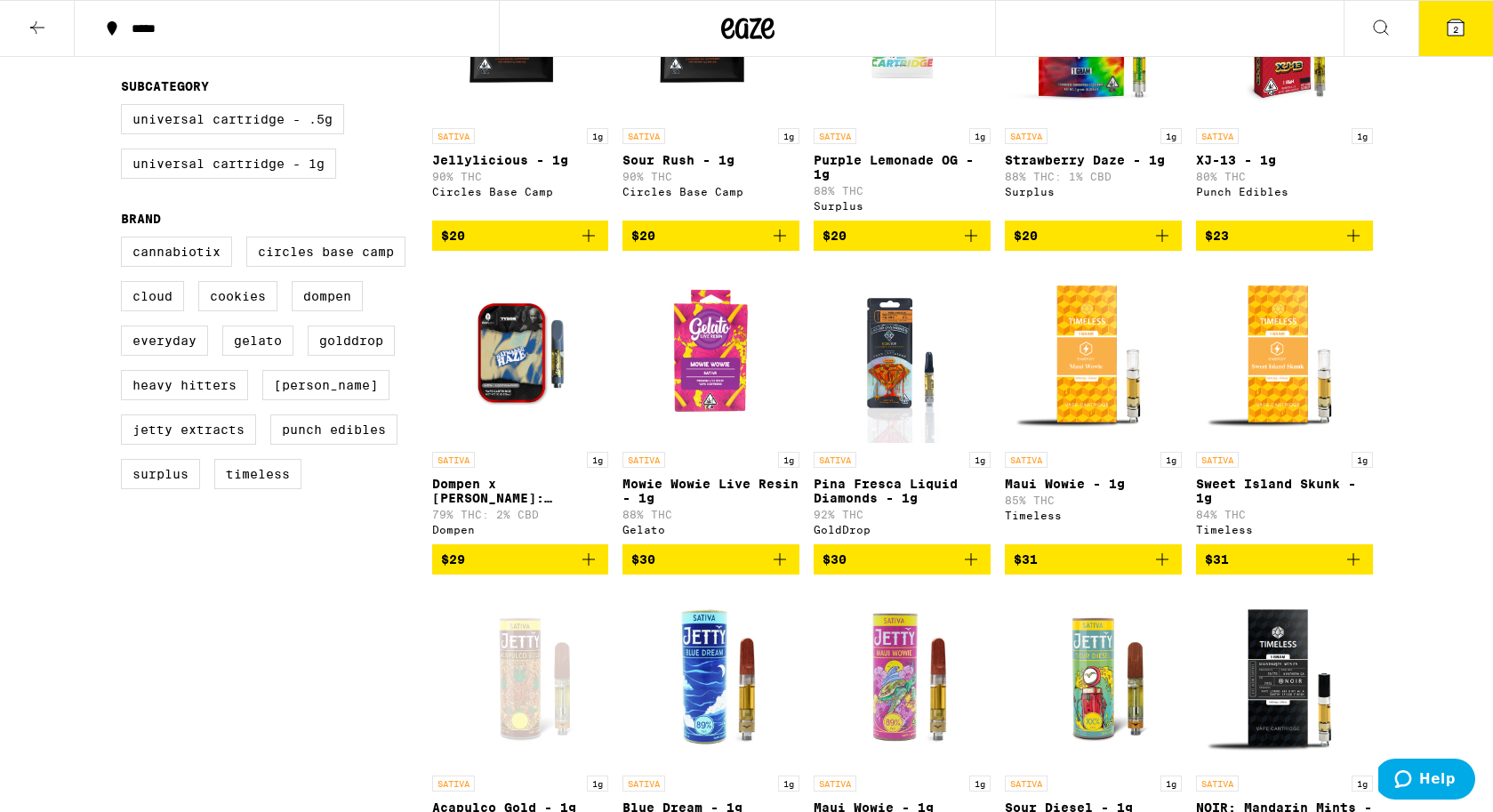
scroll to position [86, 0]
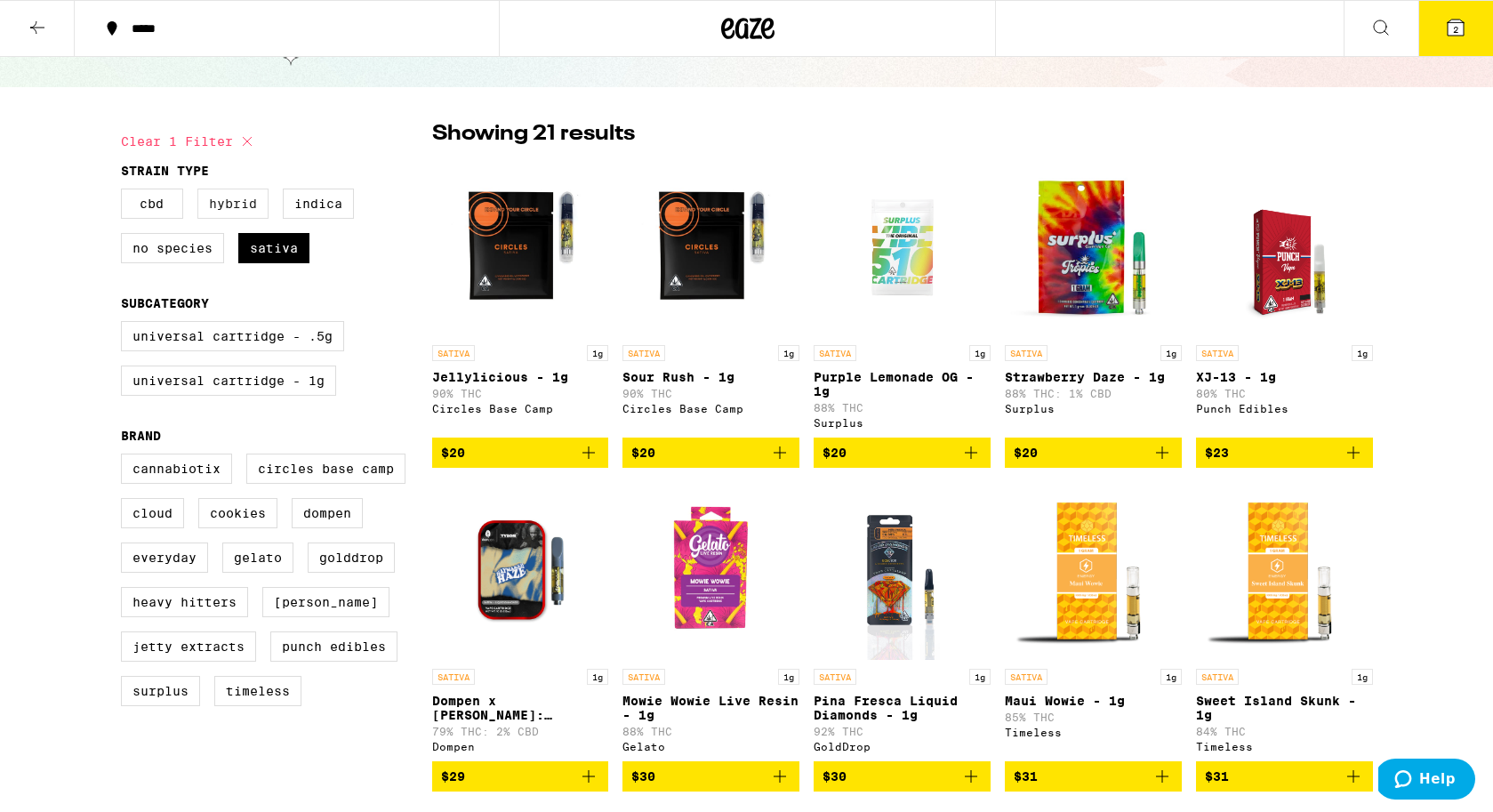
click at [223, 202] on label "Hybrid" at bounding box center [234, 204] width 71 height 30
click at [126, 193] on input "Hybrid" at bounding box center [125, 192] width 1 height 1
checkbox input "true"
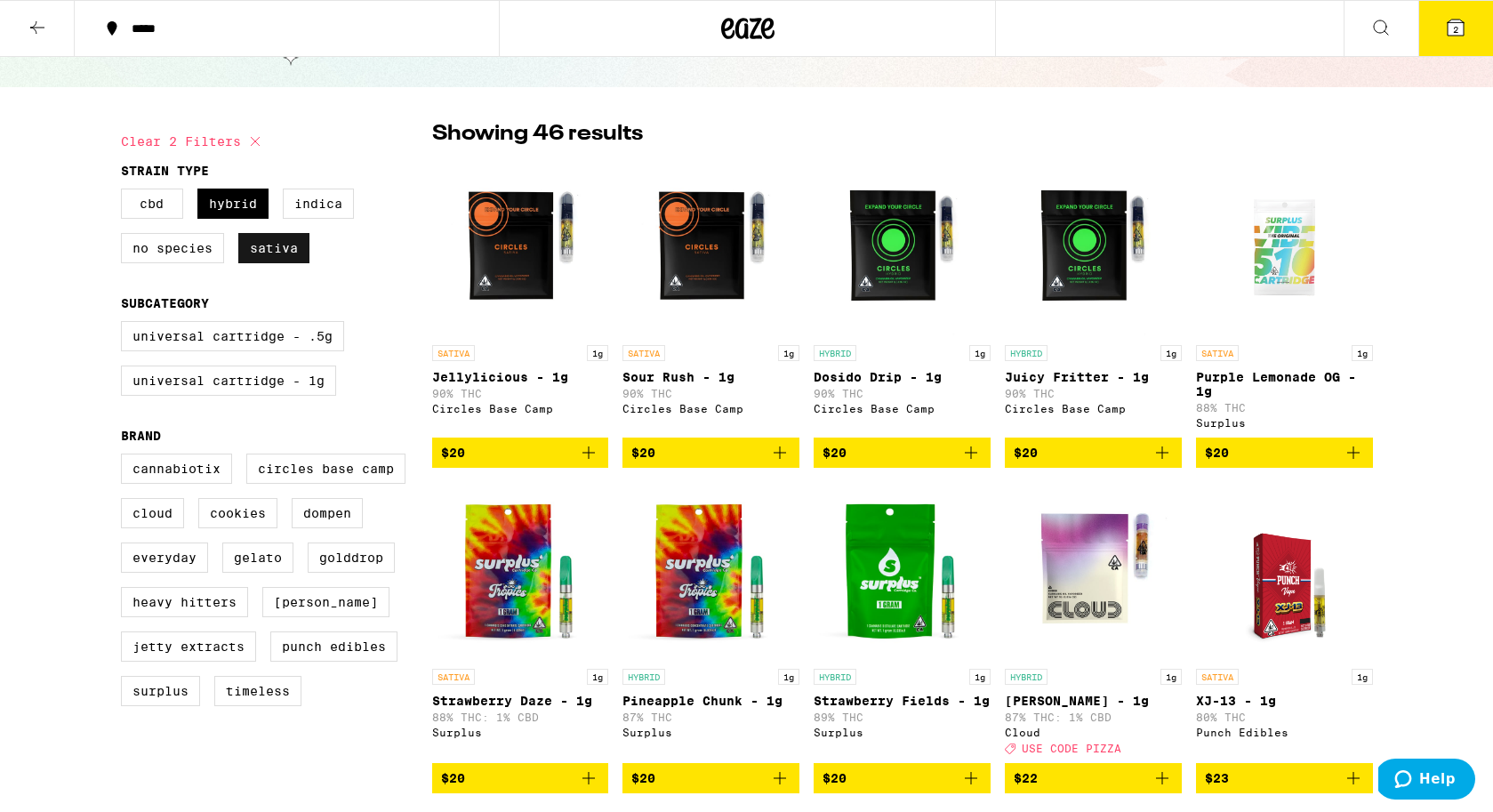
click at [283, 255] on label "Sativa" at bounding box center [274, 248] width 71 height 30
click at [126, 193] on input "Sativa" at bounding box center [125, 192] width 1 height 1
checkbox input "false"
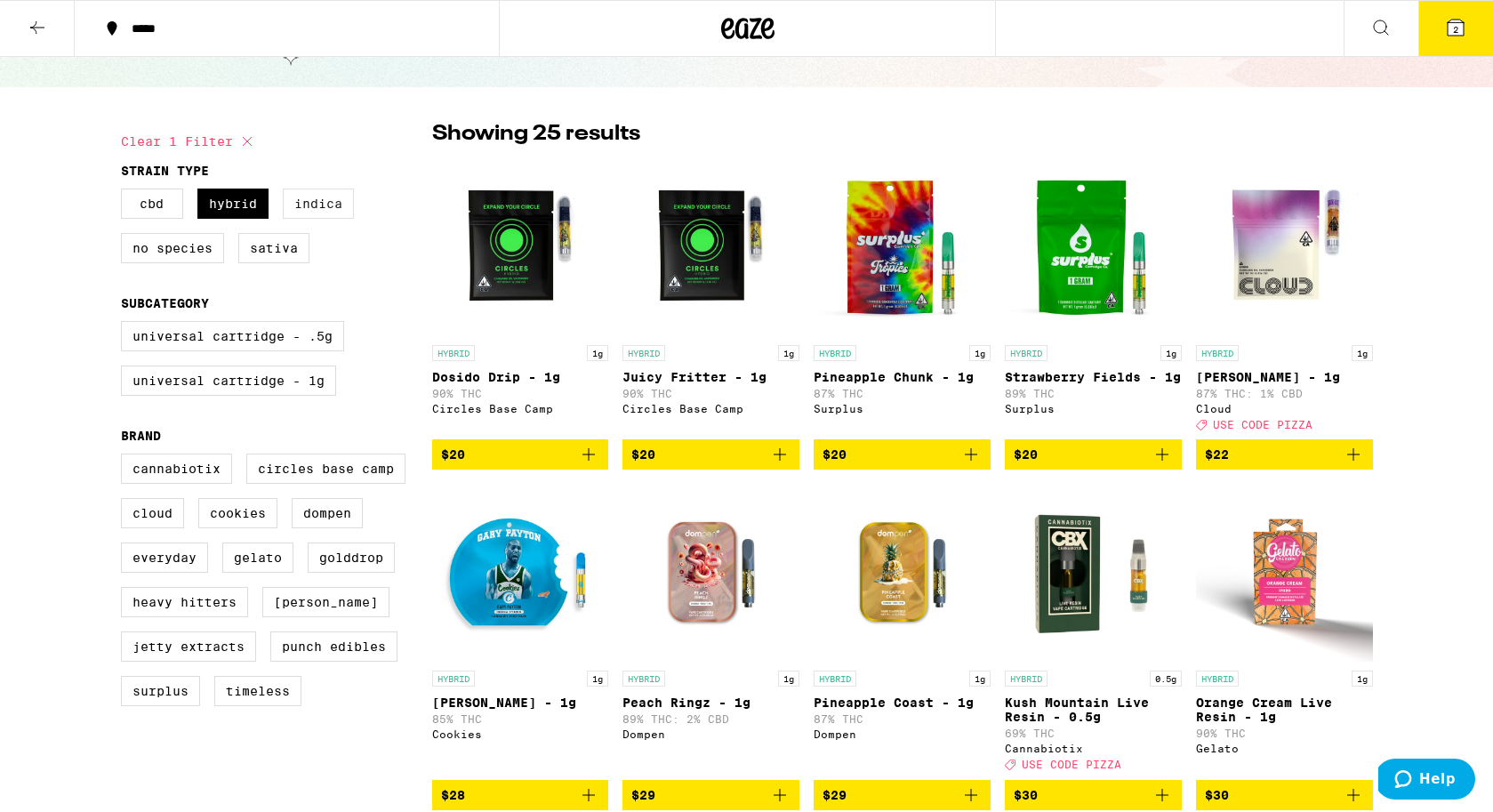
click at [323, 210] on label "Indica" at bounding box center [318, 204] width 71 height 30
click at [126, 193] on input "Indica" at bounding box center [125, 192] width 1 height 1
checkbox input "true"
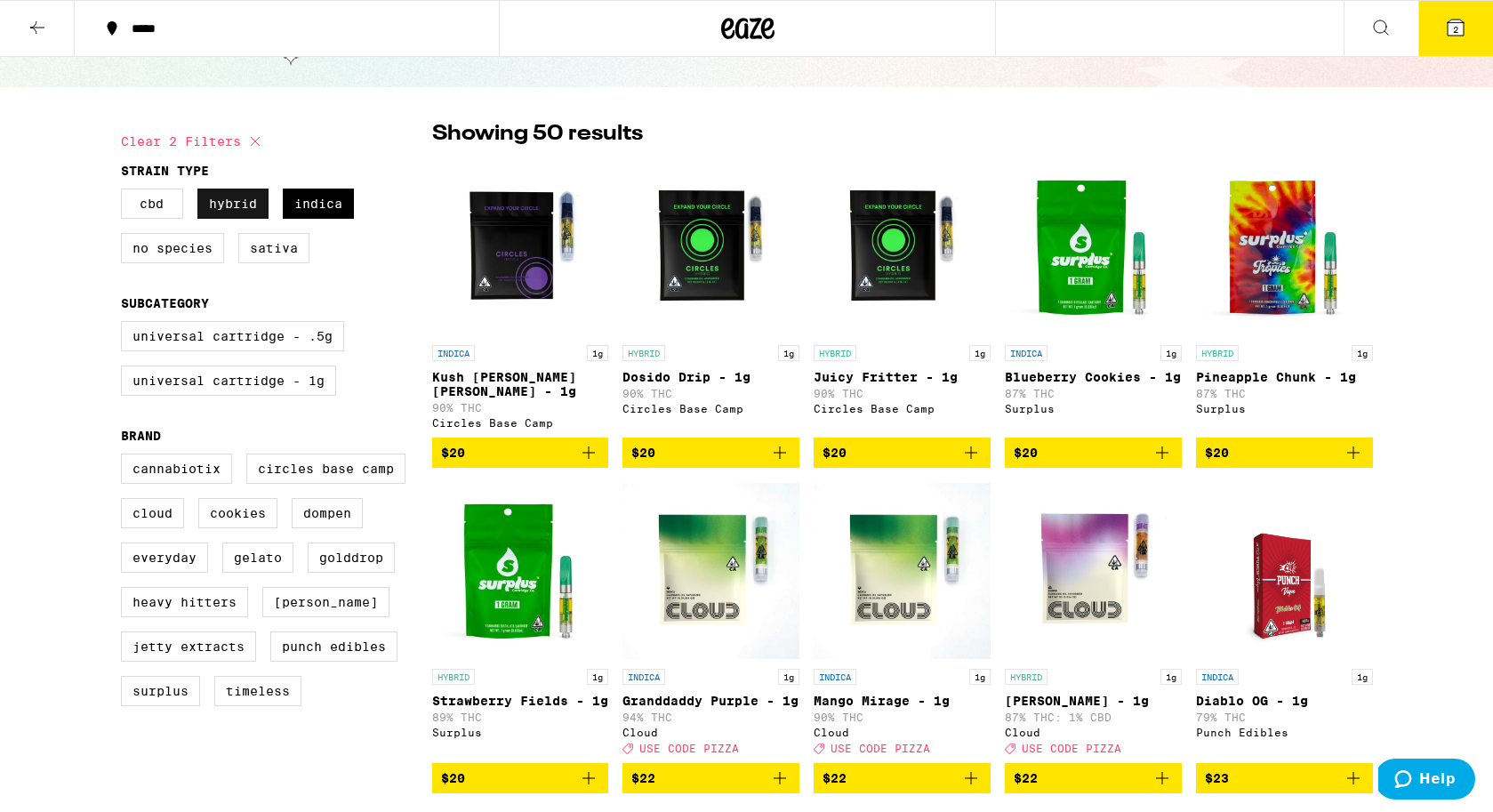
click at [233, 207] on label "Hybrid" at bounding box center [234, 204] width 71 height 30
click at [126, 193] on input "Hybrid" at bounding box center [125, 192] width 1 height 1
checkbox input "false"
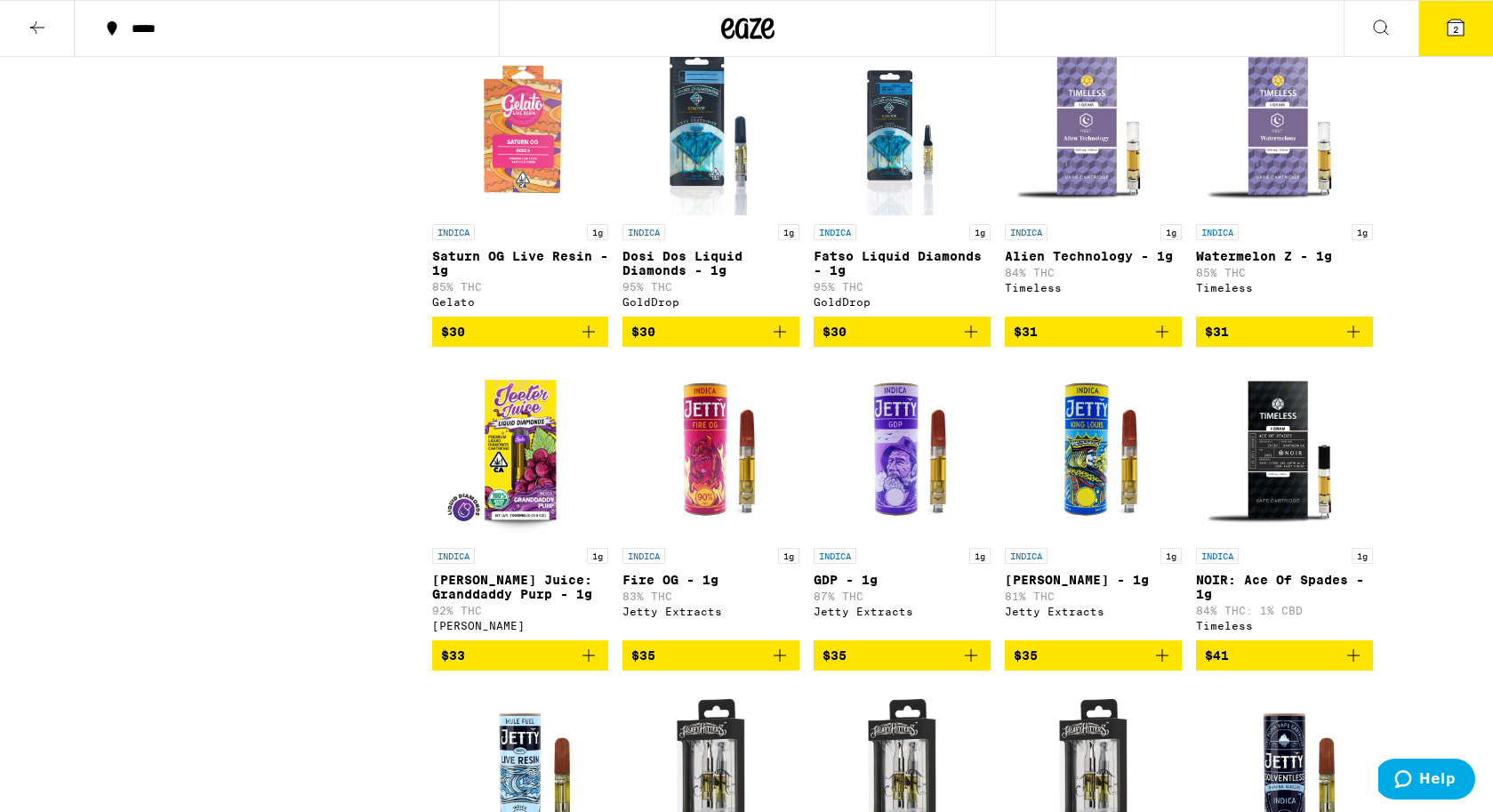
scroll to position [887, 0]
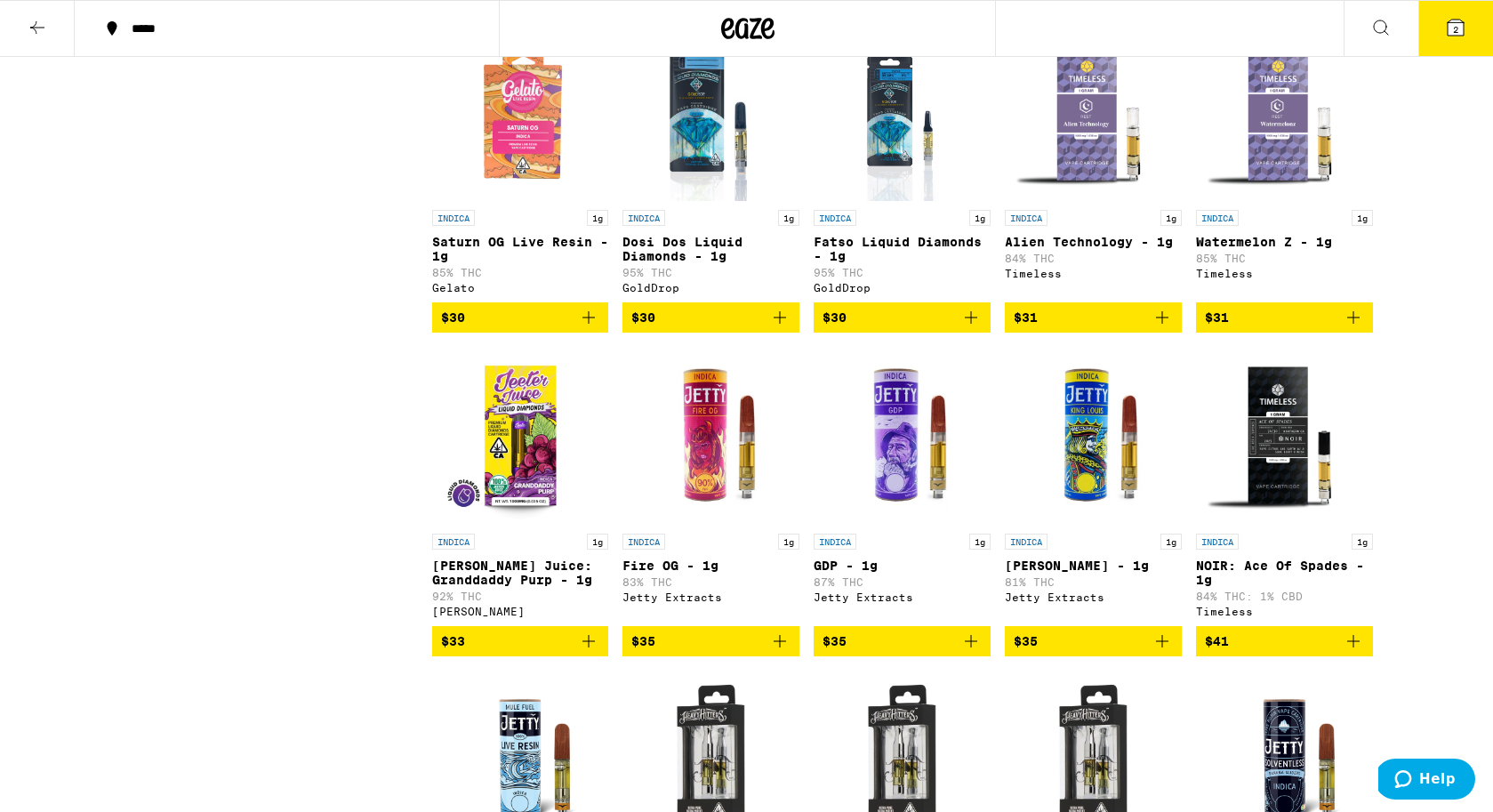
click at [1241, 587] on p "NOIR: Ace Of Spades - 1g" at bounding box center [1284, 573] width 177 height 29
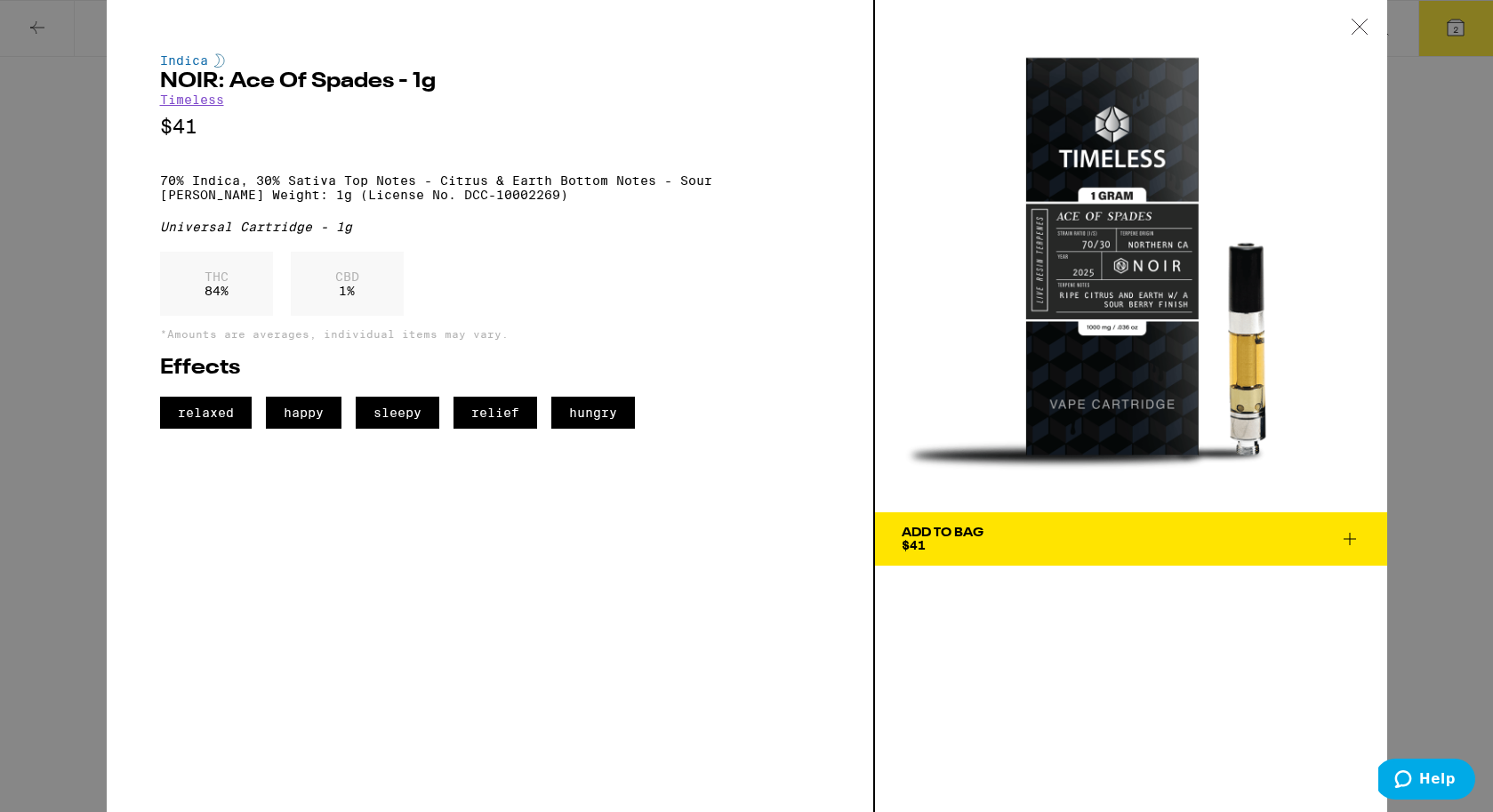
click at [1421, 342] on div "Indica NOIR: Ace Of Spades - 1g Timeless $41 70% Indica, 30% Sativa Top Notes -…" at bounding box center [746, 406] width 1493 height 812
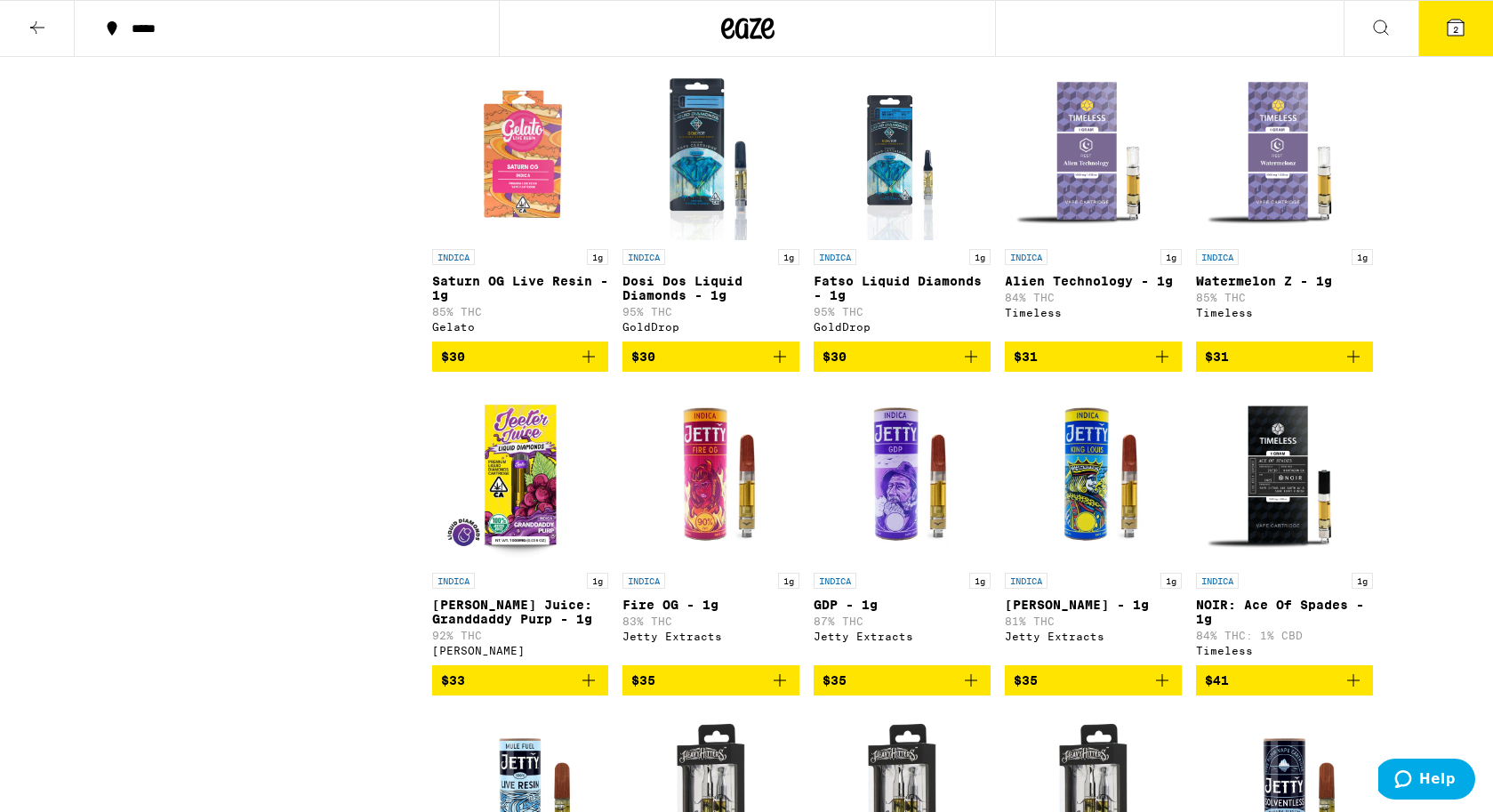
scroll to position [907, 0]
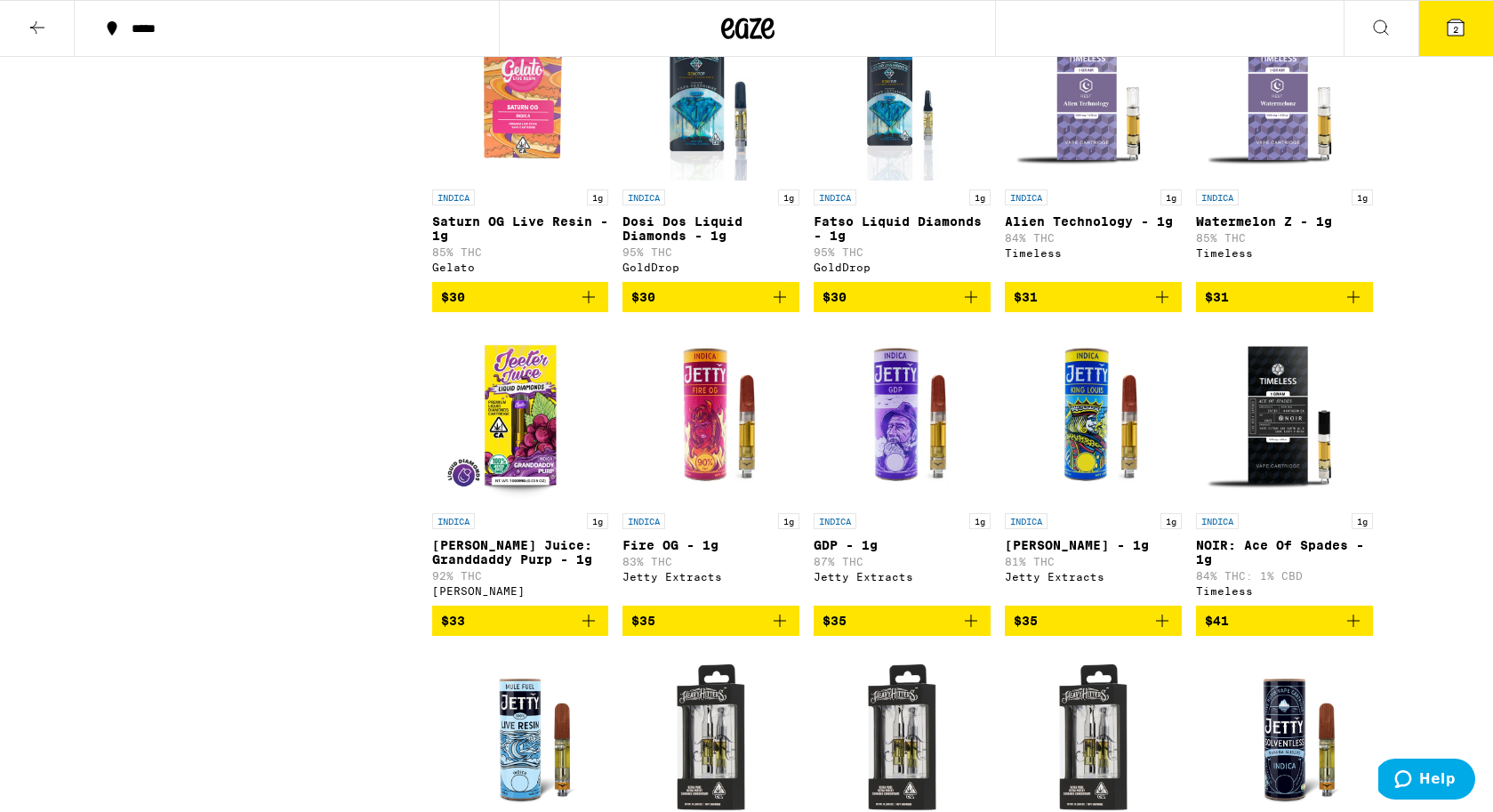
click at [1259, 497] on img "Open page for NOIR: Ace Of Spades - 1g from Timeless" at bounding box center [1284, 415] width 177 height 178
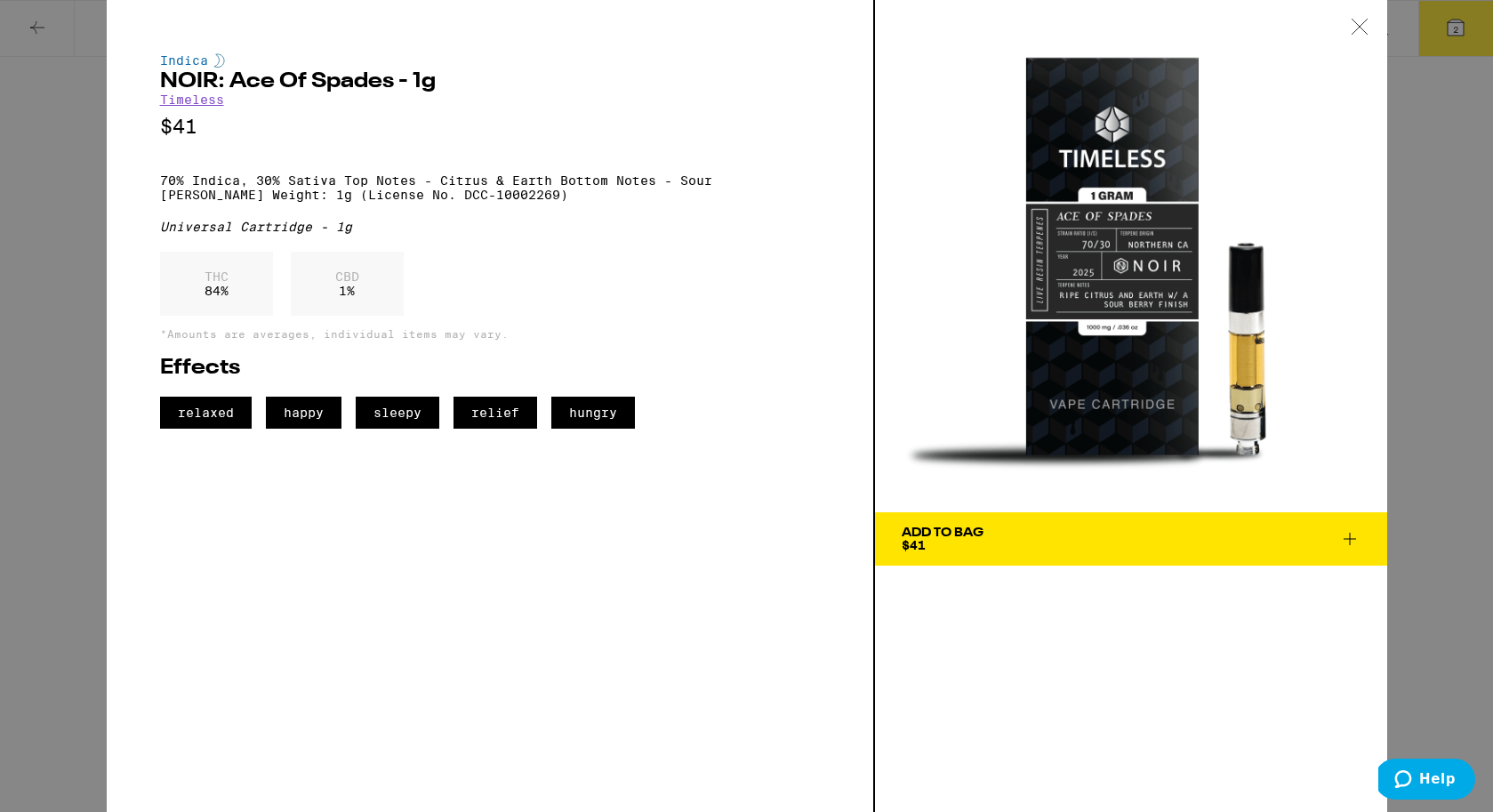
click at [1441, 374] on div "Indica NOIR: Ace Of Spades - 1g Timeless $41 70% Indica, 30% Sativa Top Notes -…" at bounding box center [746, 406] width 1493 height 812
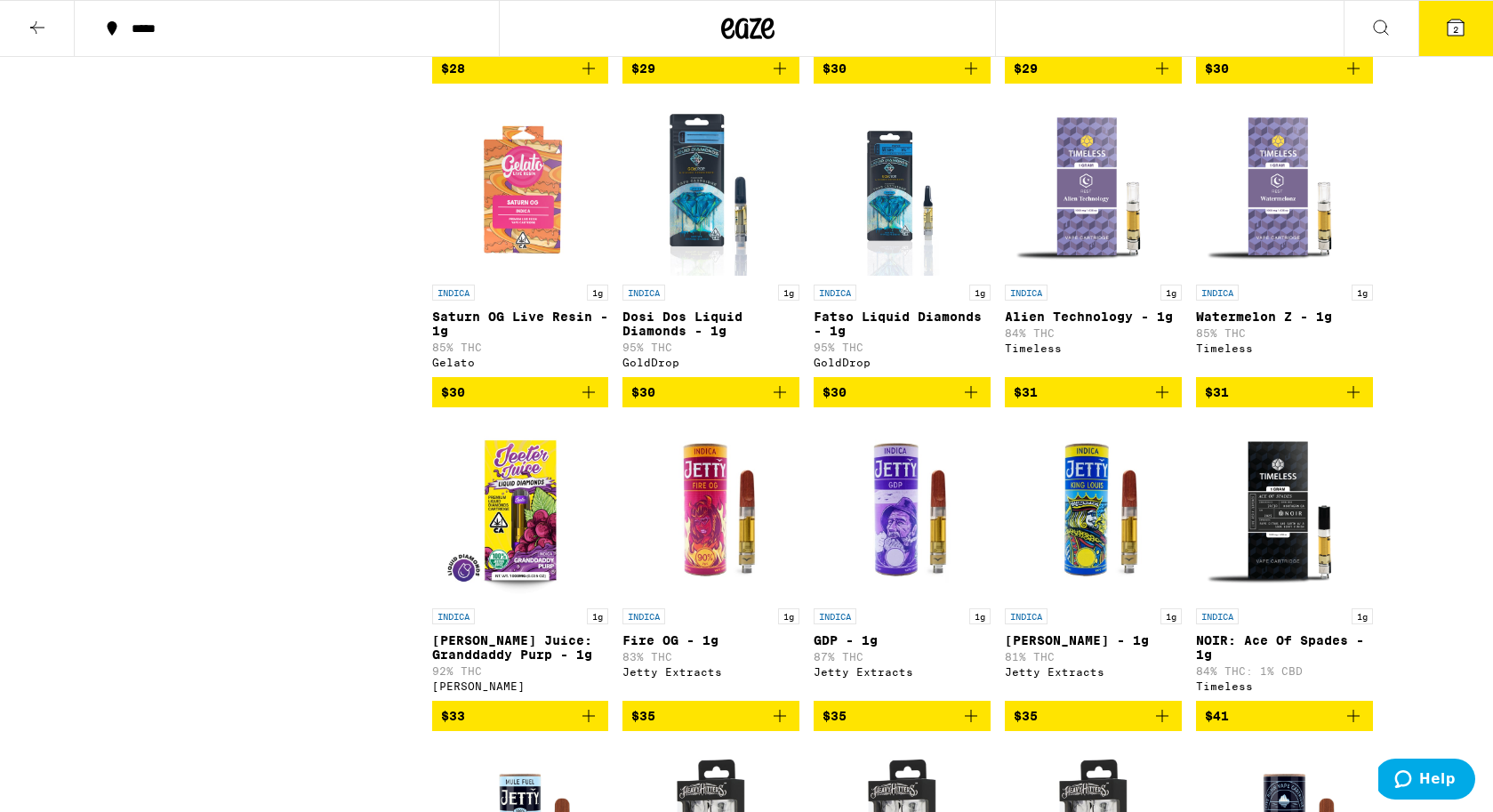
scroll to position [812, 0]
click at [714, 600] on img "Open page for Fire OG - 1g from Jetty Extracts" at bounding box center [710, 511] width 177 height 178
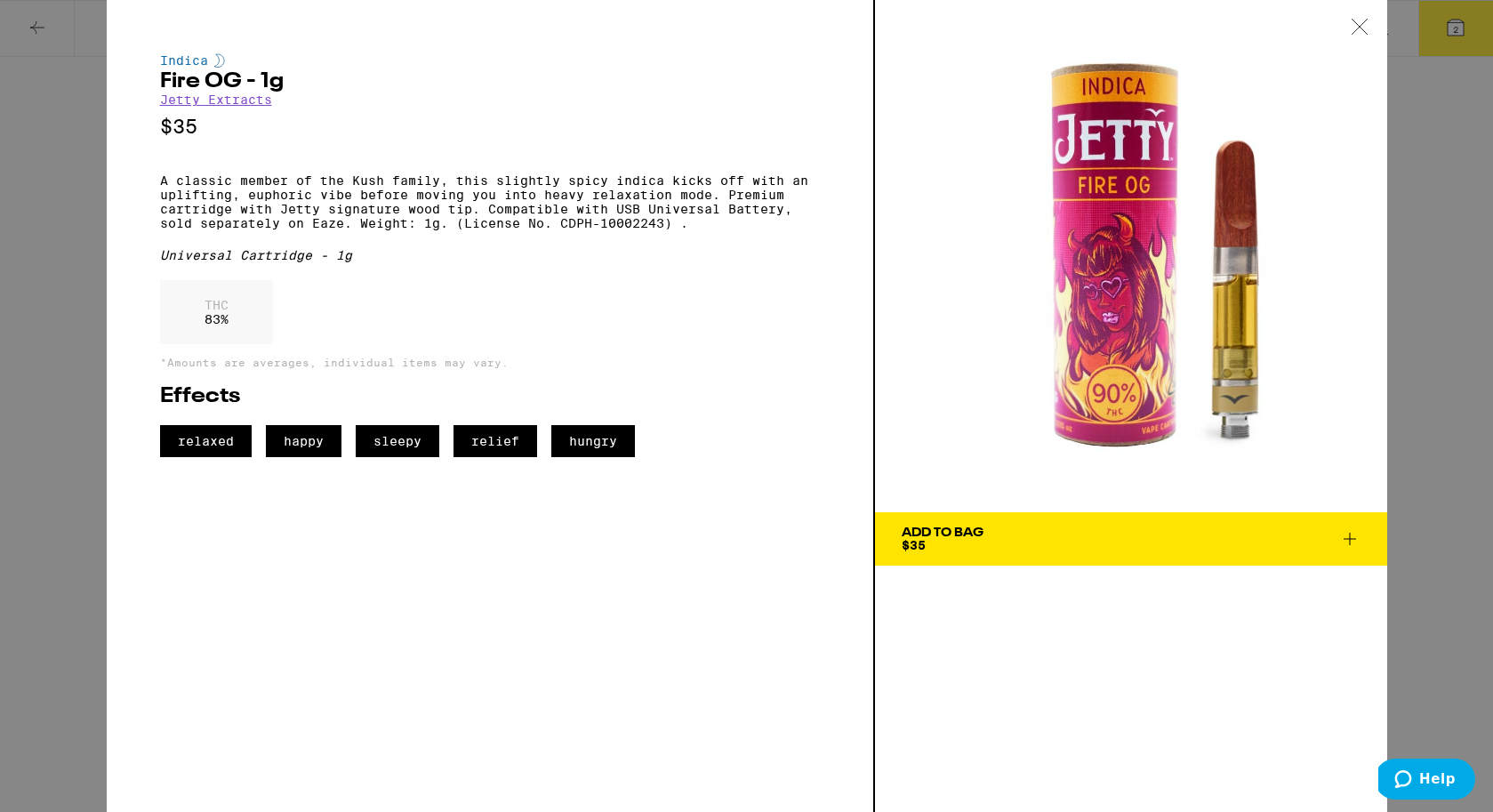
click at [951, 545] on div "Add To Bag $35" at bounding box center [943, 539] width 82 height 25
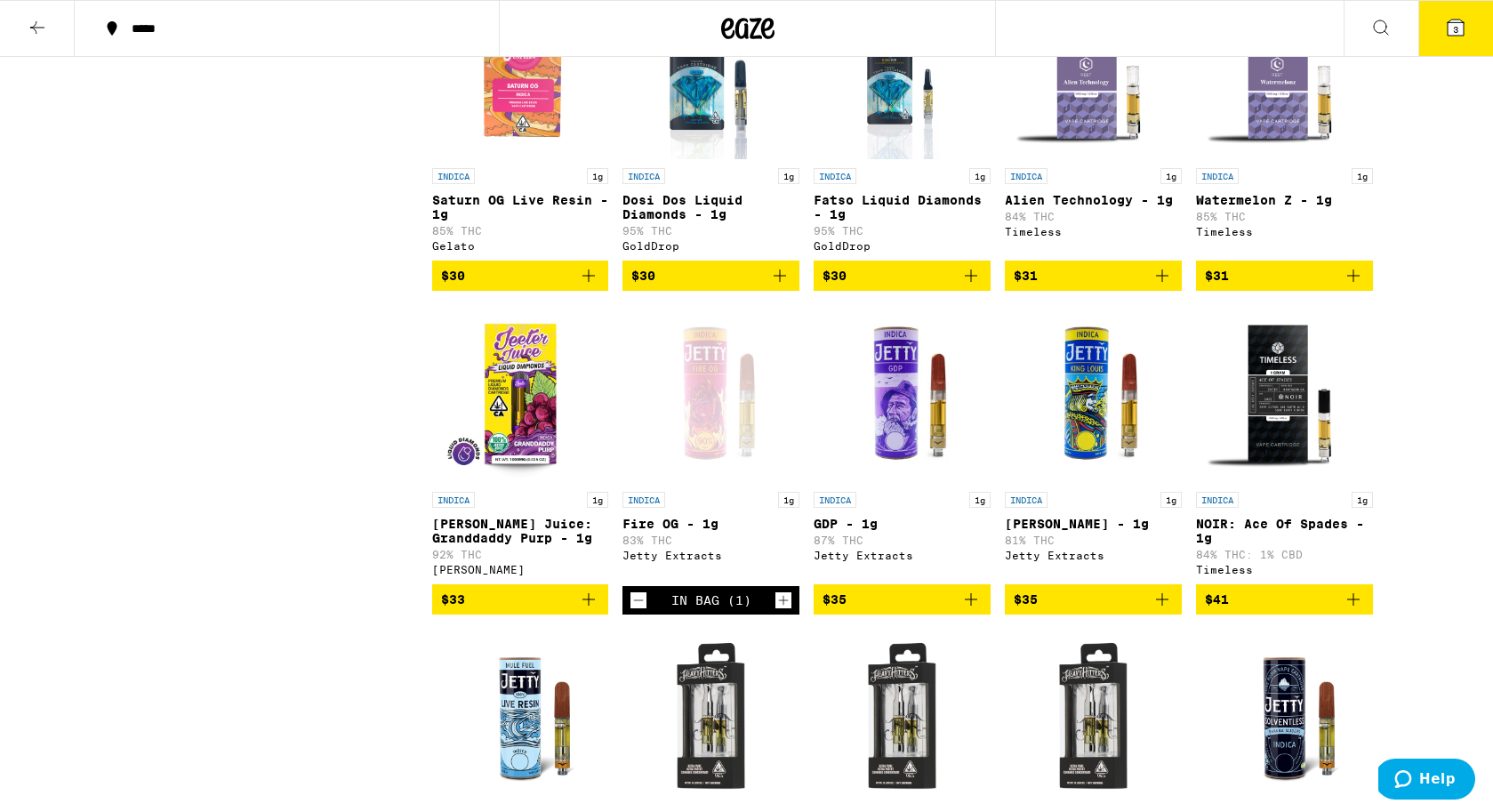
scroll to position [931, 0]
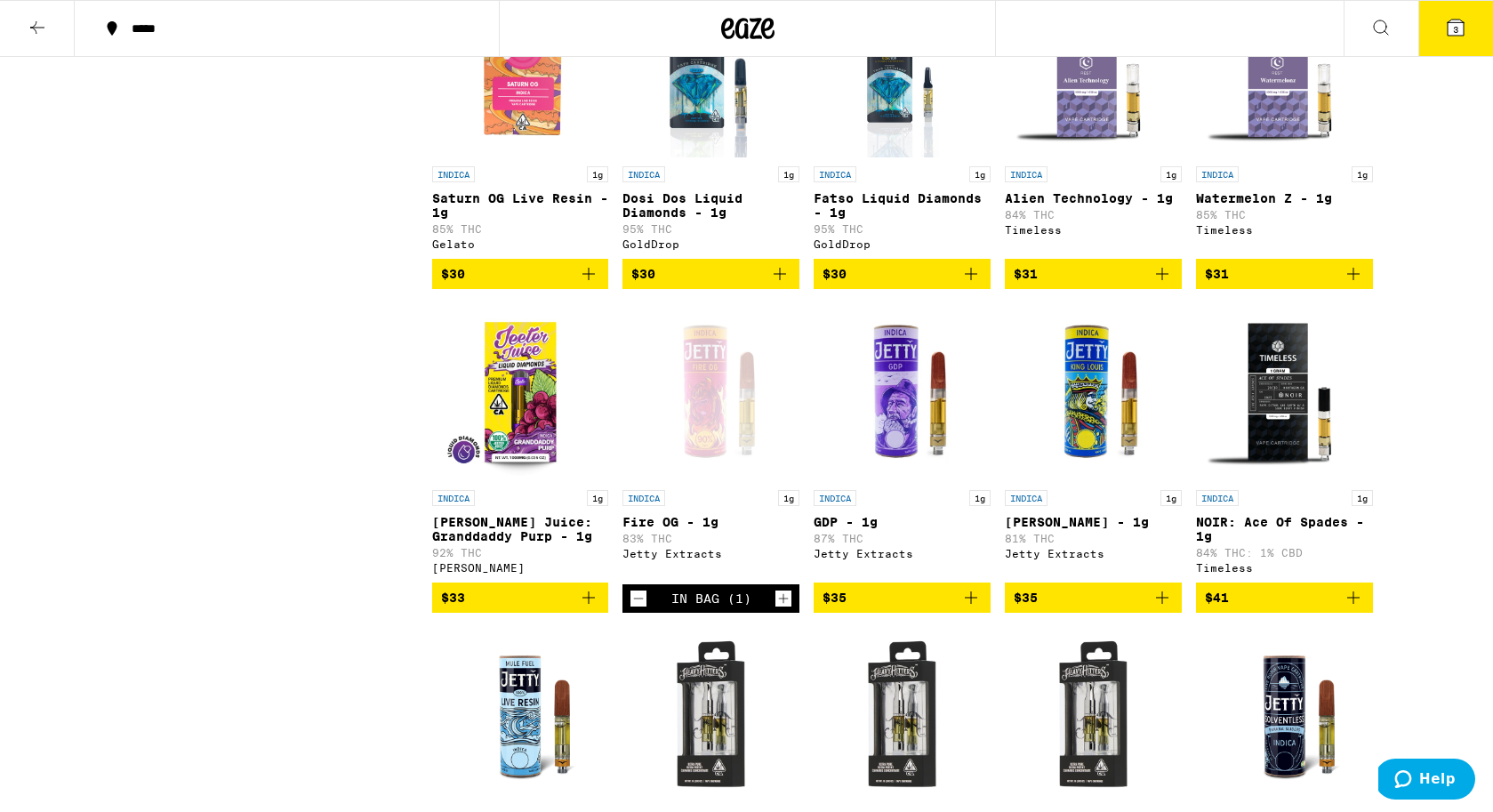
click at [915, 529] on p "GDP - 1g" at bounding box center [902, 522] width 177 height 14
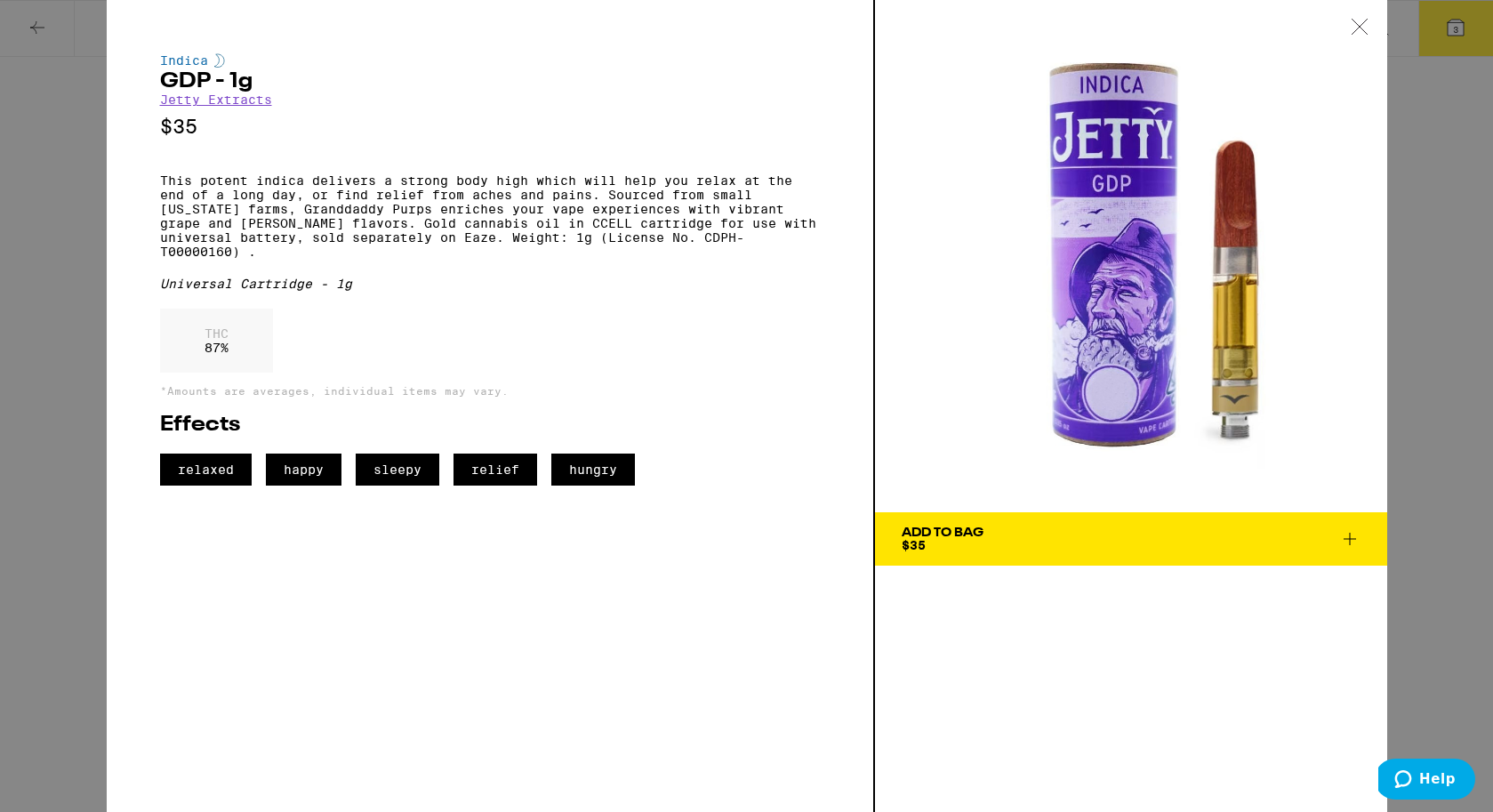
click at [985, 524] on button "Add To Bag $35" at bounding box center [1131, 539] width 513 height 53
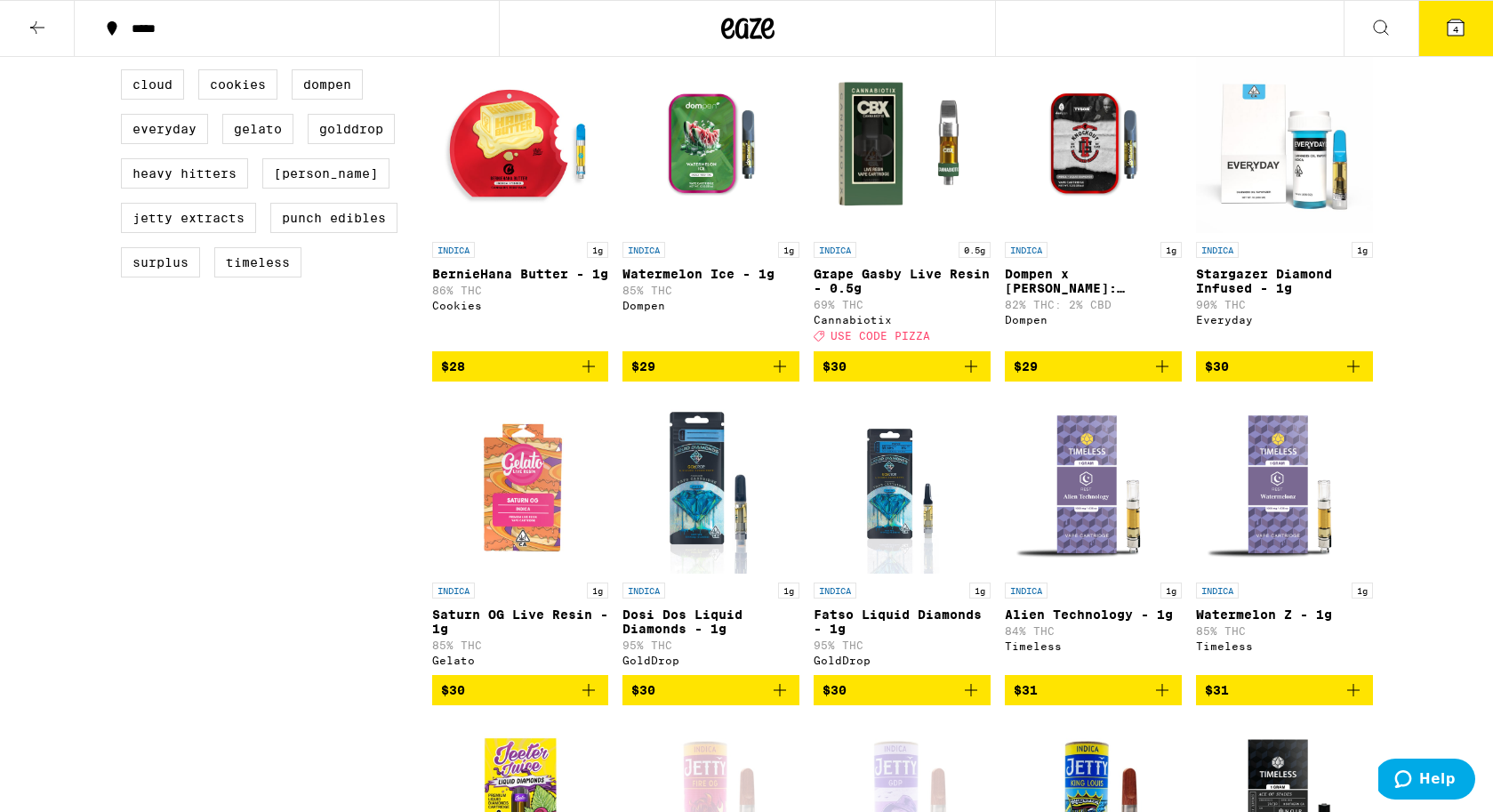
scroll to position [504, 0]
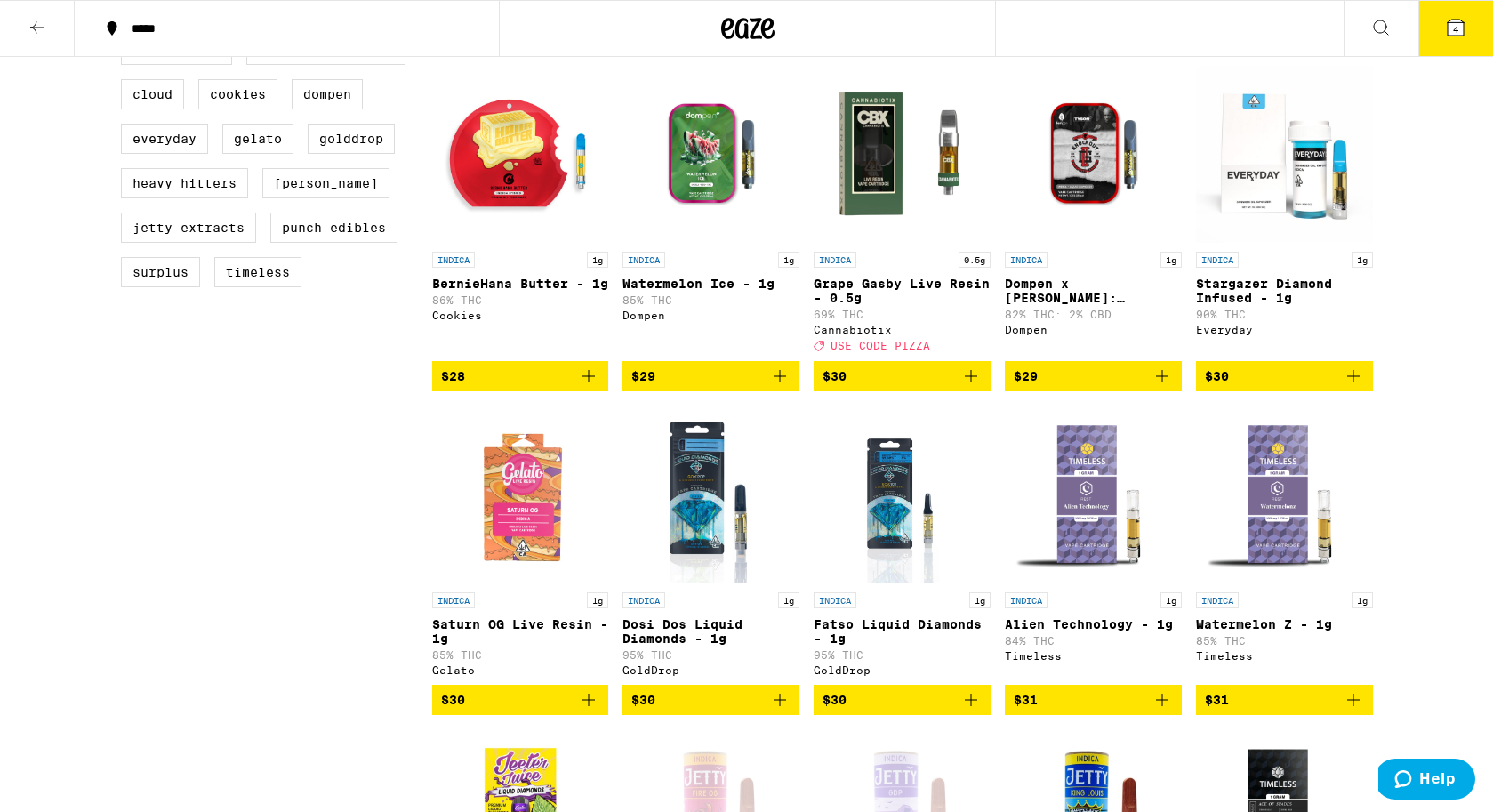
click at [1110, 305] on p "Dompen x [PERSON_NAME]: Knockout OG Live Resin Liquid Diamonds - 1g" at bounding box center [1094, 291] width 177 height 29
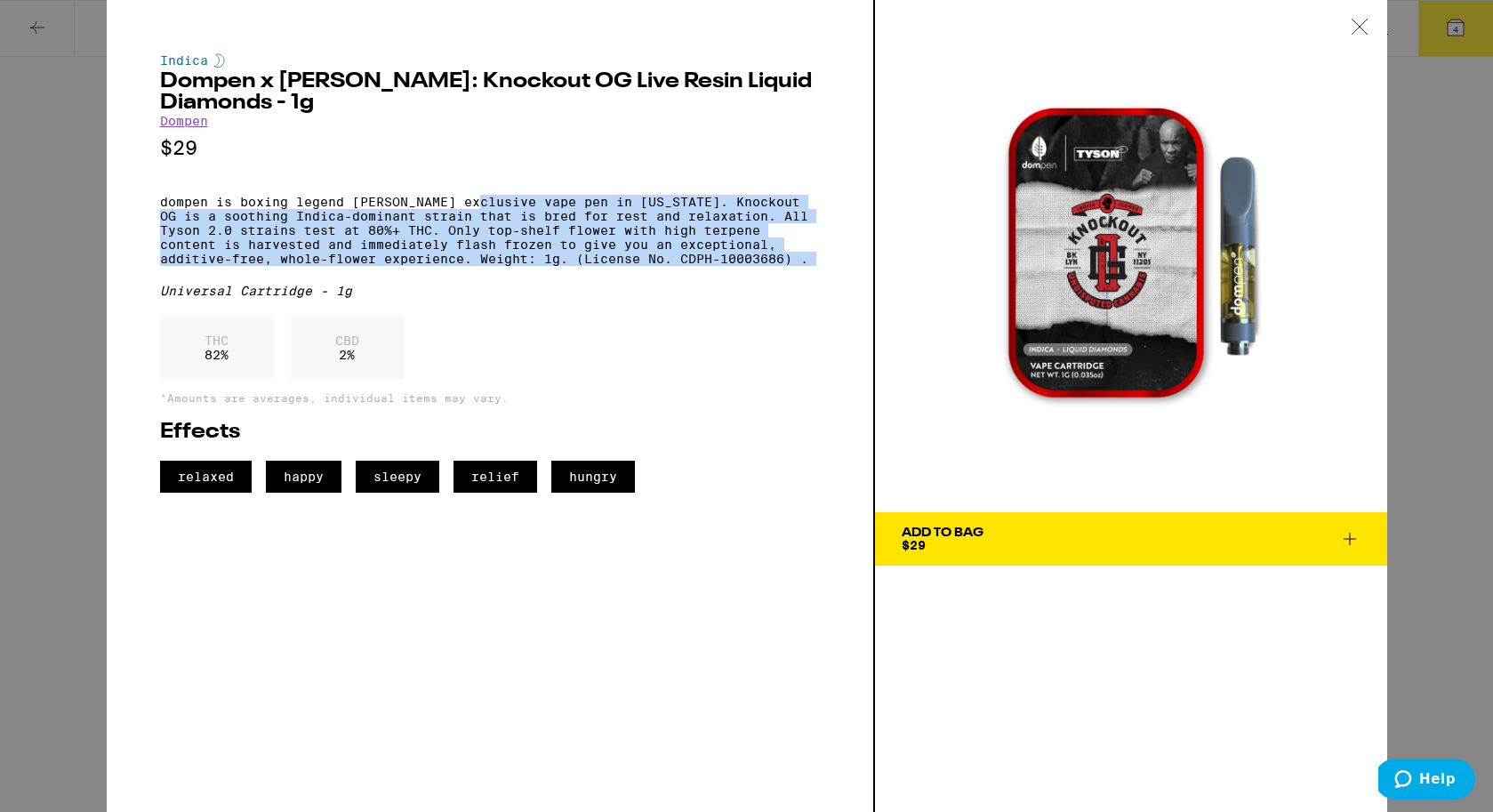
drag, startPoint x: 482, startPoint y: 205, endPoint x: 567, endPoint y: 283, distance: 115.4
click at [567, 283] on div "Indica Dompen x Tyson: Knockout OG Live Resin Liquid Diamonds - 1g Dompen $29 d…" at bounding box center [490, 273] width 660 height 439
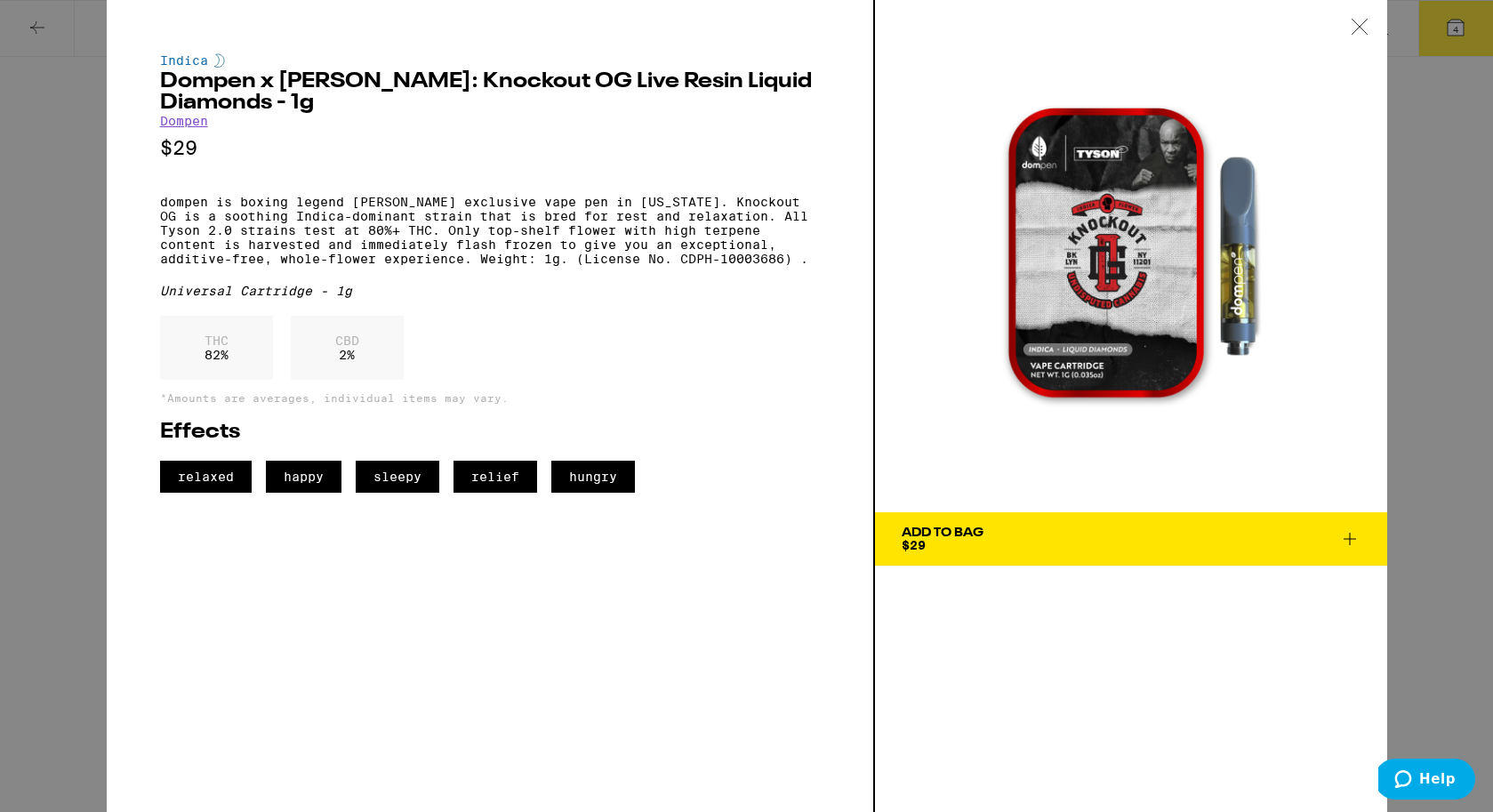
click at [584, 317] on div "Indica Dompen x Tyson: Knockout OG Live Resin Liquid Diamonds - 1g Dompen $29 d…" at bounding box center [490, 273] width 660 height 439
click at [988, 498] on img at bounding box center [1131, 256] width 513 height 513
click at [984, 545] on div "Add To Bag $29" at bounding box center [943, 539] width 82 height 25
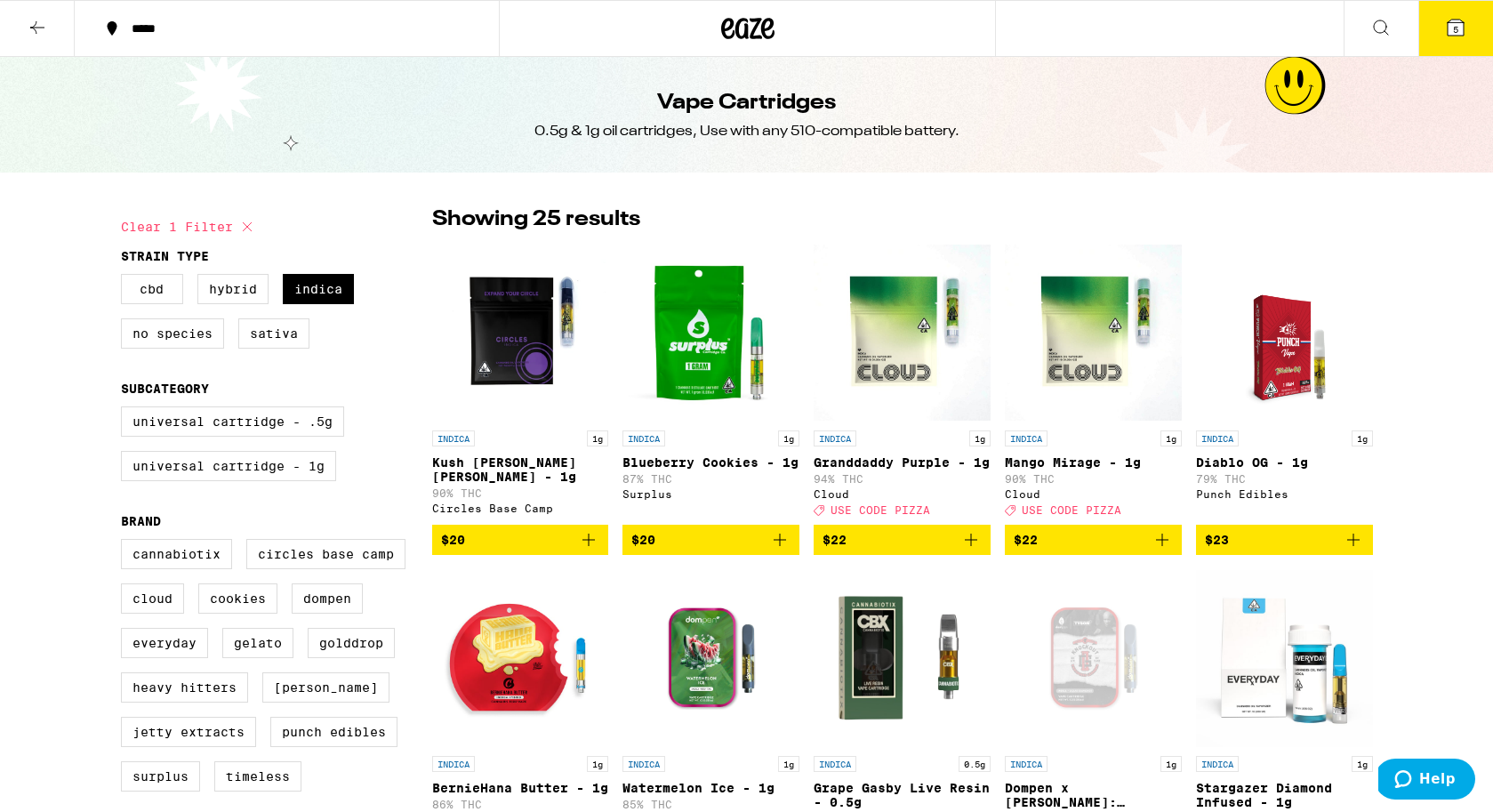
click at [1456, 31] on span "5" at bounding box center [1456, 29] width 5 height 11
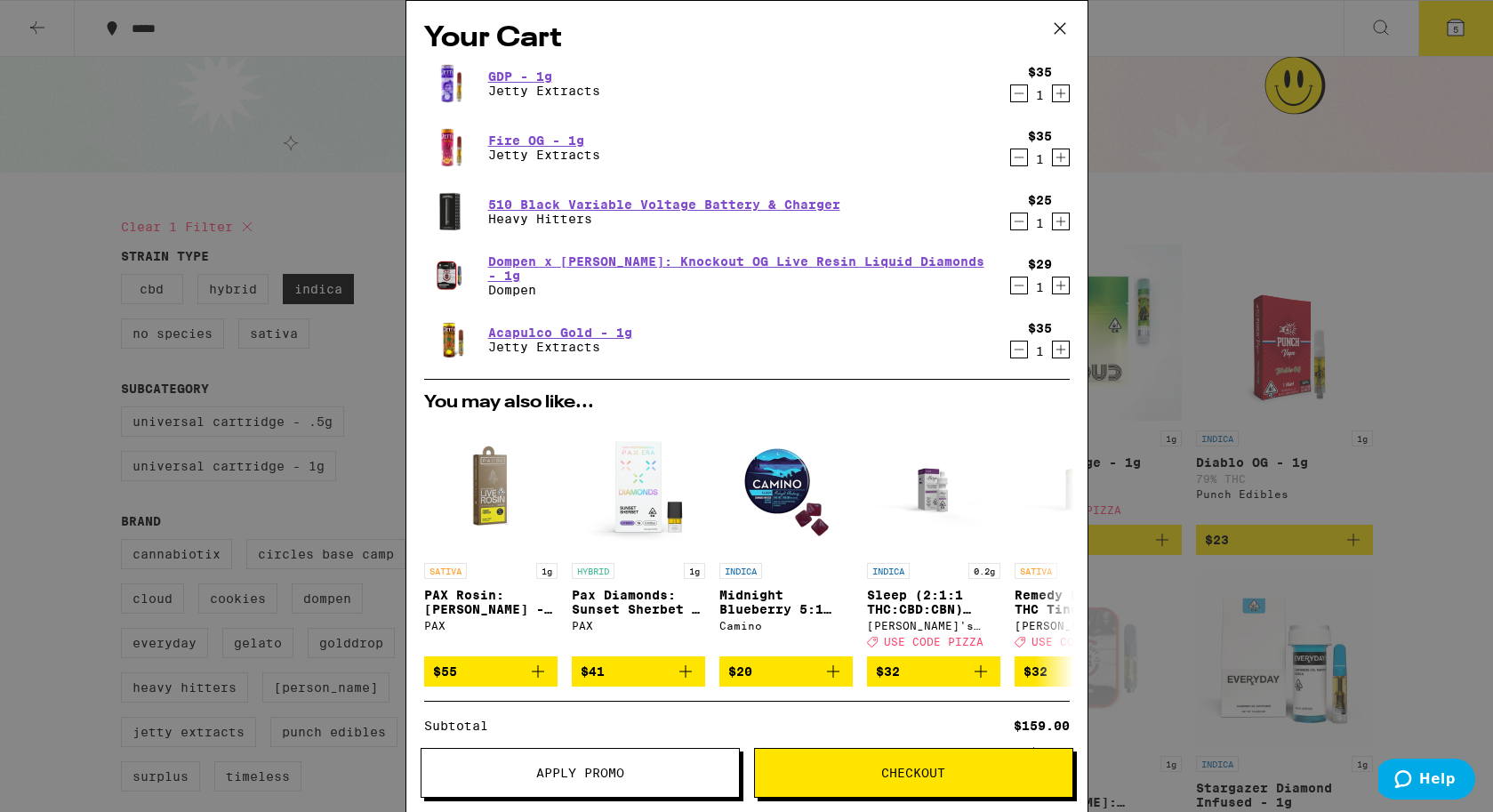
click at [1021, 228] on icon "Decrement" at bounding box center [1019, 221] width 16 height 21
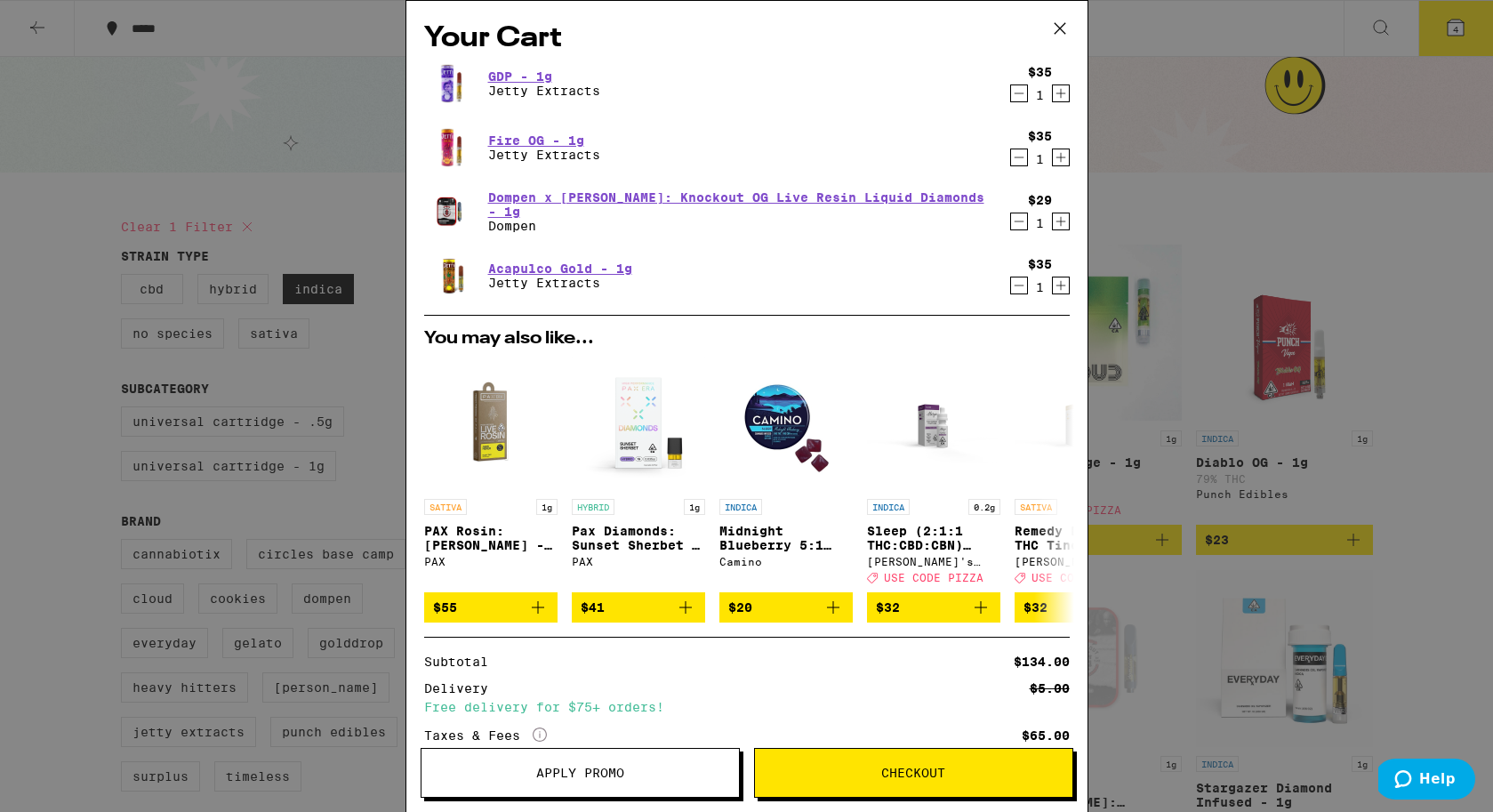
click at [1020, 88] on icon "Decrement" at bounding box center [1019, 94] width 16 height 21
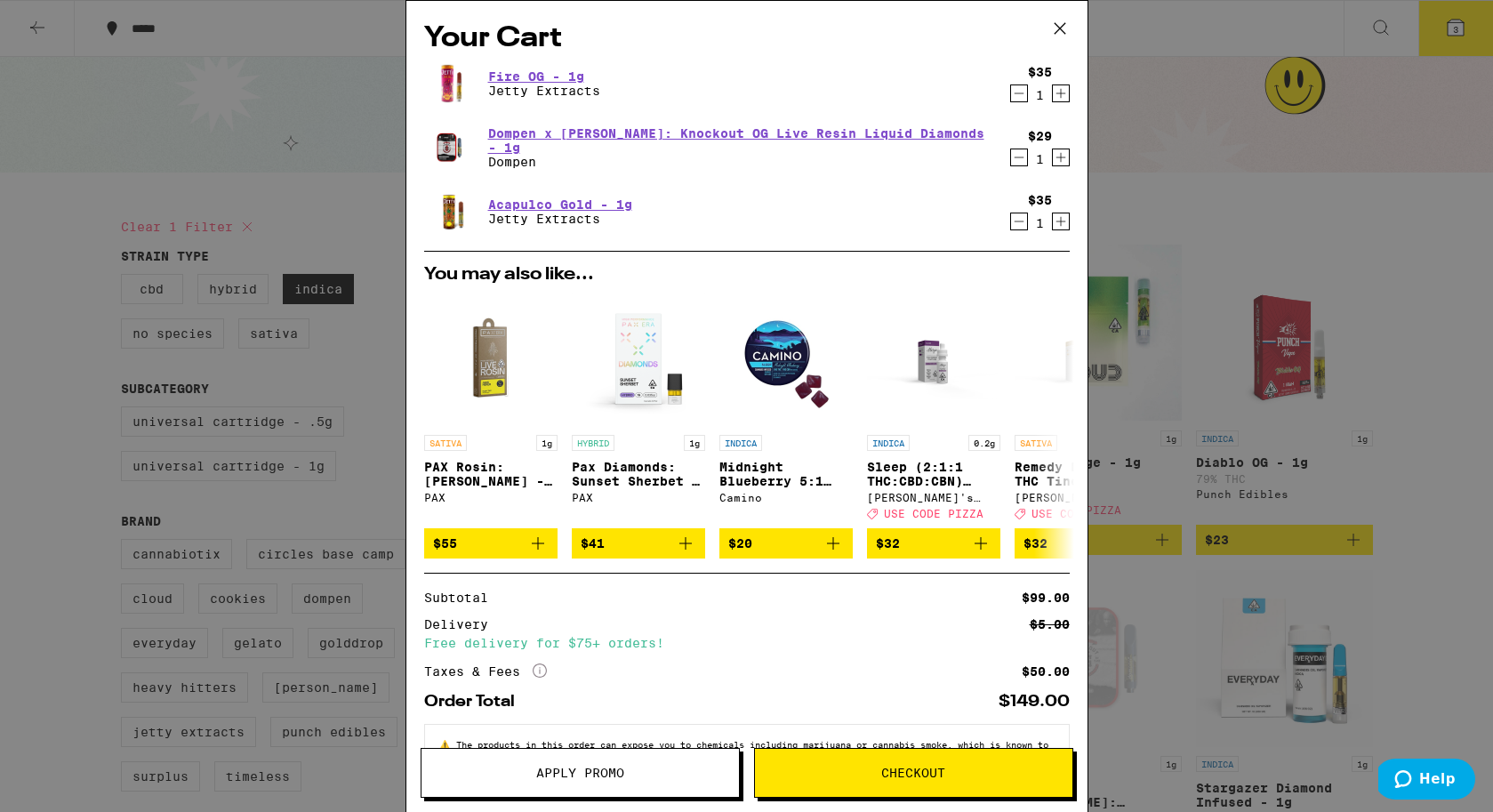
click at [1014, 94] on icon "Decrement" at bounding box center [1018, 94] width 10 height 0
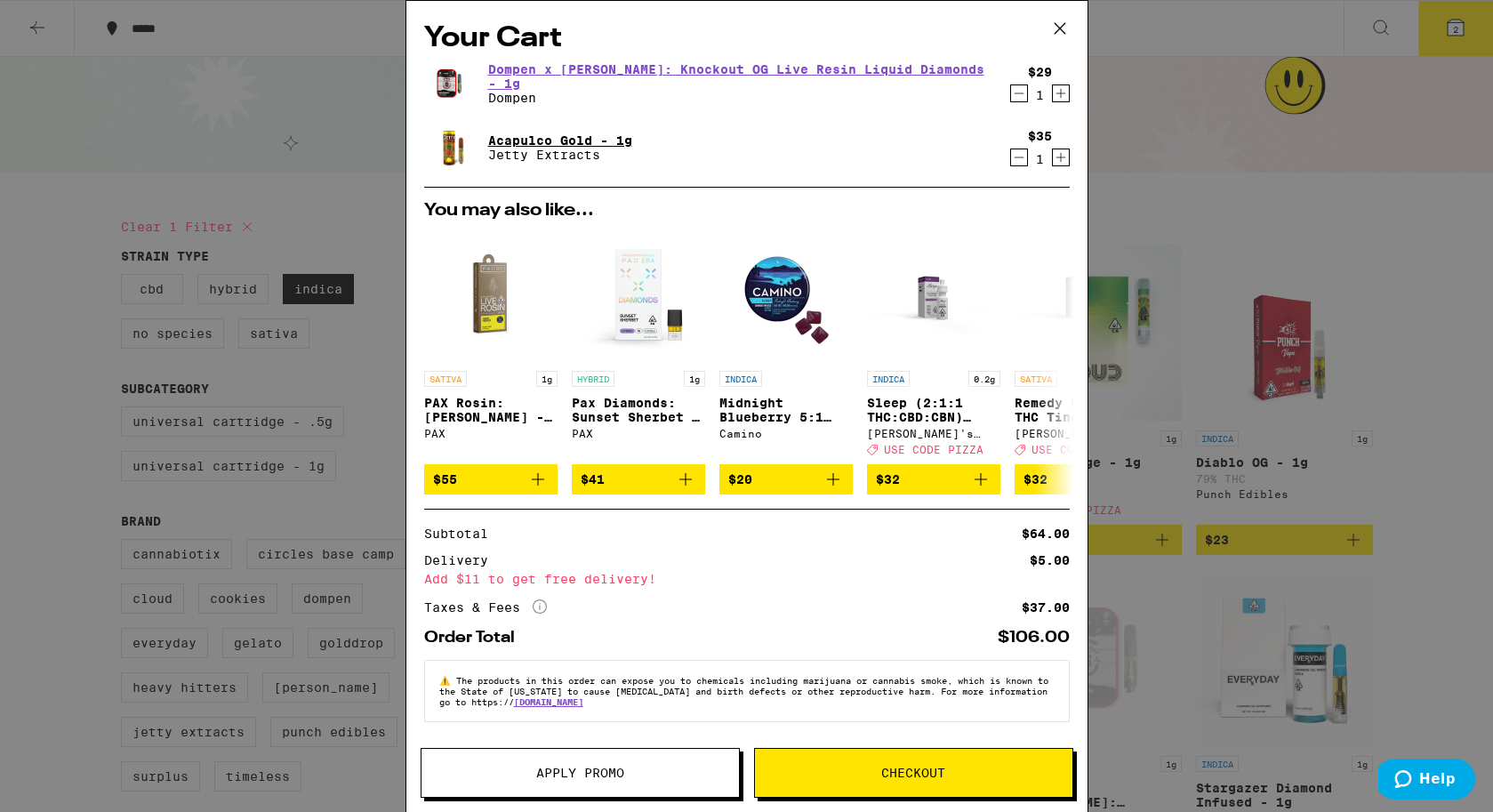
click at [571, 136] on link "Acapulco Gold - 1g" at bounding box center [561, 141] width 144 height 14
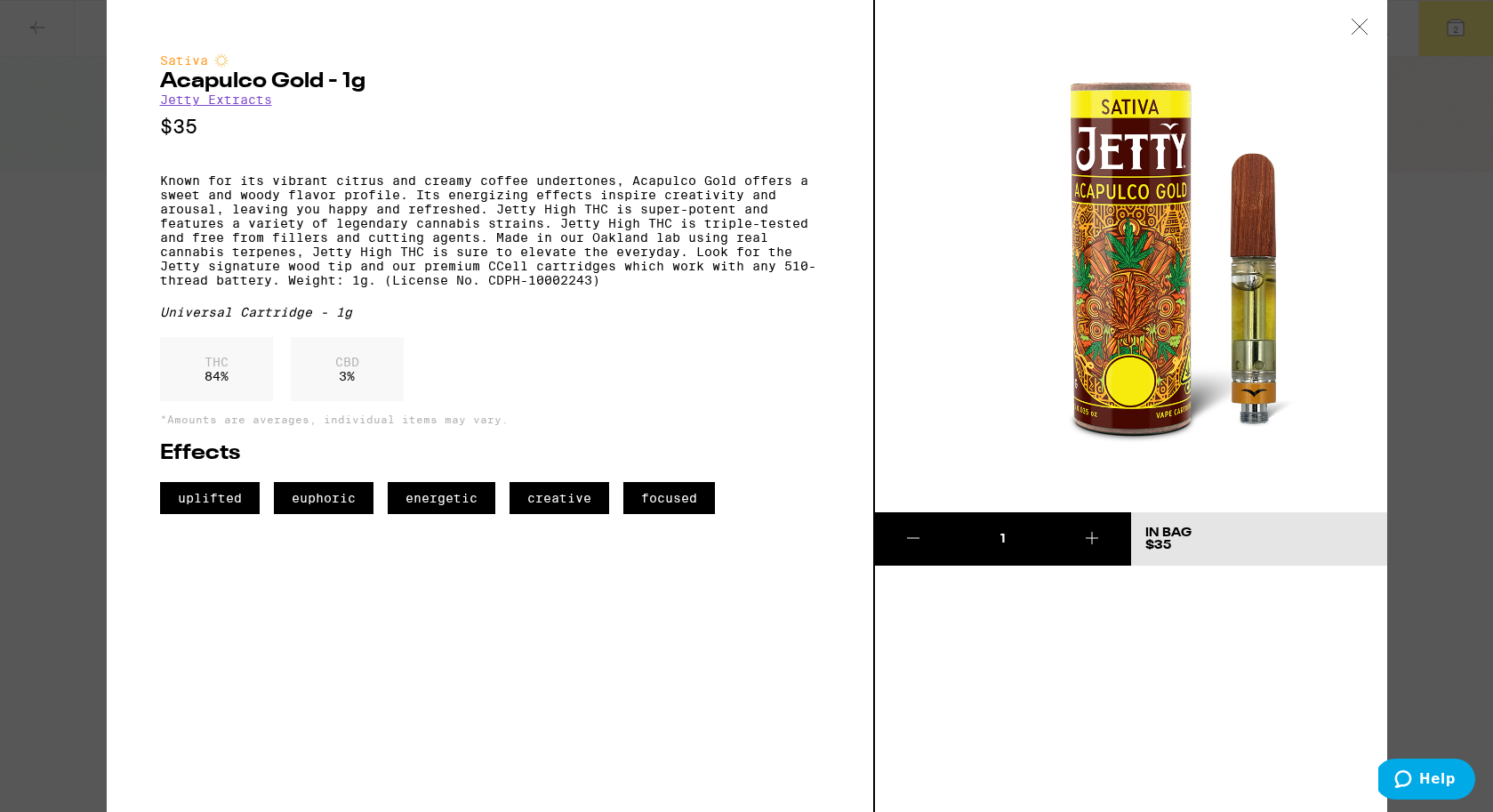
click at [1452, 238] on div "Sativa Acapulco Gold - 1g Jetty Extracts $35 Known for its vibrant citrus and c…" at bounding box center [746, 406] width 1493 height 812
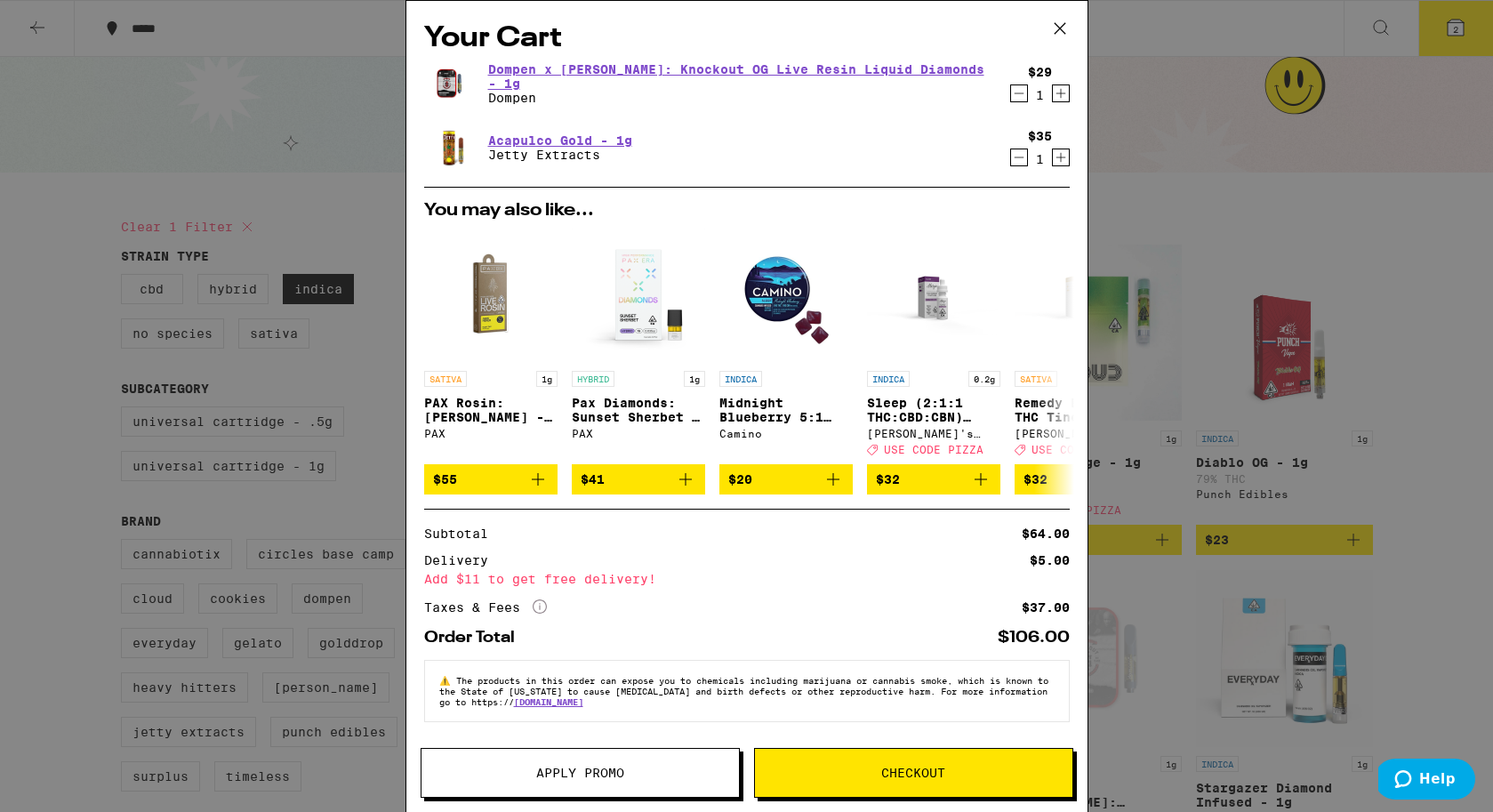
click at [674, 66] on div "Dompen x Tyson: Knockout OG Live Resin Liquid Diamonds - 1g Dompen" at bounding box center [713, 84] width 578 height 50
click at [676, 74] on link "Dompen x [PERSON_NAME]: Knockout OG Live Resin Liquid Diamonds - 1g" at bounding box center [738, 77] width 499 height 29
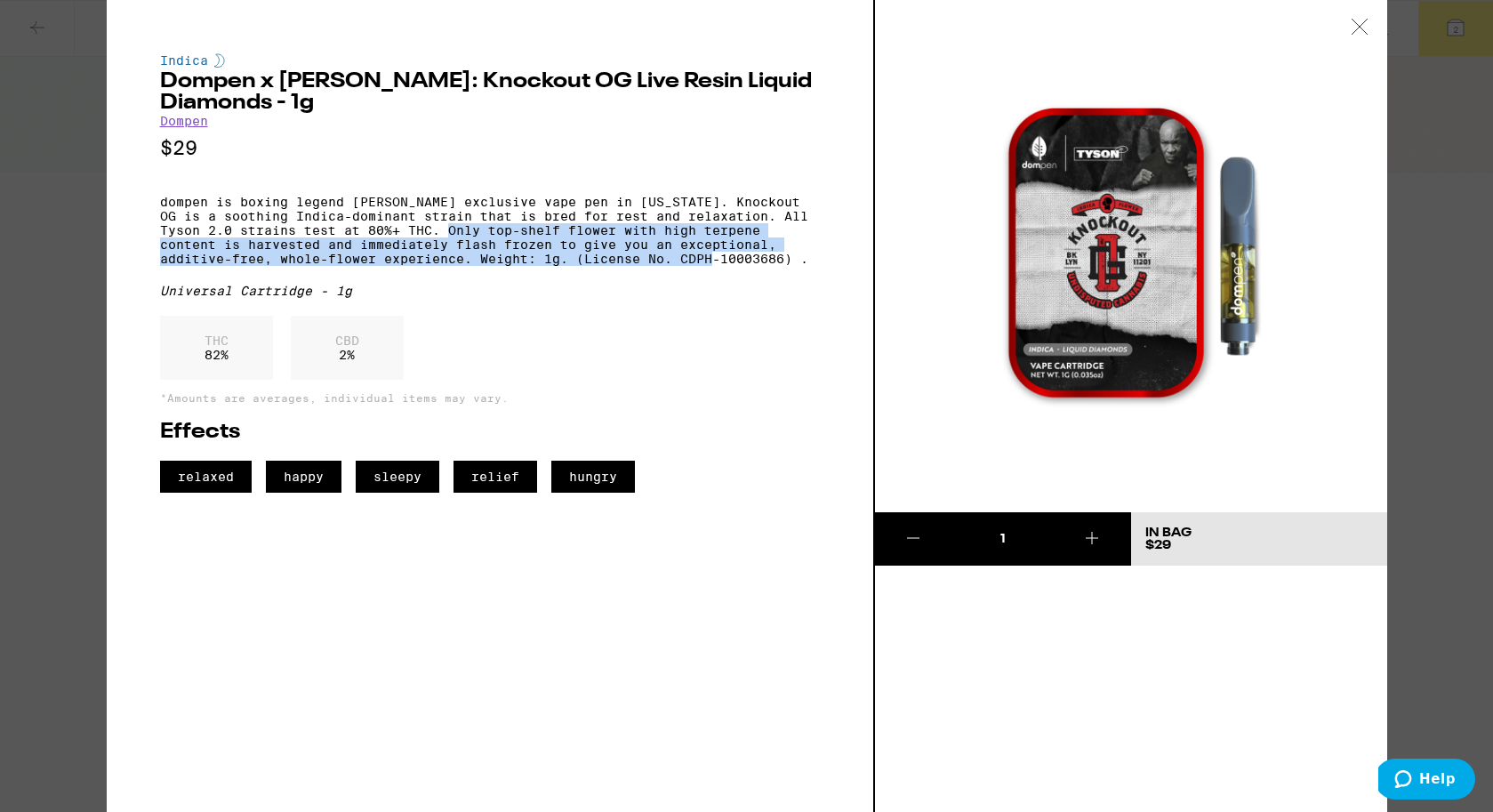
drag, startPoint x: 459, startPoint y: 240, endPoint x: 722, endPoint y: 274, distance: 265.2
click at [722, 266] on p "dompen is boxing legend Mike Tyson’s exclusive vape pen in California. Knockout…" at bounding box center [490, 231] width 660 height 71
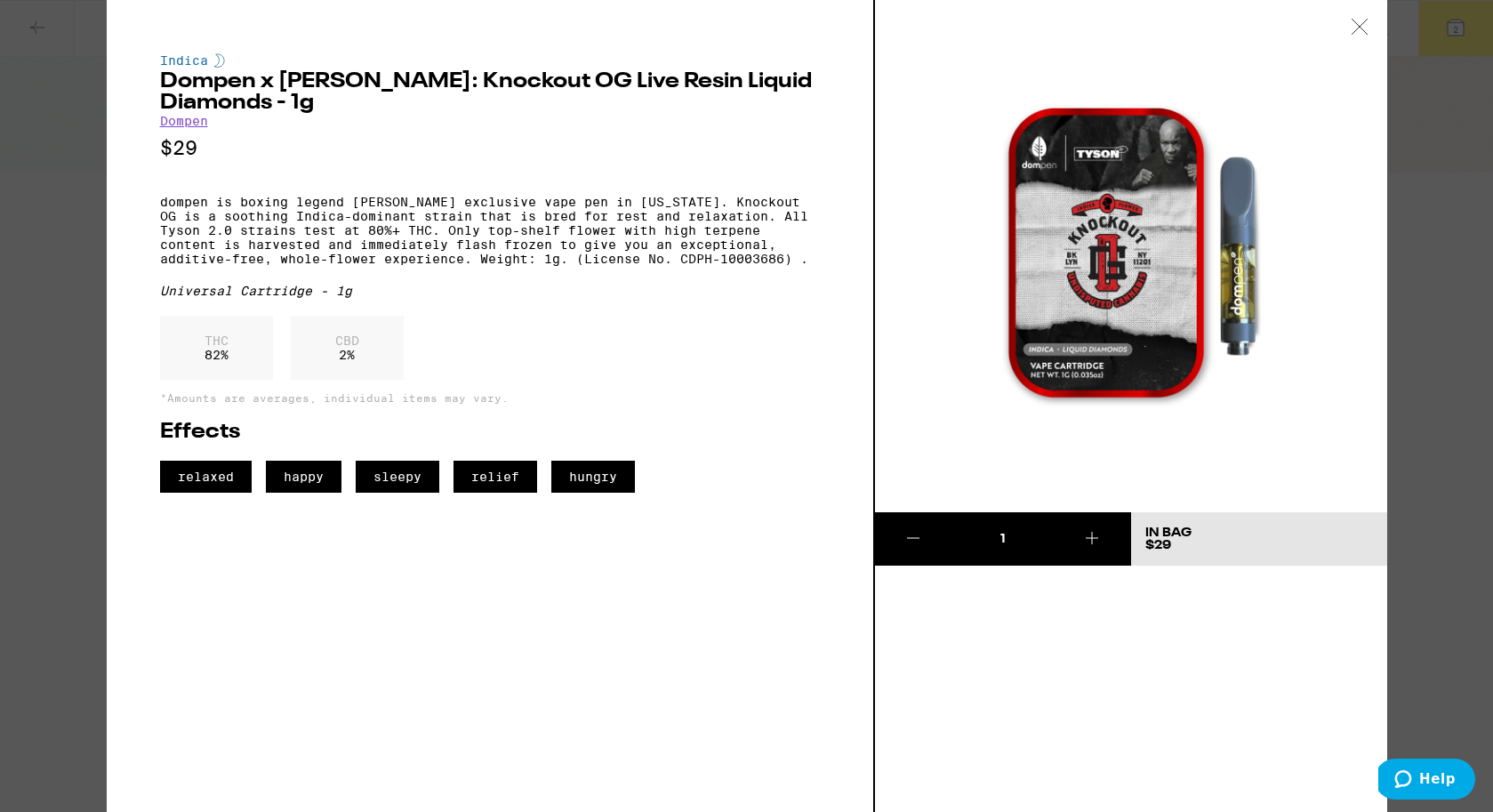
click at [732, 298] on div "Universal Cartridge - 1g" at bounding box center [490, 291] width 660 height 14
click at [1360, 27] on icon at bounding box center [1359, 26] width 15 height 15
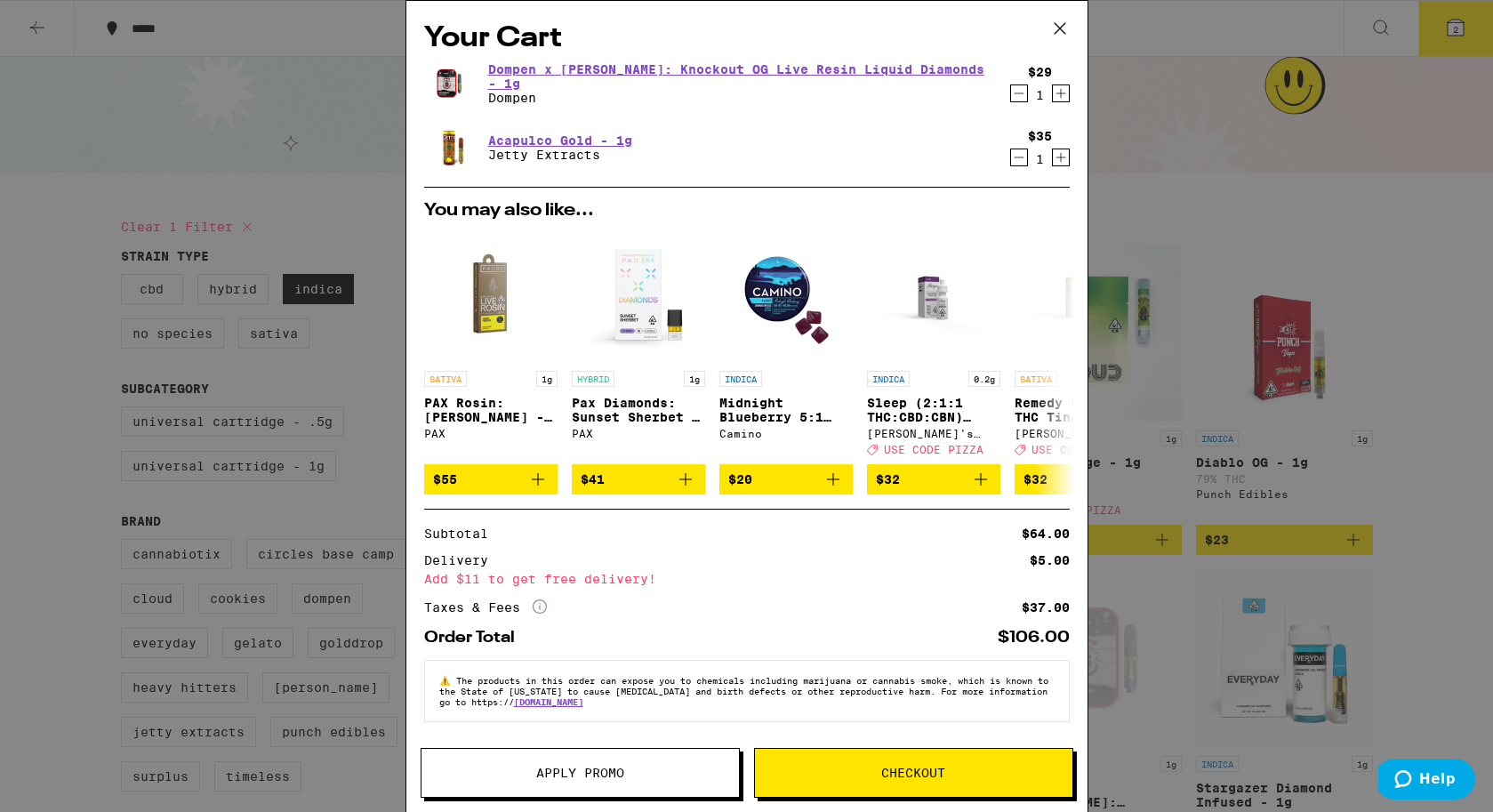
scroll to position [9, 0]
click at [862, 782] on button "Checkout" at bounding box center [914, 773] width 319 height 50
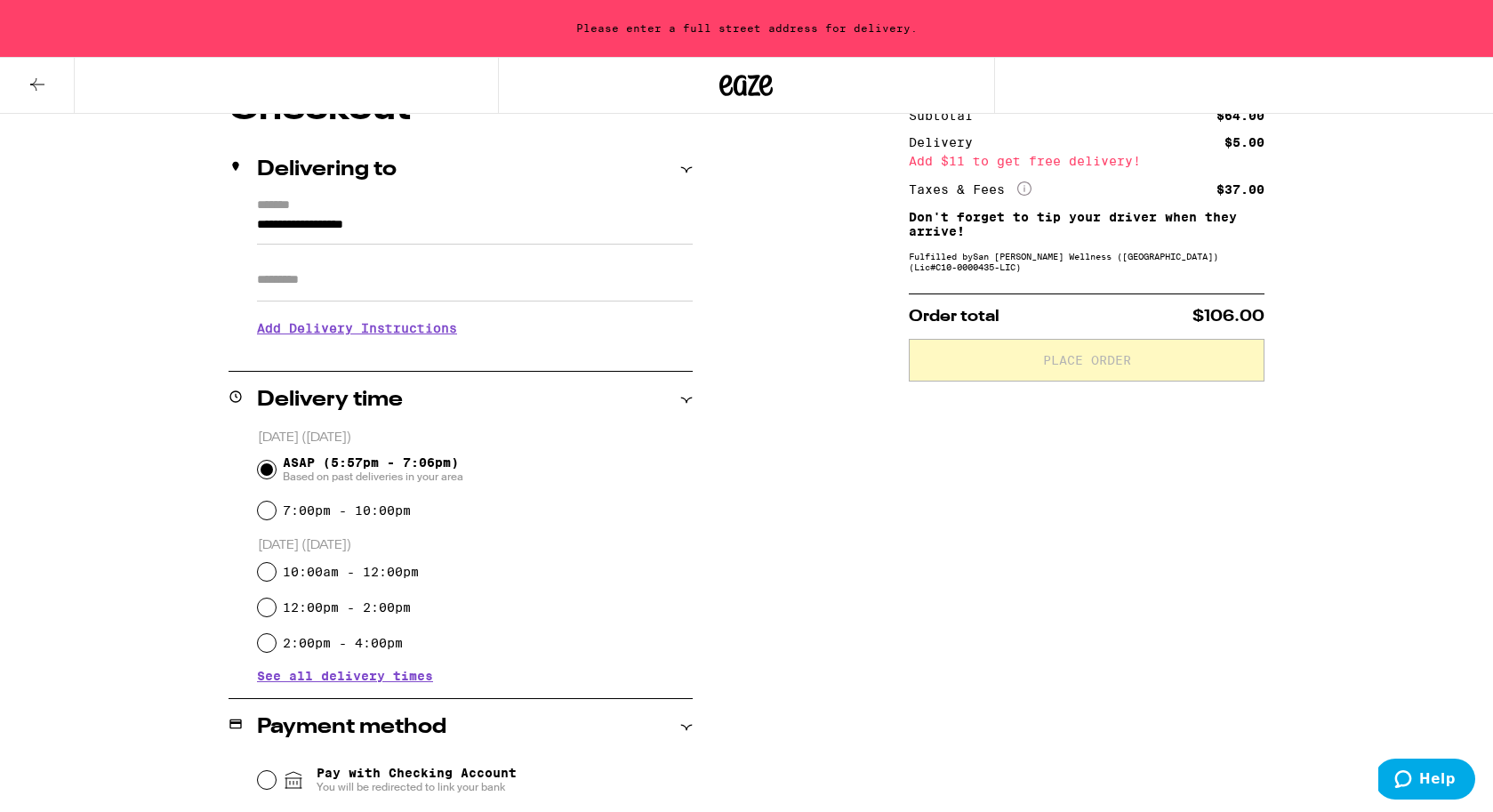
scroll to position [242, 0]
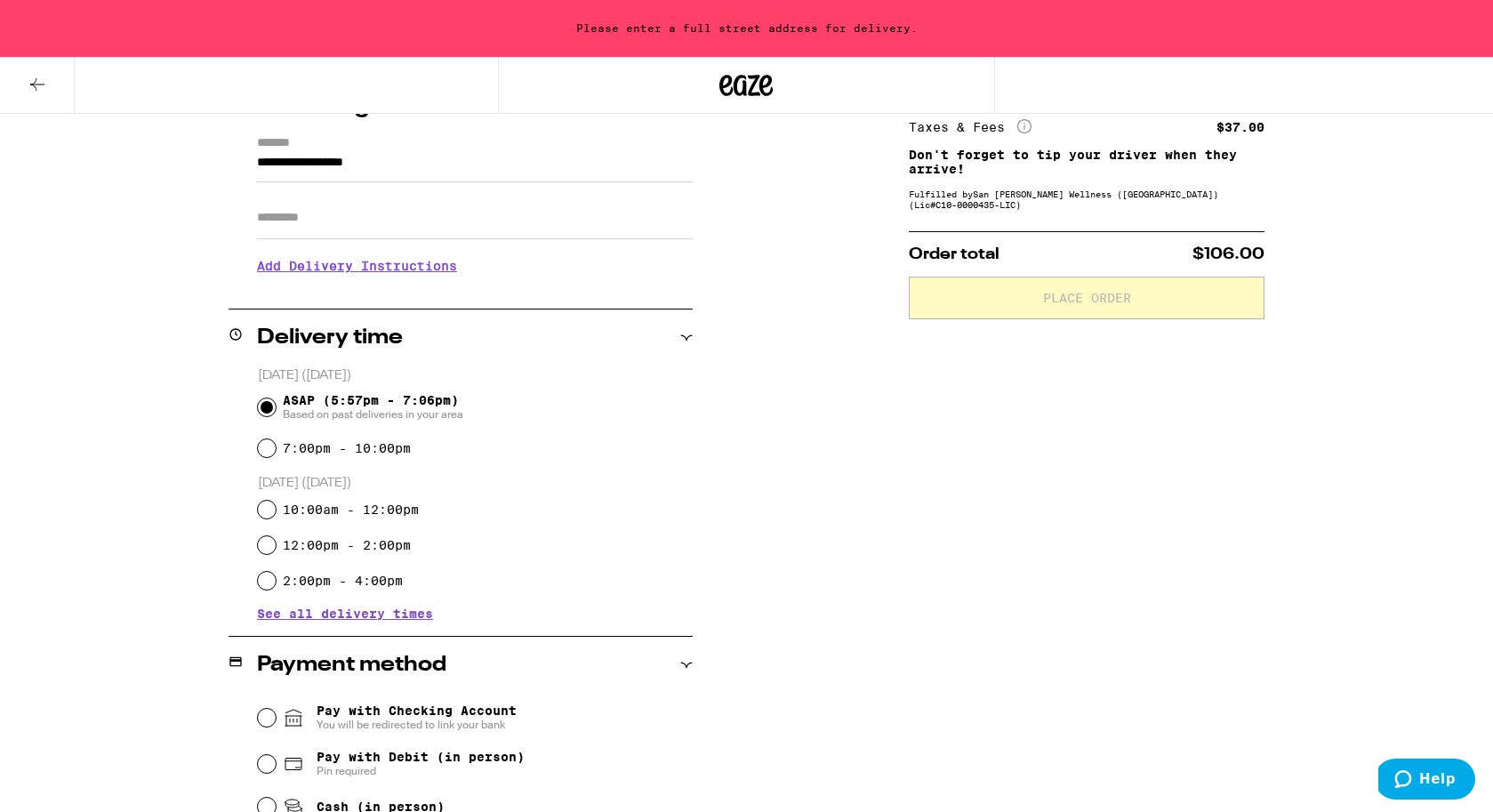
click at [467, 713] on span "Pay with Checking Account You will be redirected to link your bank" at bounding box center [416, 718] width 201 height 29
click at [275, 713] on input "Pay with Checking Account You will be redirected to link your bank" at bounding box center [267, 718] width 18 height 18
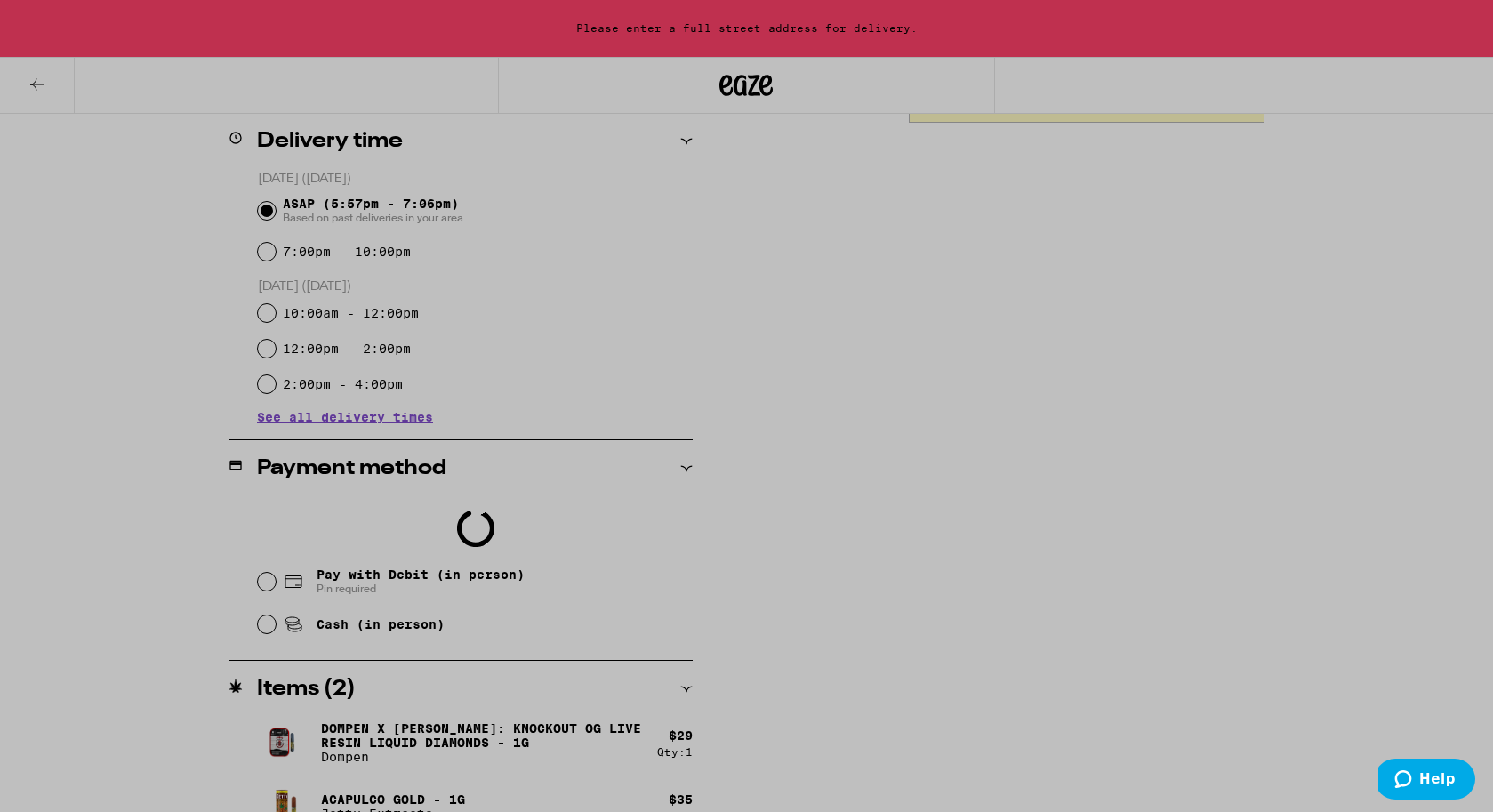
scroll to position [466, 0]
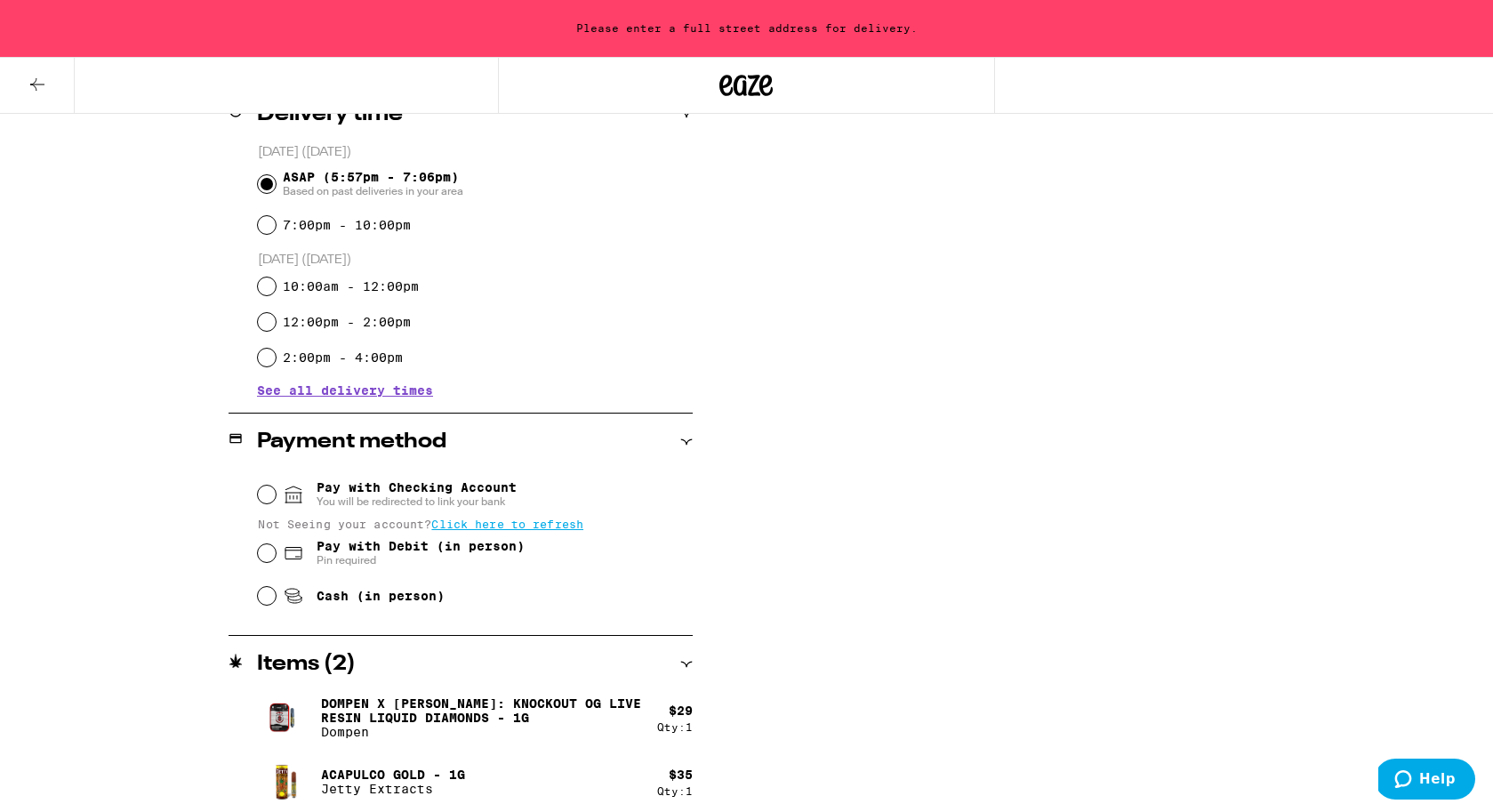
click at [257, 497] on fieldset "Pay with Checking Account You will be redirected to link your bank Not Seeing y…" at bounding box center [474, 543] width 436 height 145
click at [267, 497] on input "Pay with Checking Account You will be redirected to link your bank" at bounding box center [267, 495] width 18 height 18
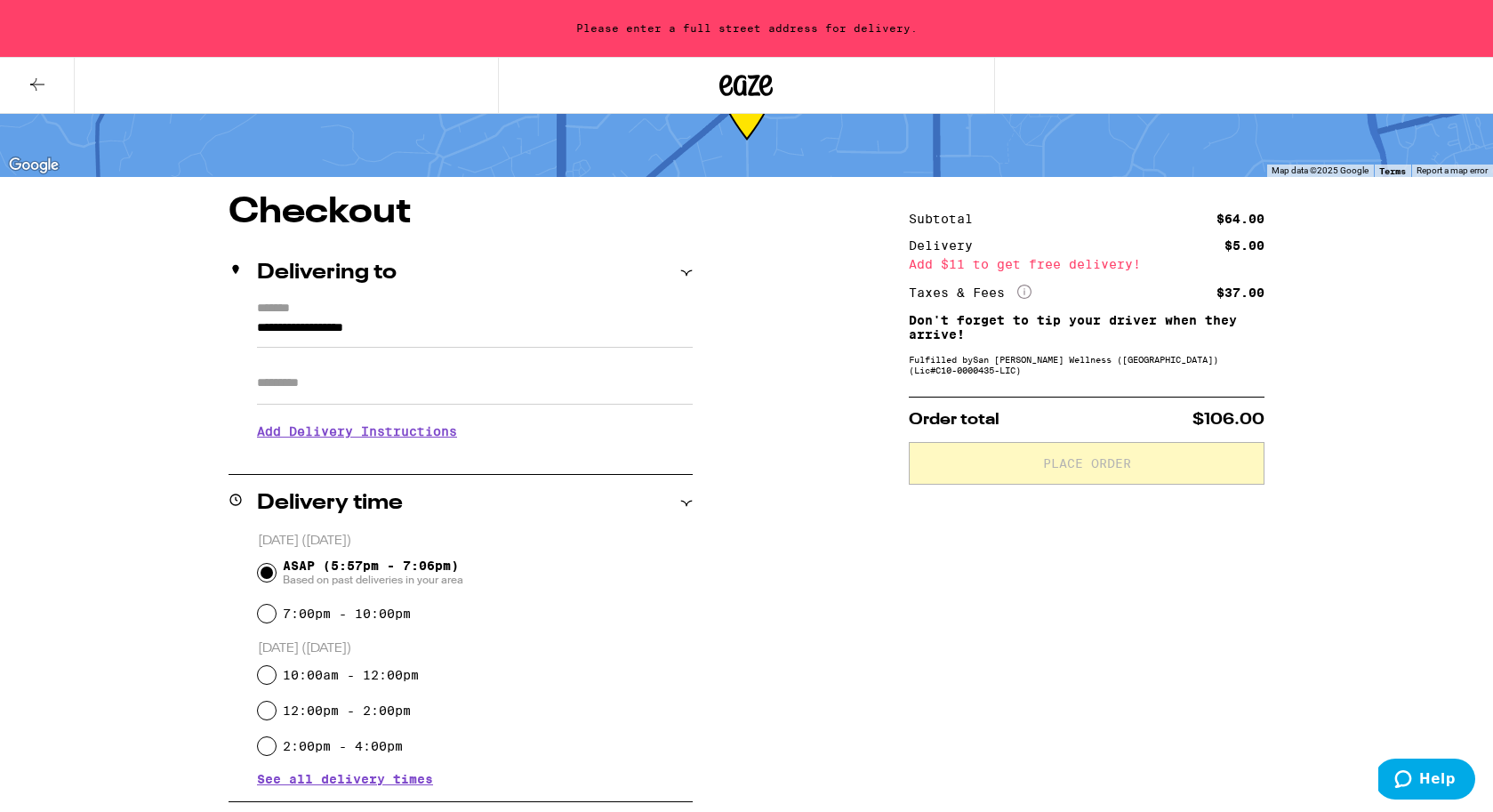
scroll to position [36, 0]
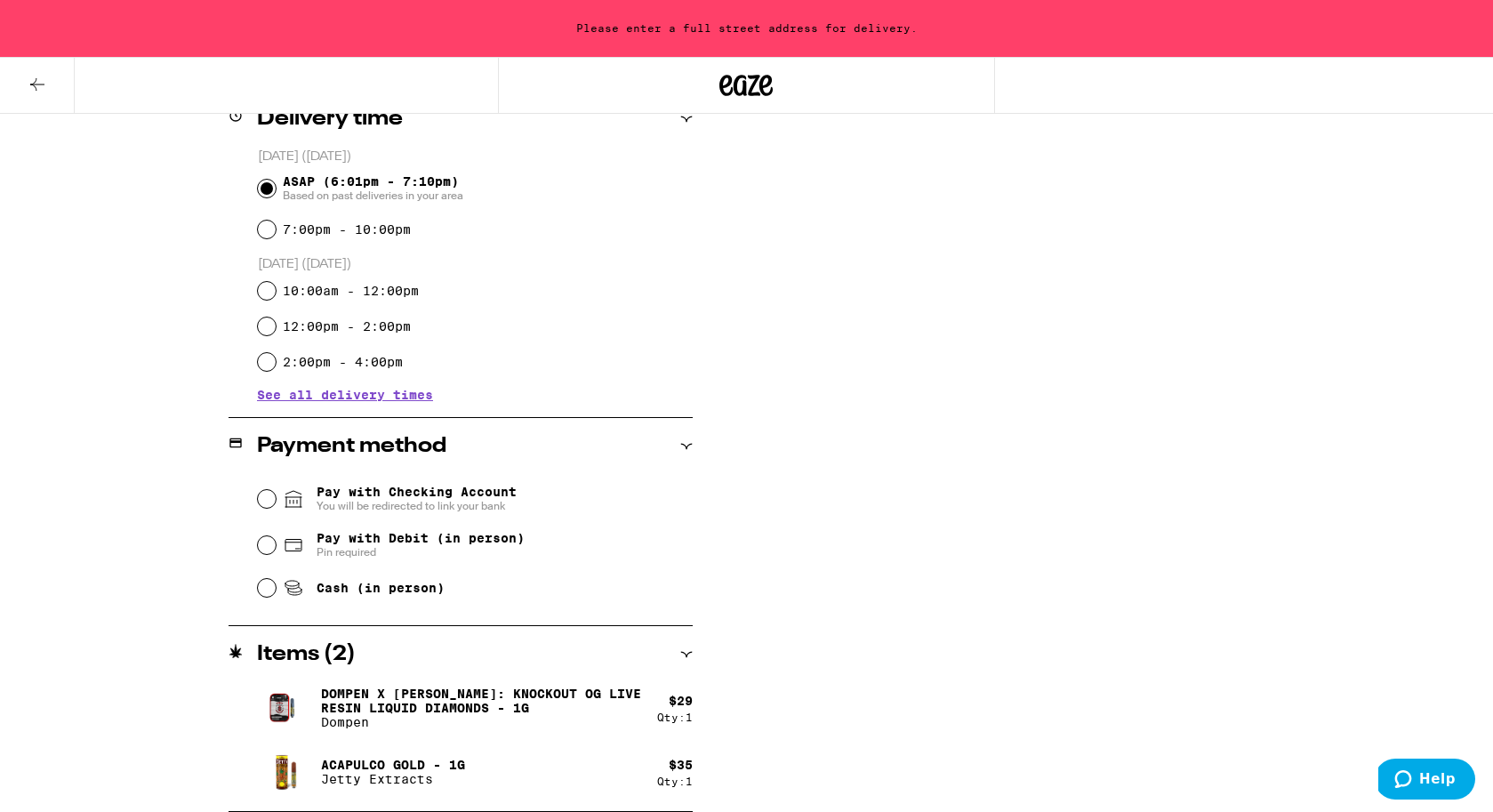
click at [504, 496] on span "Pay with Checking Account You will be redirected to link your bank" at bounding box center [416, 499] width 201 height 29
click at [275, 496] on input "Pay with Checking Account You will be redirected to link your bank" at bounding box center [267, 499] width 18 height 18
click at [438, 533] on span "Pay with Debit (in person)" at bounding box center [420, 538] width 208 height 14
click at [275, 537] on input "Pay with Debit (in person) Pin required" at bounding box center [267, 545] width 18 height 18
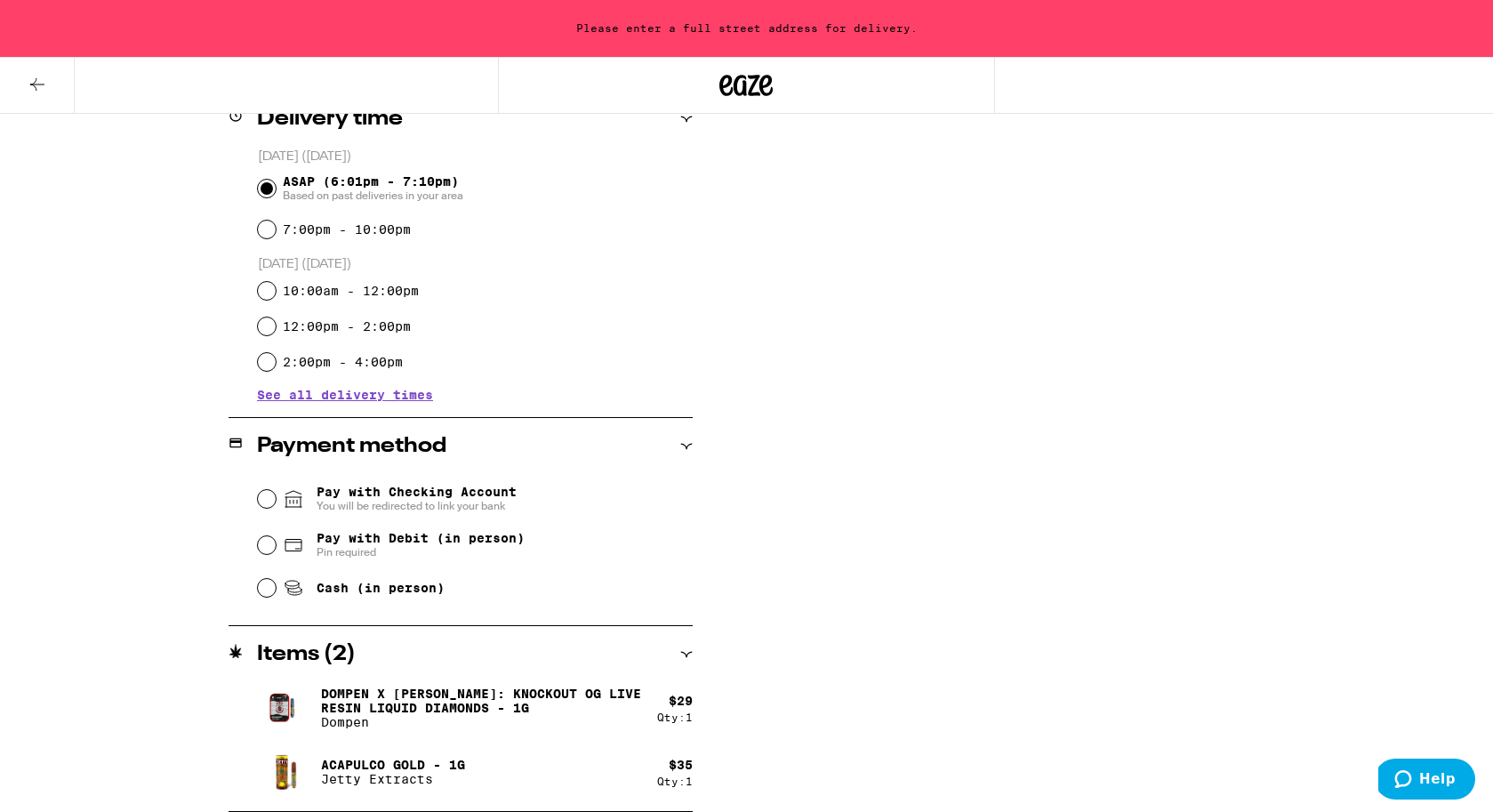
radio input "true"
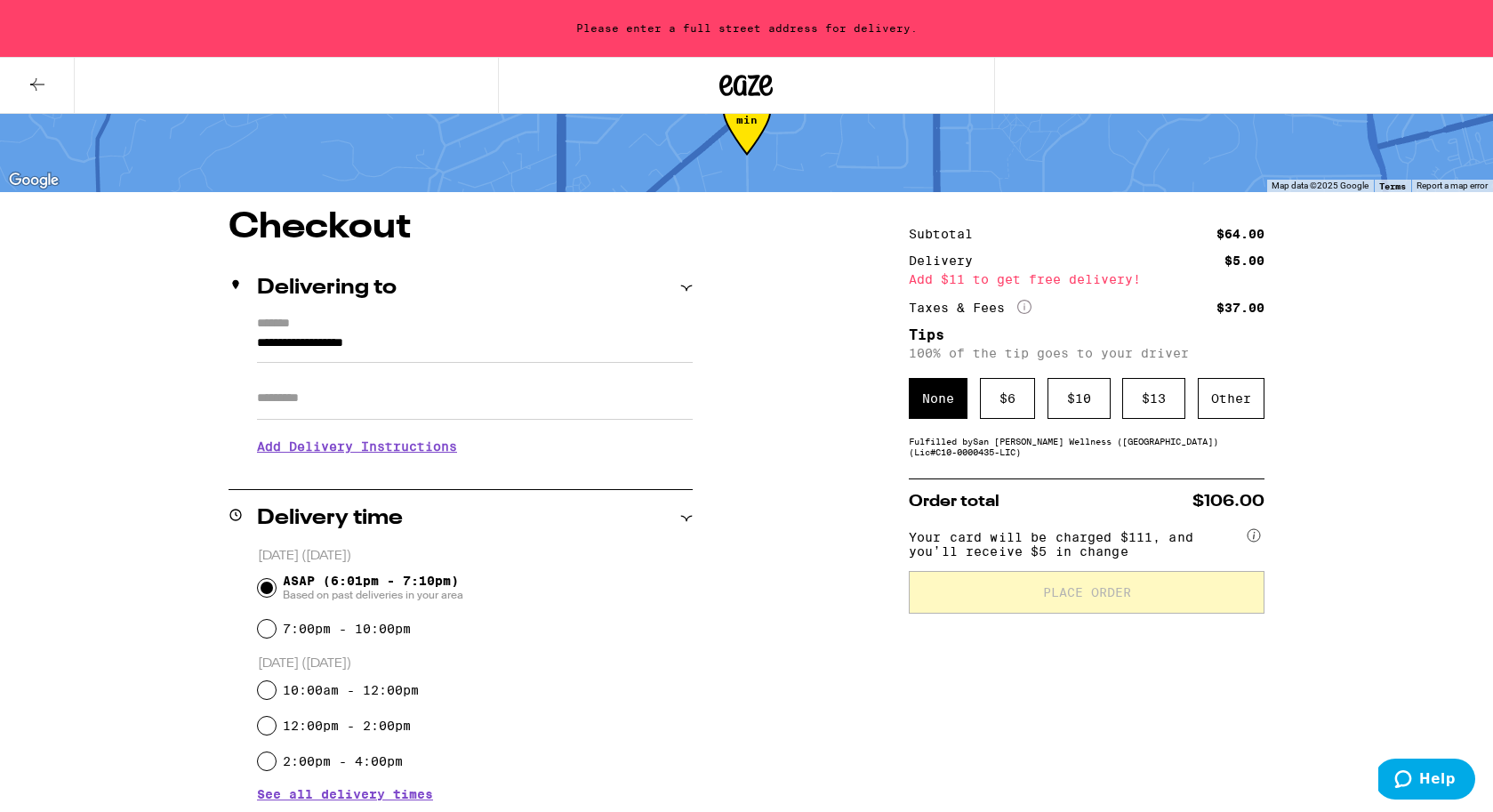
scroll to position [67, 0]
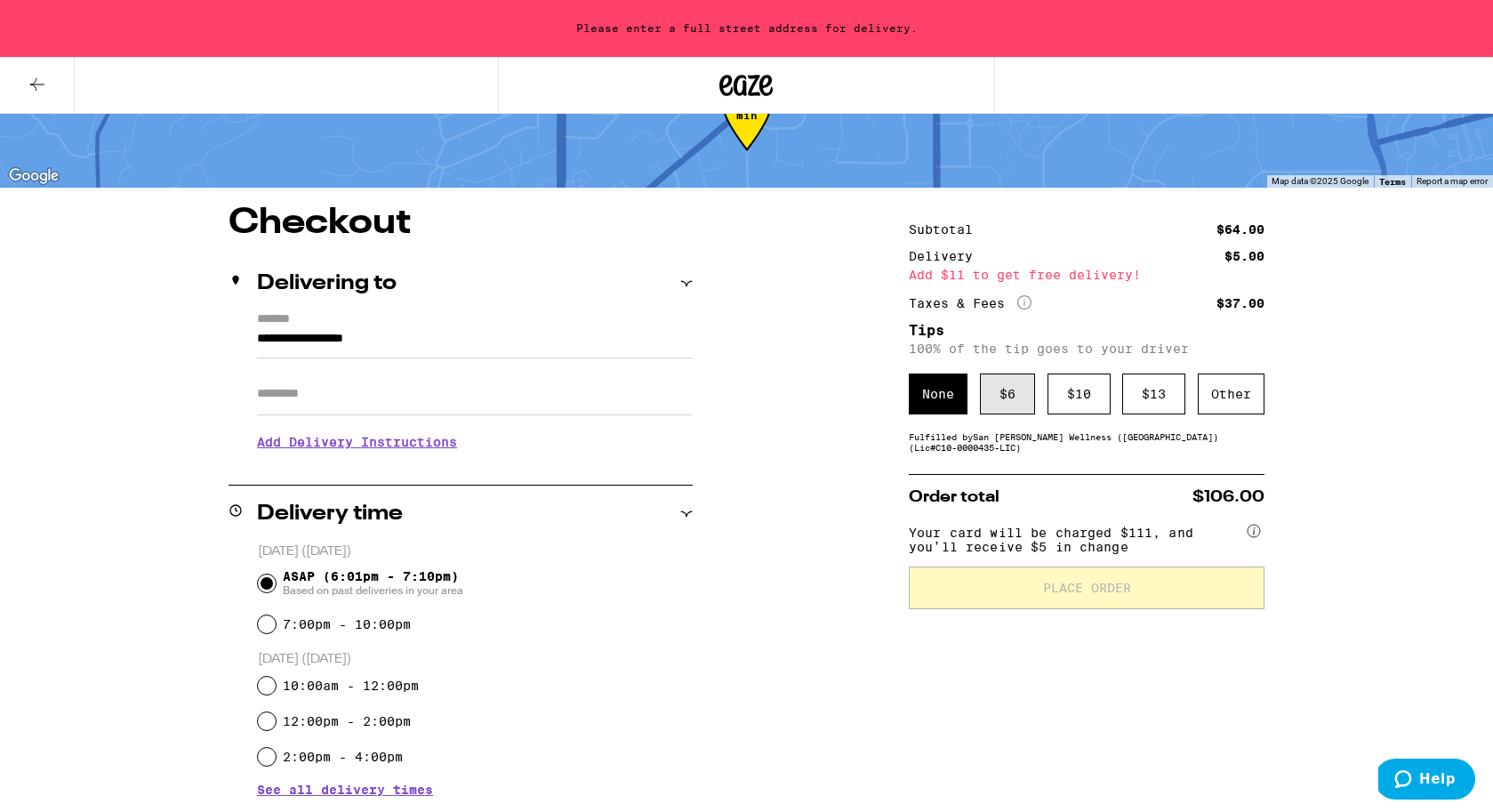
click at [1021, 392] on div "$ 6" at bounding box center [1008, 394] width 55 height 41
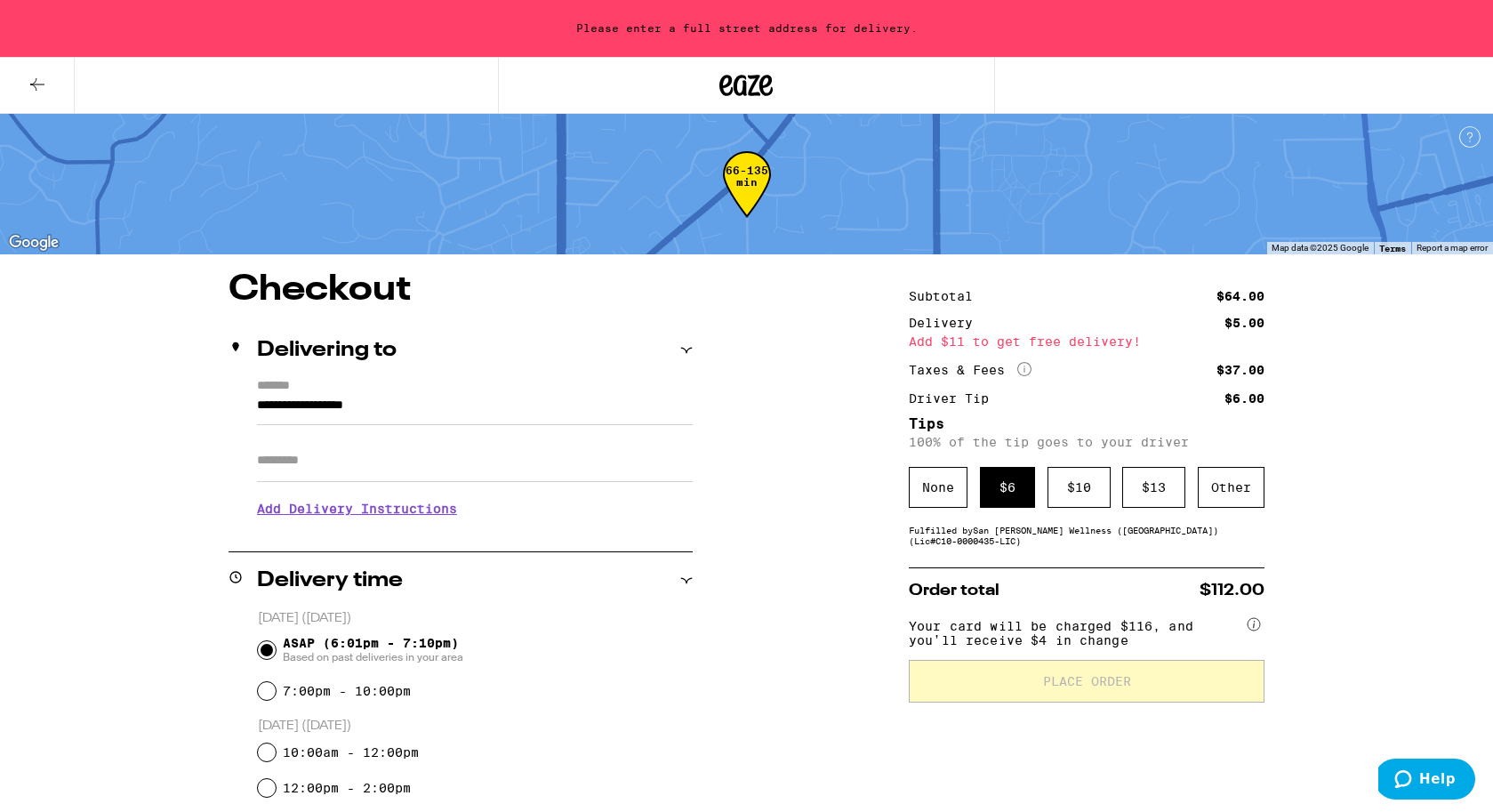
scroll to position [0, 0]
click at [1047, 625] on span "Your card will be charged $116, and you’ll receive $4 in change" at bounding box center [1076, 629] width 334 height 35
click at [1052, 640] on span "Your card will be charged $116, and you’ll receive $4 in change" at bounding box center [1076, 629] width 334 height 35
click at [439, 419] on input "**********" at bounding box center [474, 410] width 436 height 30
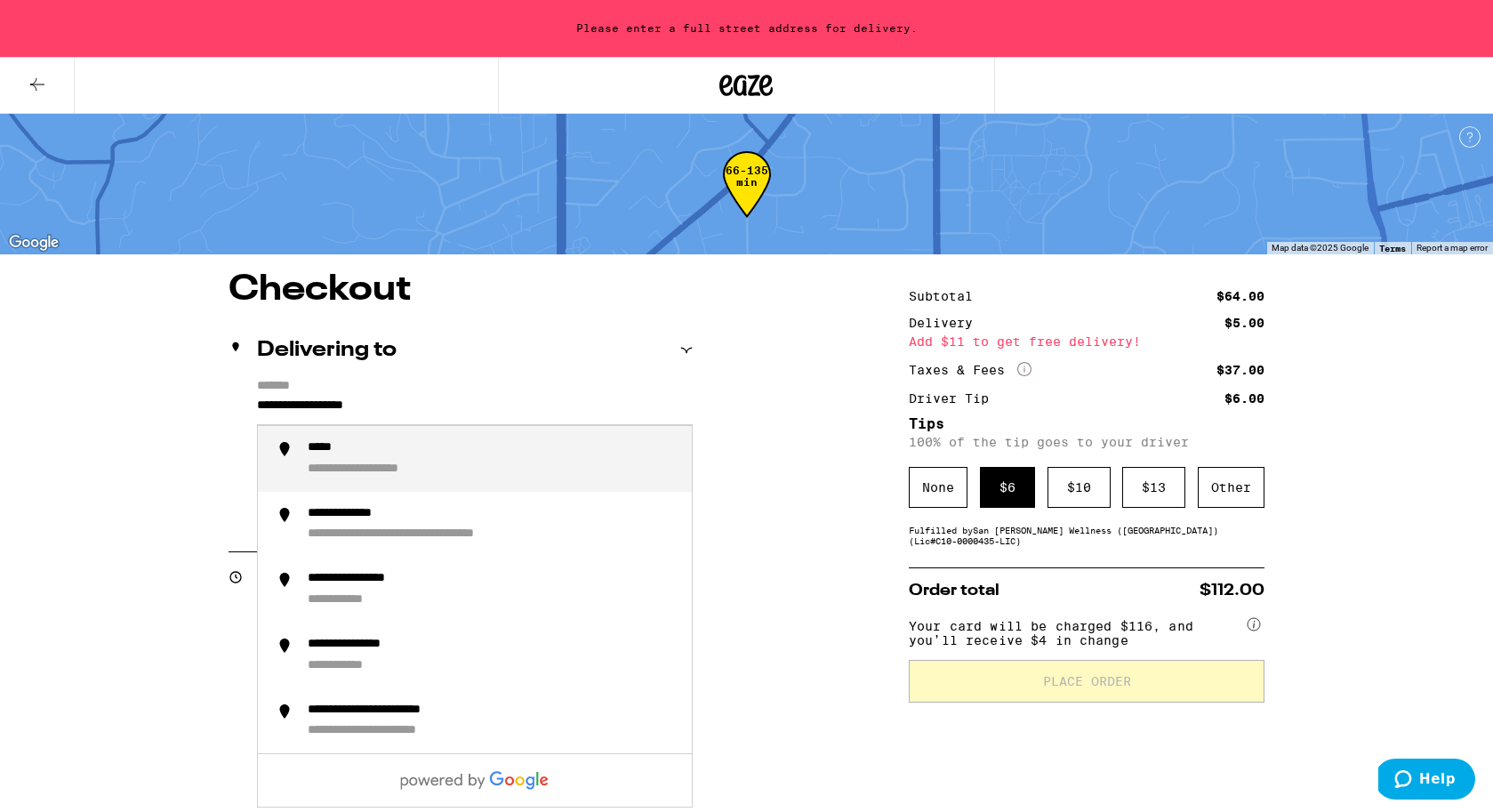
click at [583, 424] on input "**********" at bounding box center [474, 410] width 436 height 30
click at [590, 457] on div "**********" at bounding box center [492, 459] width 370 height 37
type input "**********"
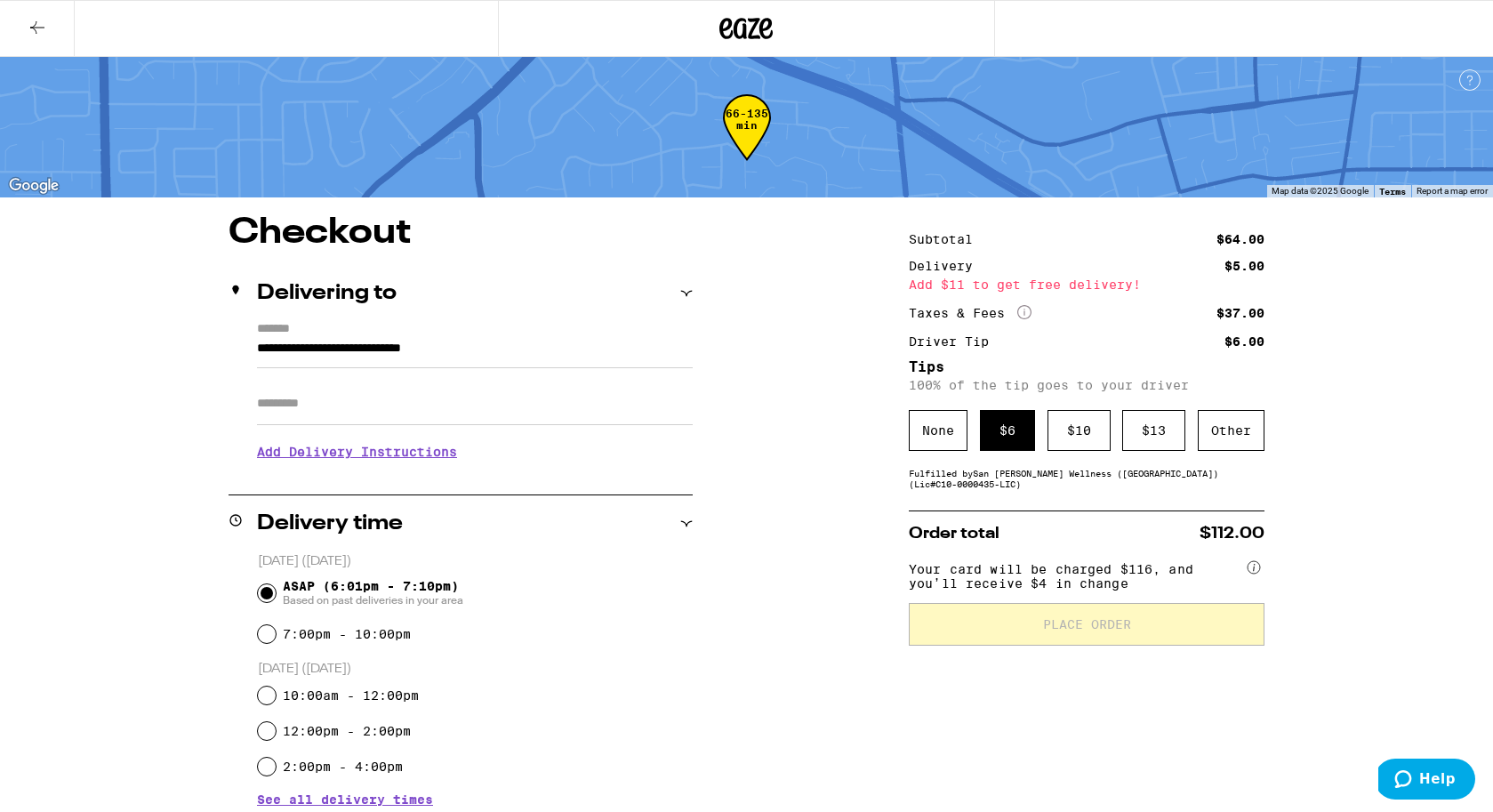
click at [843, 715] on div "**********" at bounding box center [747, 716] width 1281 height 1002
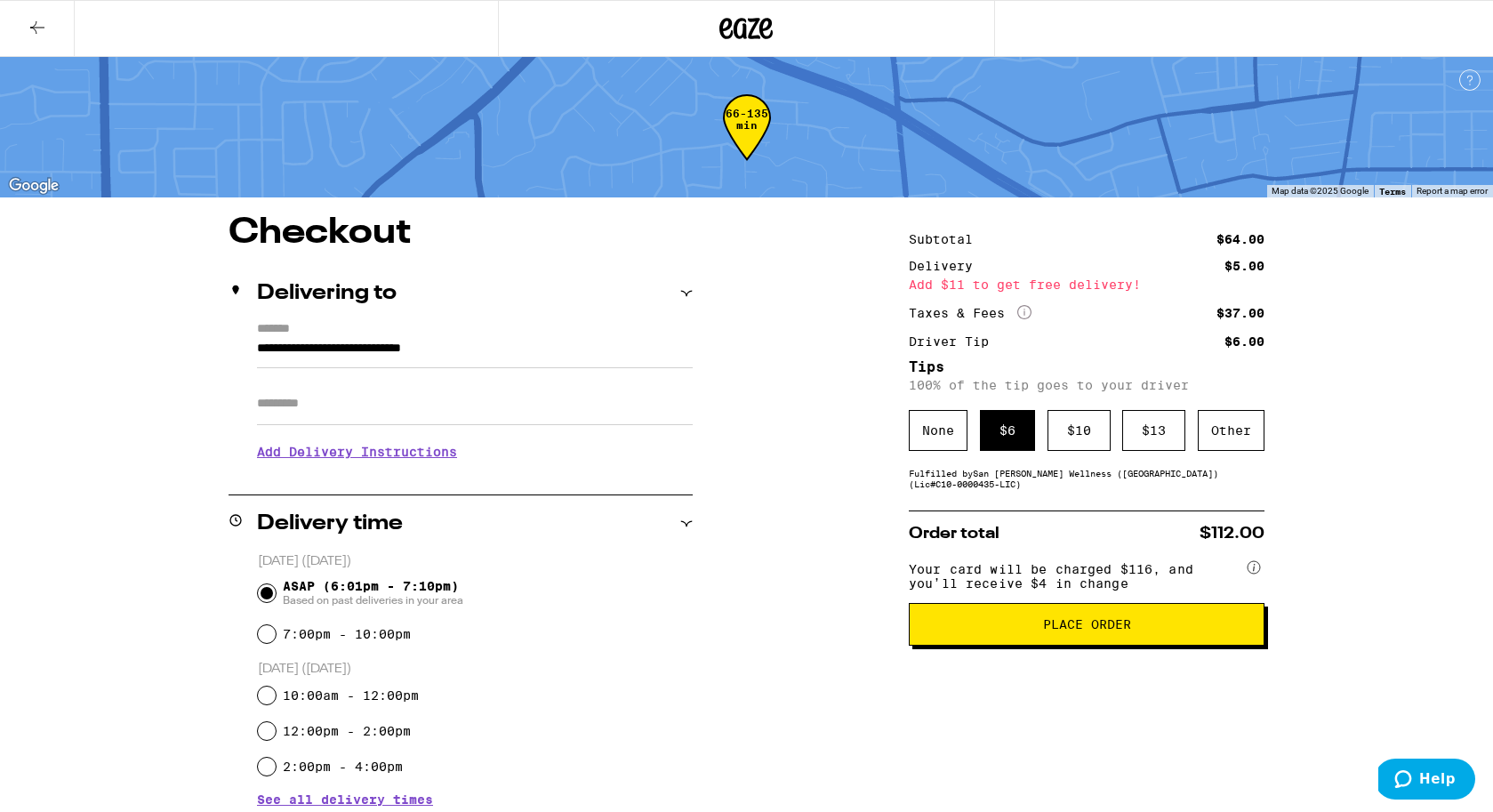
click at [268, 635] on input "7:00pm - 10:00pm" at bounding box center [267, 634] width 18 height 18
radio input "true"
click at [267, 595] on input "ASAP (6:01pm - 7:10pm) Based on past deliveries in your area" at bounding box center [267, 594] width 18 height 18
radio input "true"
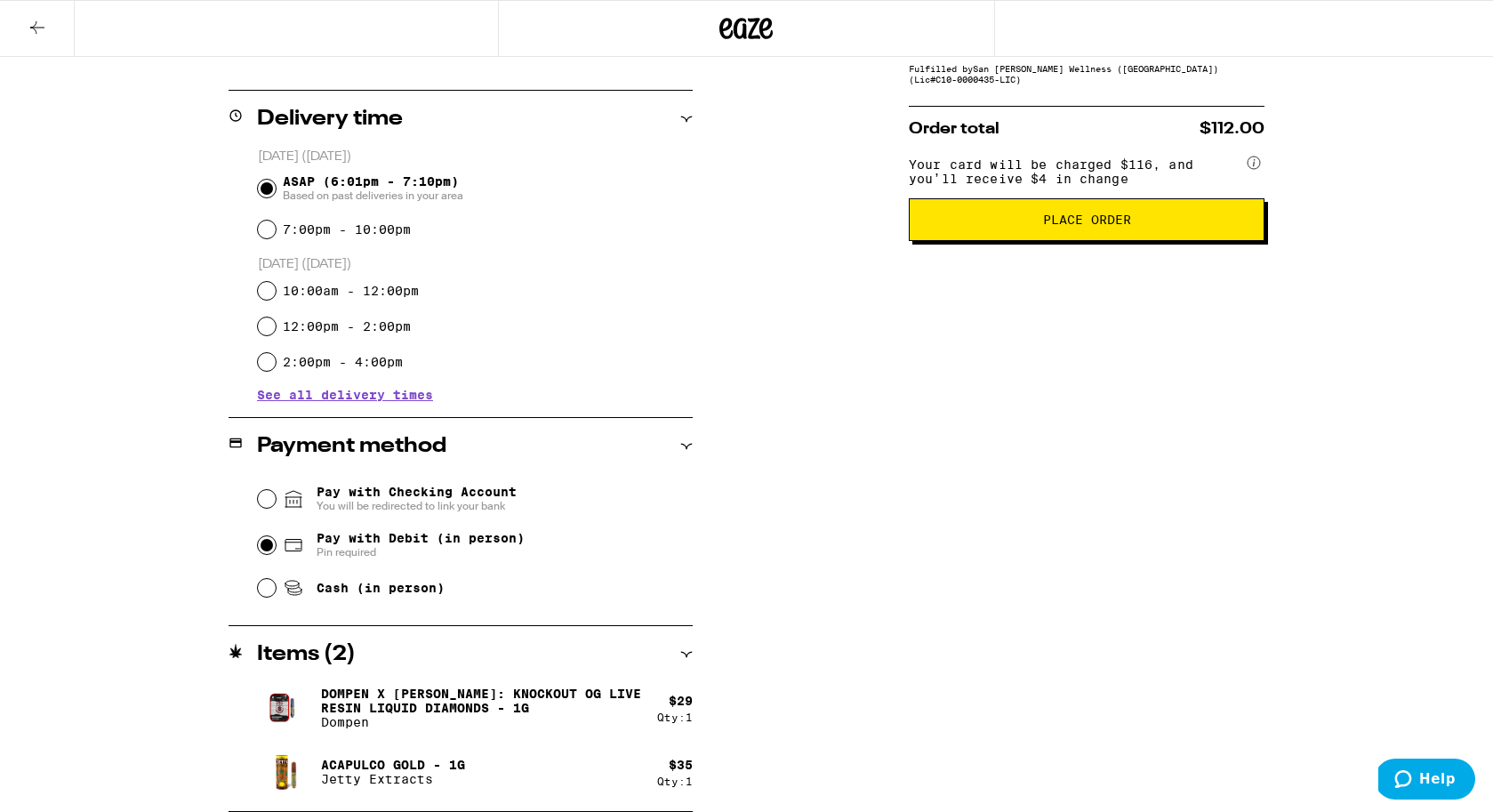
scroll to position [405, 0]
click at [1025, 218] on button "Place Order" at bounding box center [1087, 220] width 356 height 43
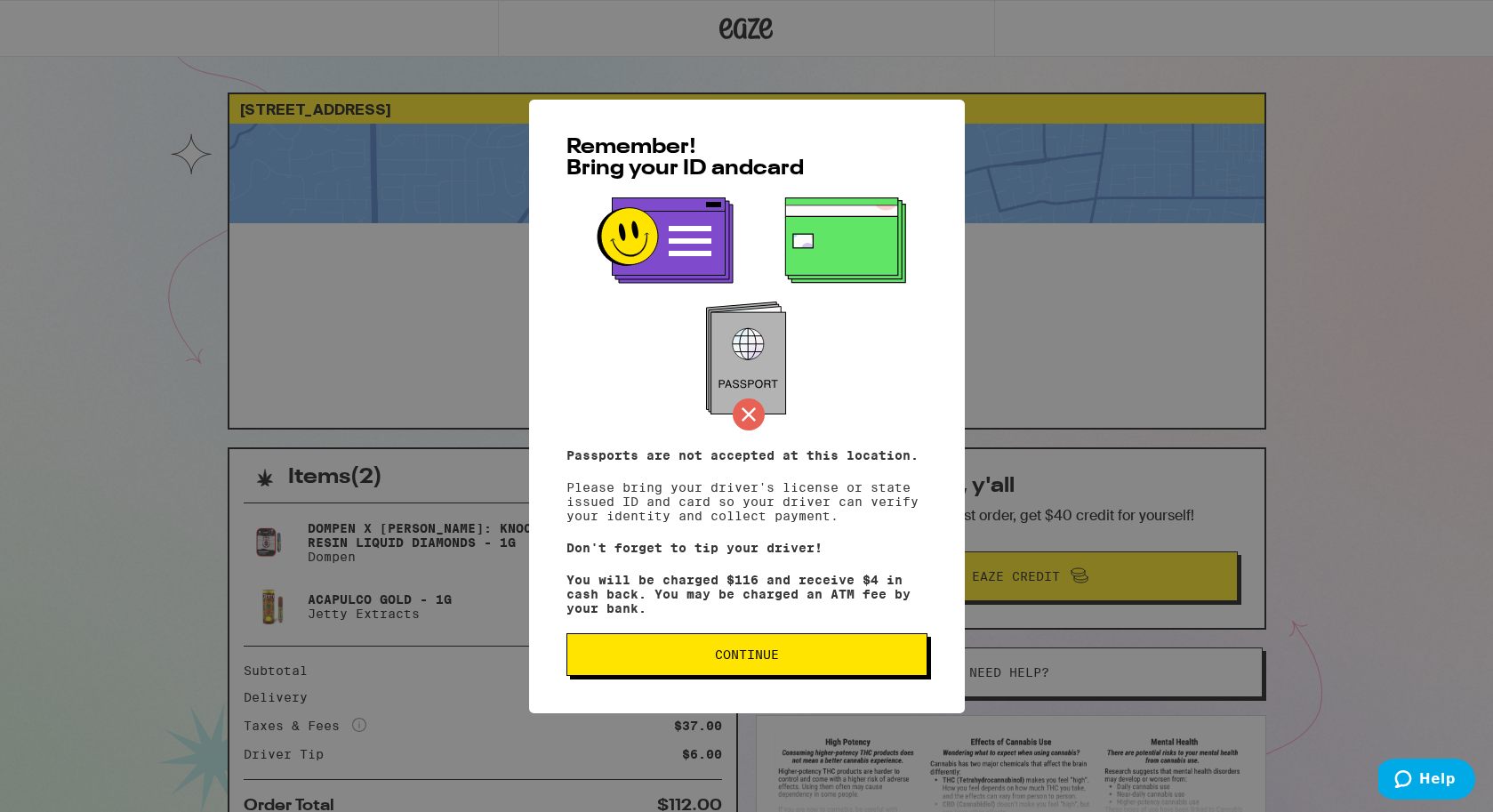
click at [775, 660] on span "Continue" at bounding box center [747, 654] width 64 height 12
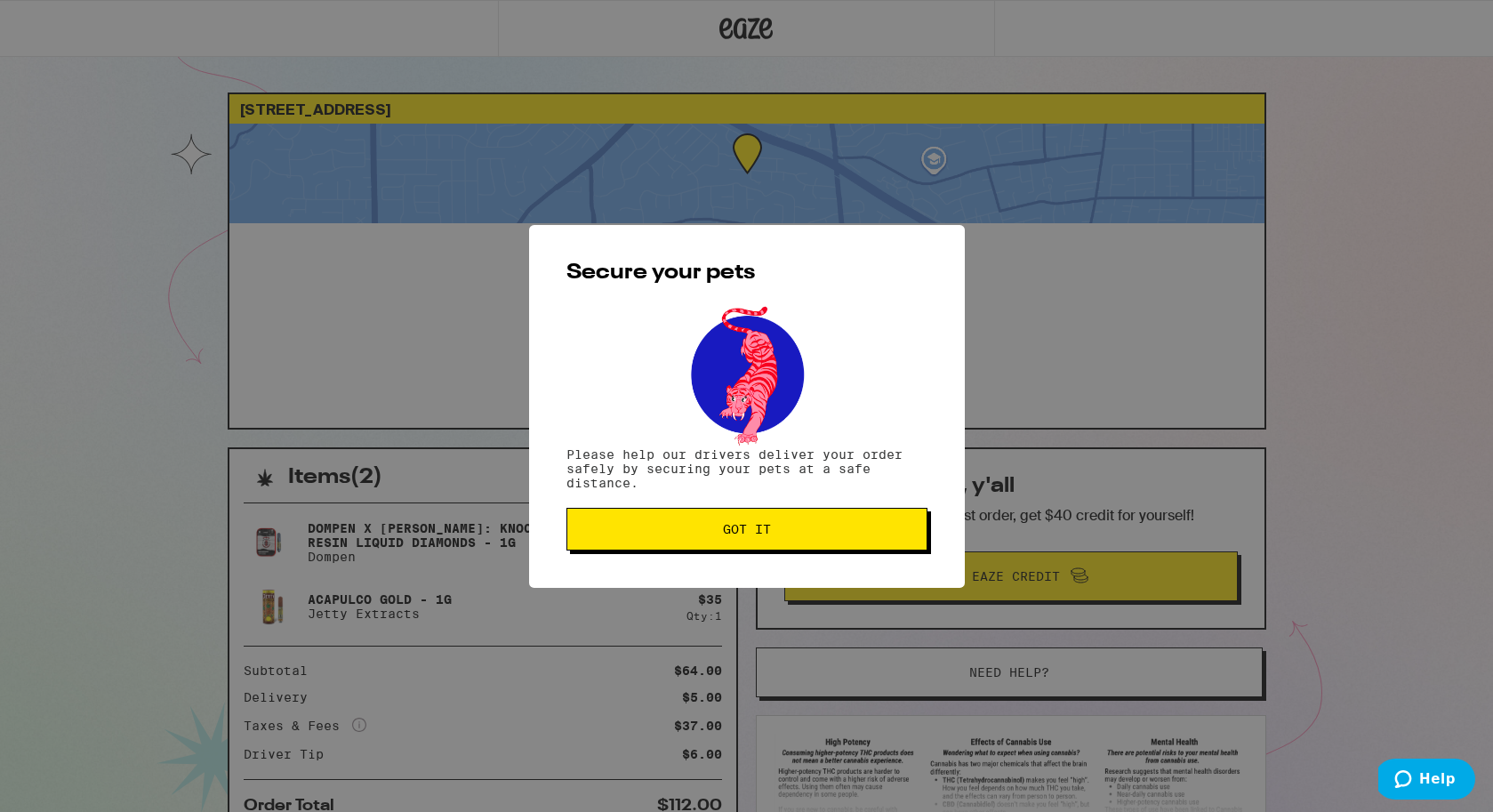
click at [731, 535] on span "Got it" at bounding box center [747, 529] width 48 height 12
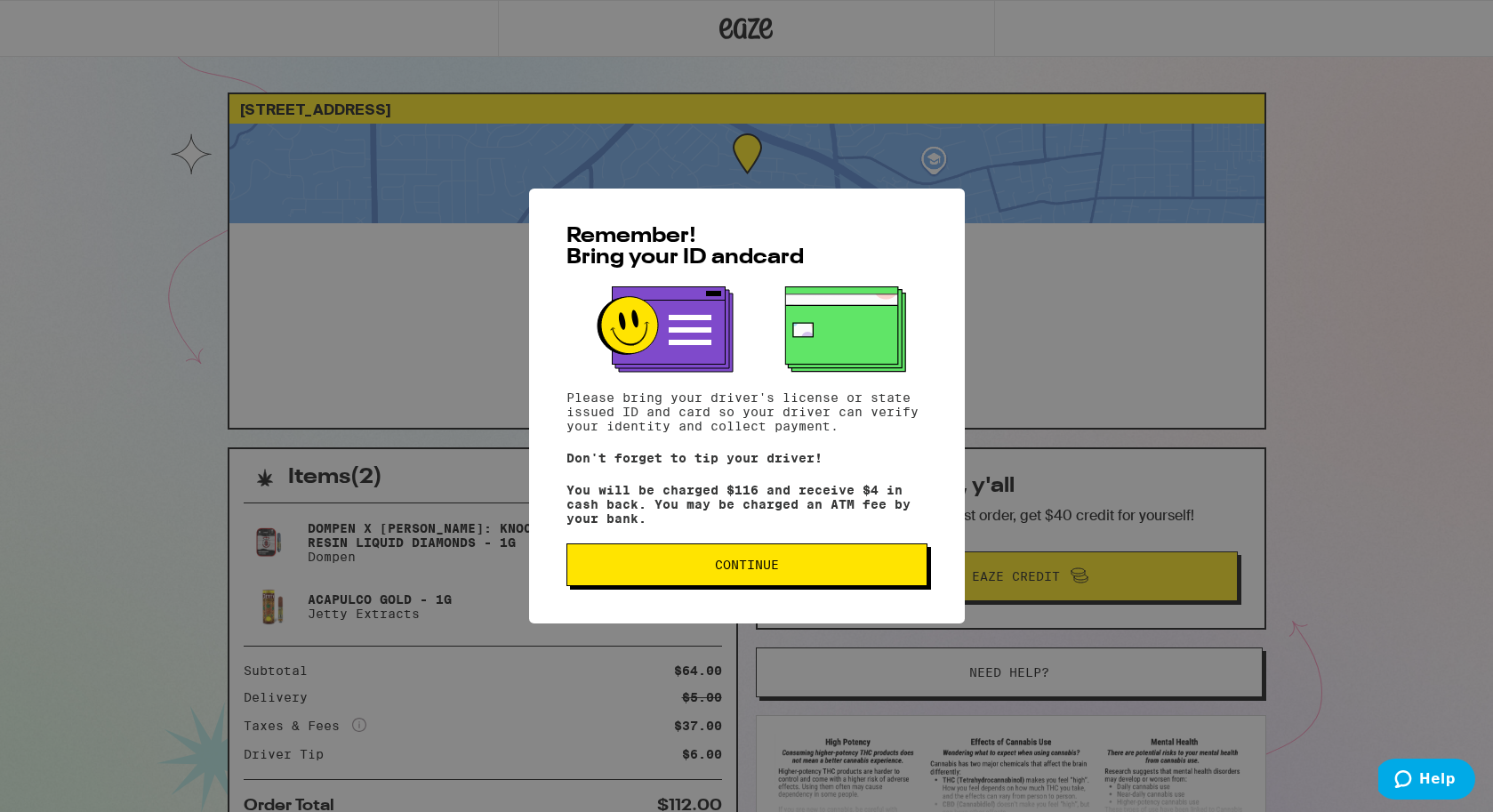
click at [751, 571] on span "Continue" at bounding box center [747, 565] width 64 height 12
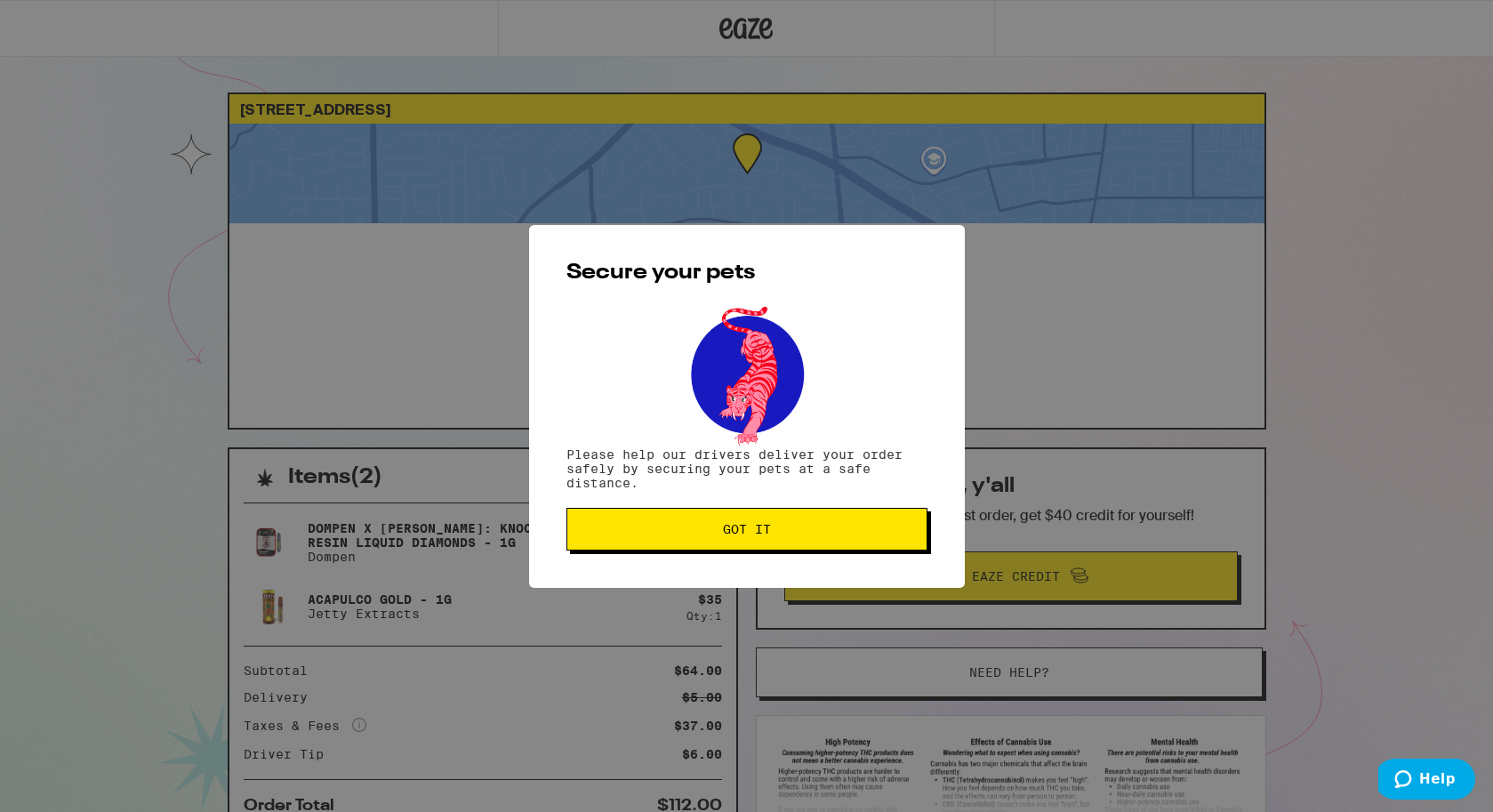
click at [759, 523] on button "Got it" at bounding box center [747, 529] width 361 height 43
